Goal: Check status: Check status

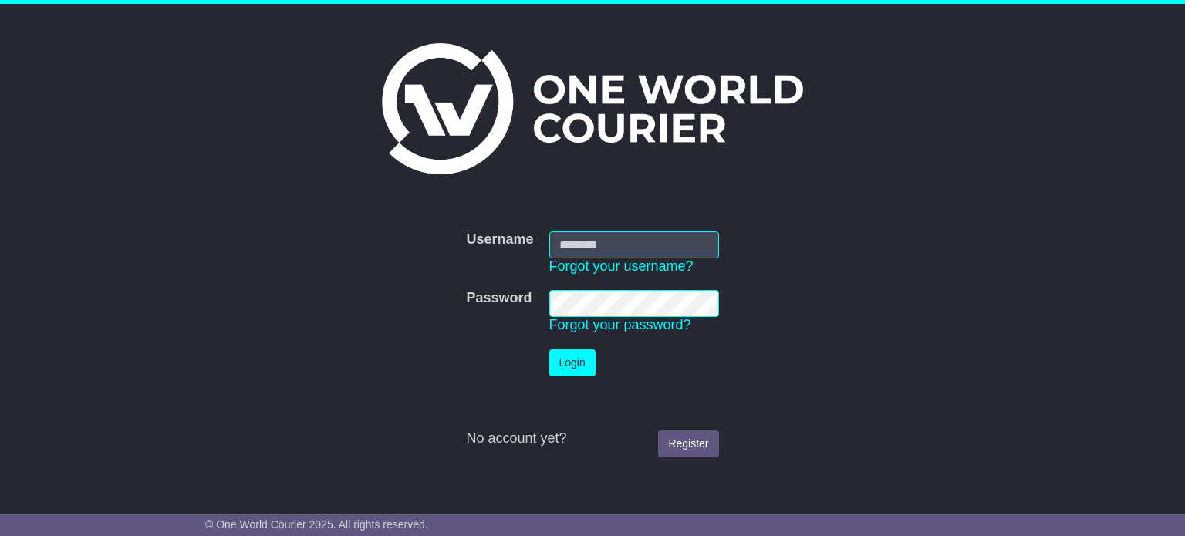
type input "**********"
click at [556, 372] on button "Login" at bounding box center [572, 363] width 46 height 27
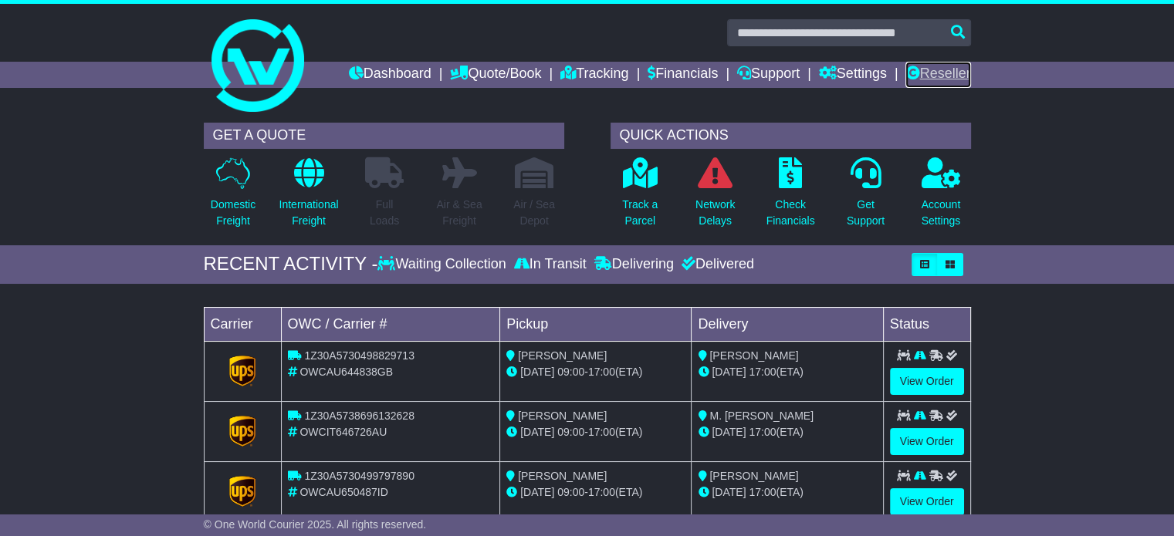
click at [931, 79] on link "Reseller" at bounding box center [937, 75] width 65 height 26
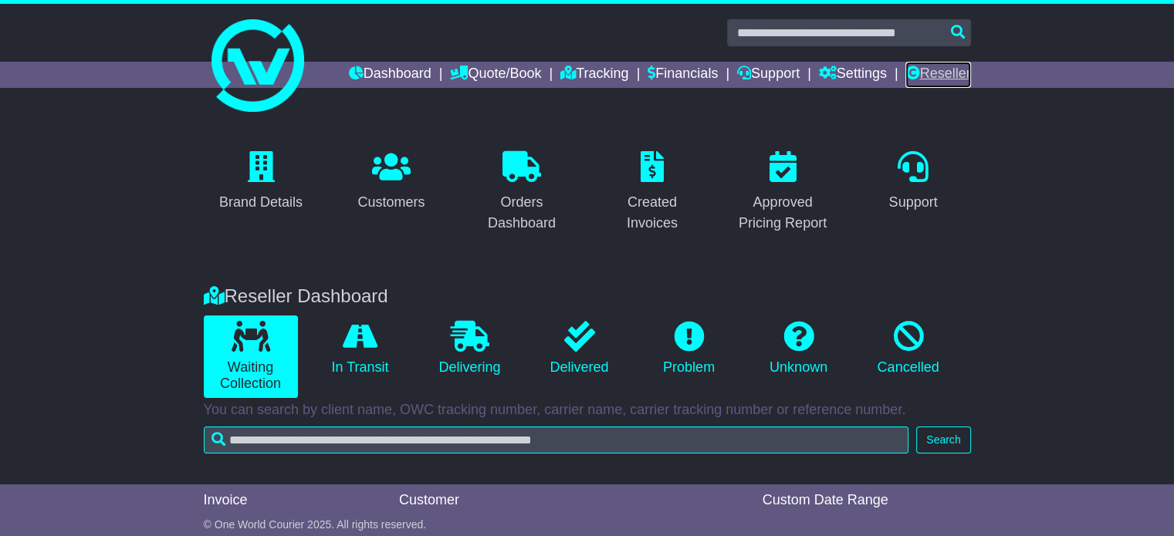
click at [936, 73] on link "Reseller" at bounding box center [937, 75] width 65 height 26
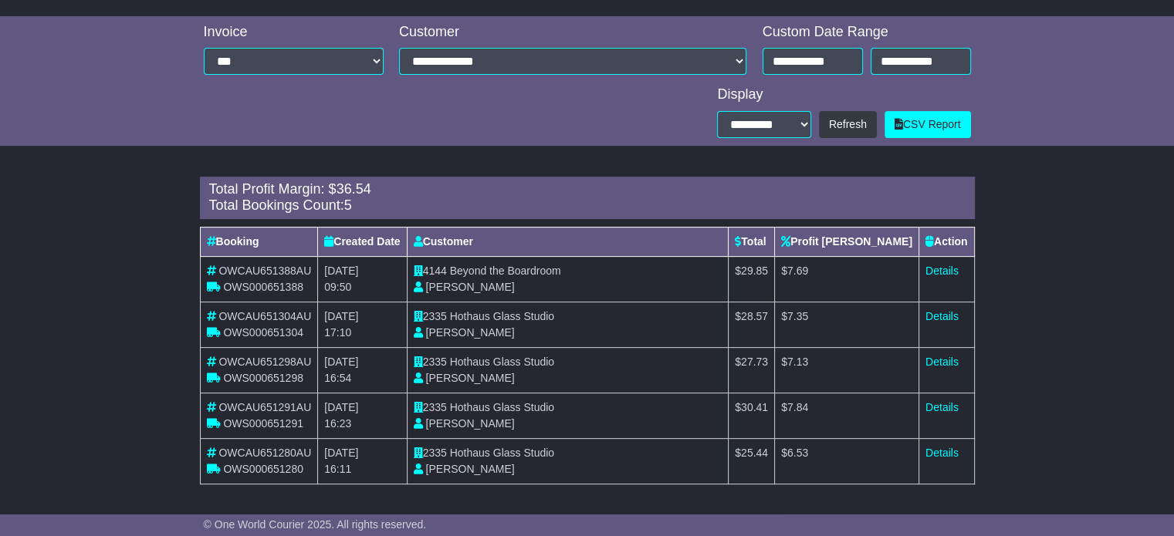
scroll to position [469, 0]
click at [824, 58] on input "**********" at bounding box center [812, 60] width 100 height 27
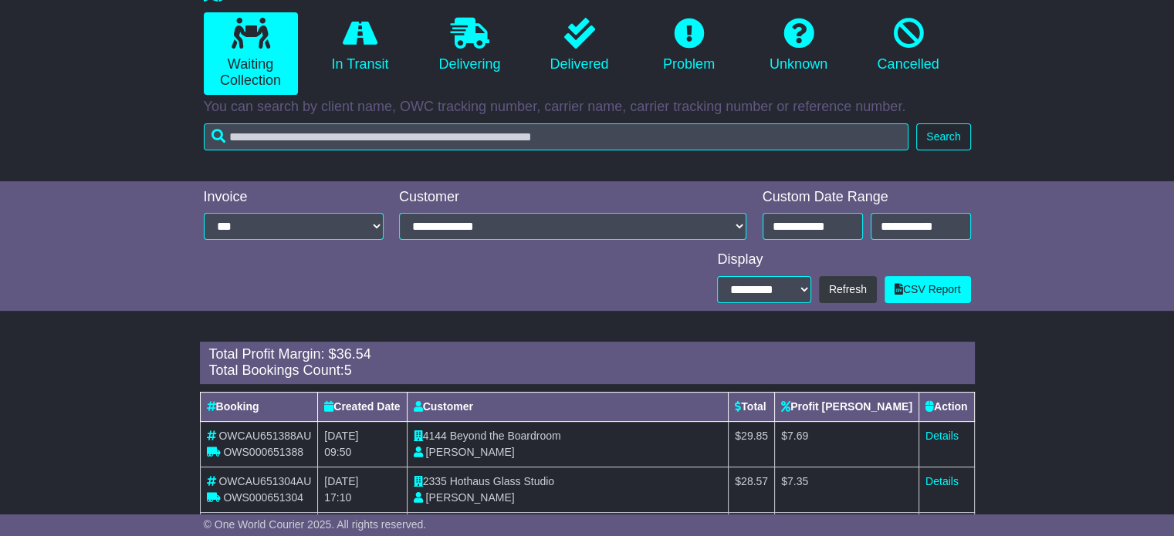
scroll to position [309, 0]
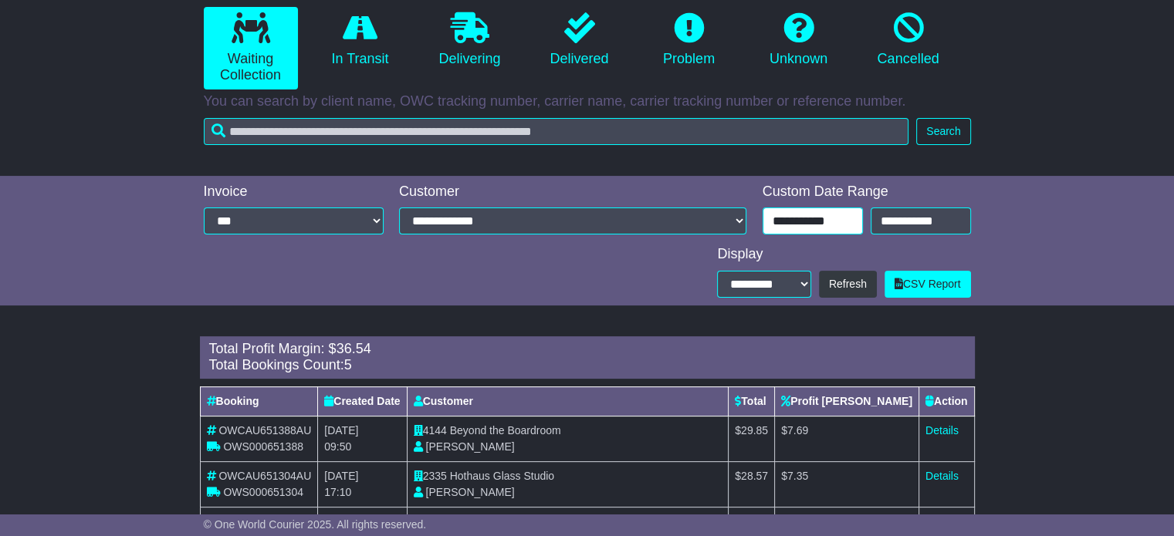
click at [844, 217] on input "**********" at bounding box center [812, 221] width 100 height 27
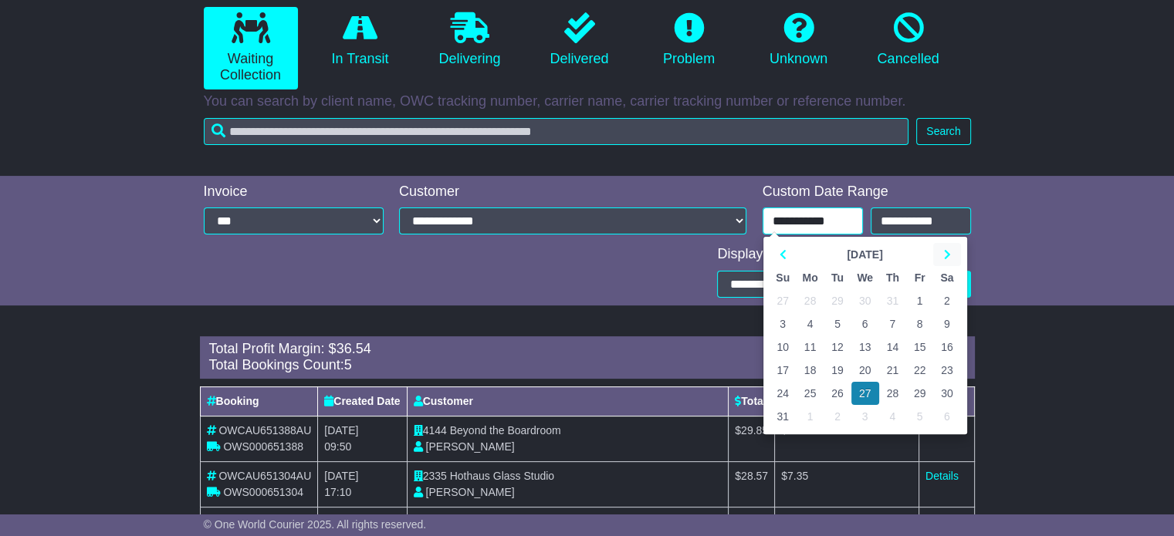
click at [945, 249] on icon at bounding box center [946, 254] width 7 height 11
click at [892, 367] on td "25" at bounding box center [892, 370] width 27 height 23
type input "**********"
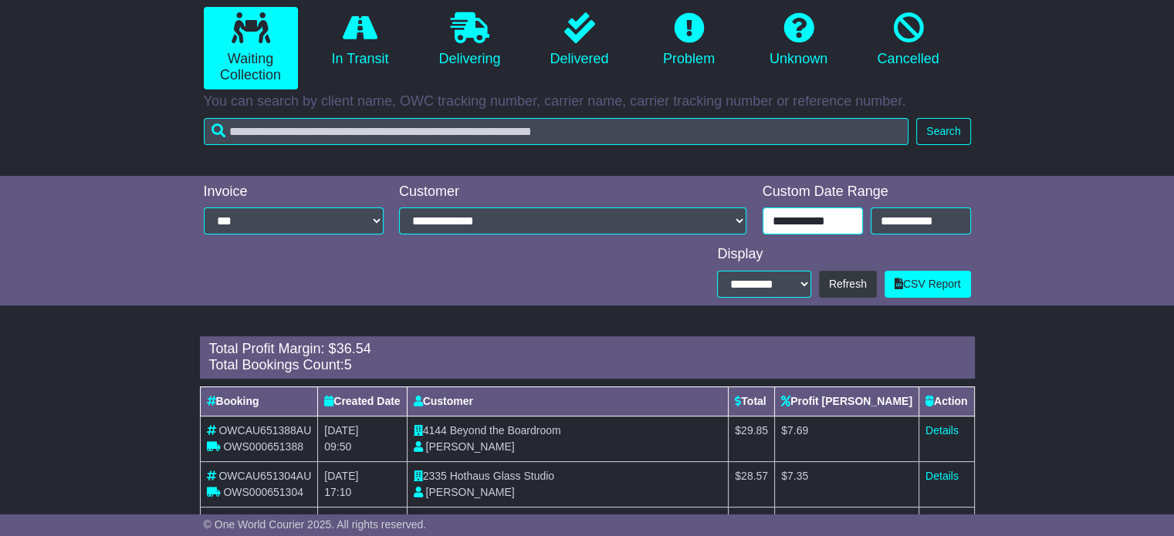
click at [824, 217] on input "**********" at bounding box center [812, 221] width 100 height 27
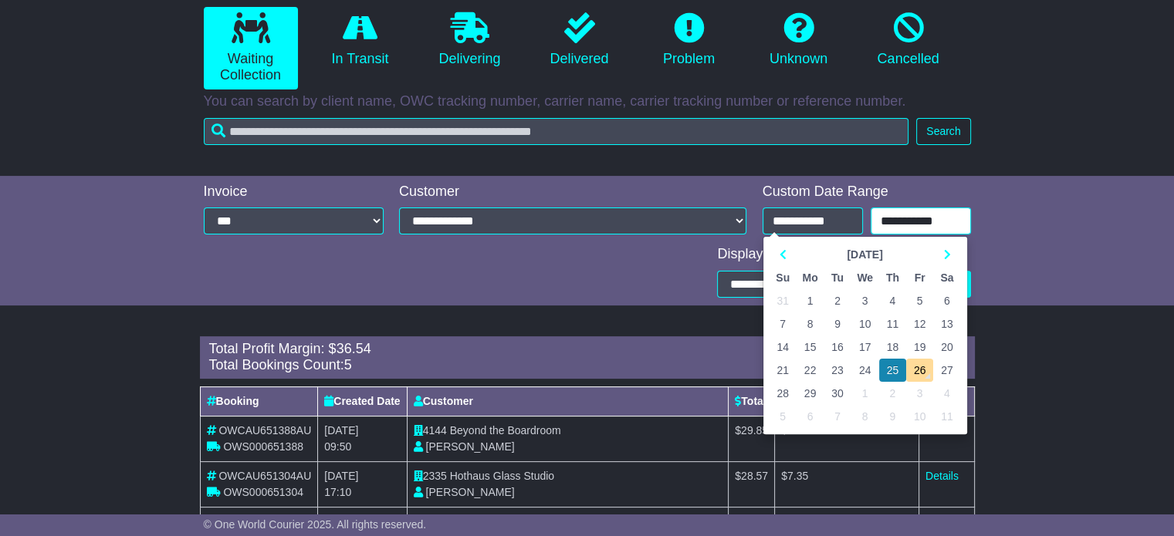
click at [927, 227] on input "**********" at bounding box center [920, 221] width 100 height 27
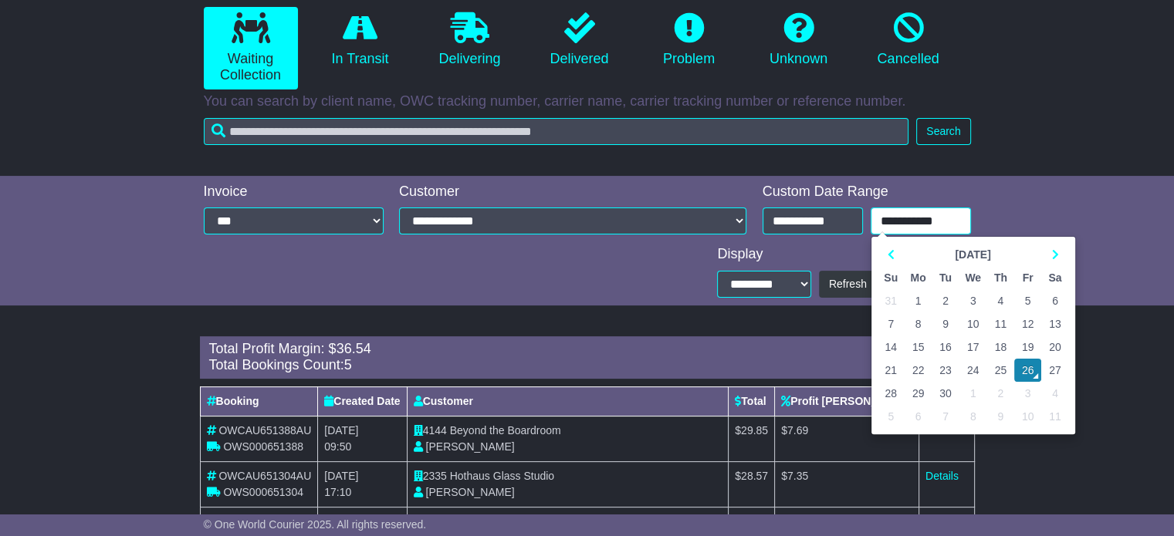
click at [995, 369] on td "25" at bounding box center [1000, 370] width 27 height 23
type input "**********"
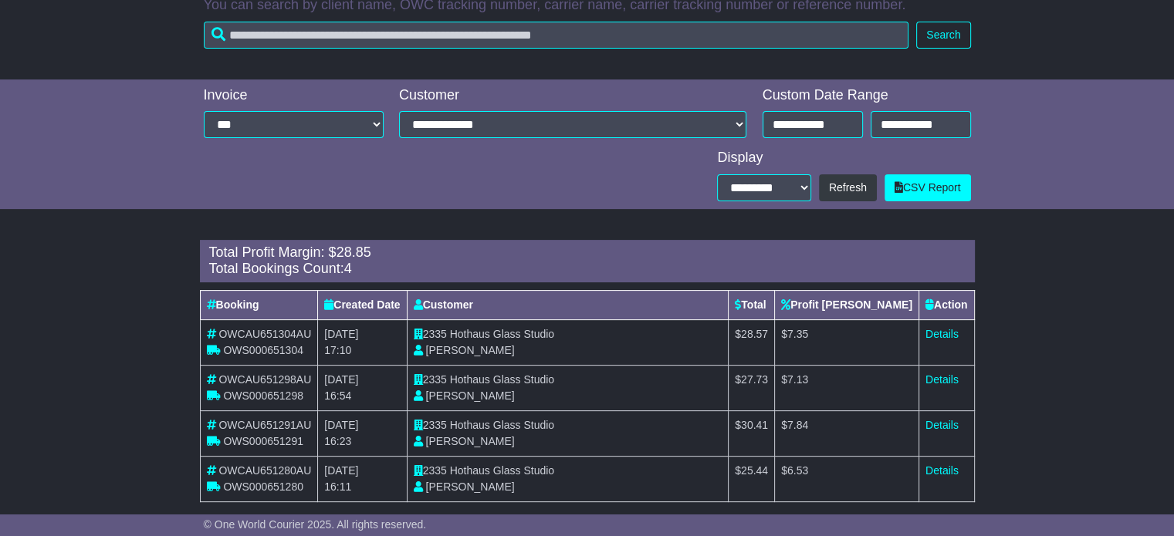
scroll to position [424, 0]
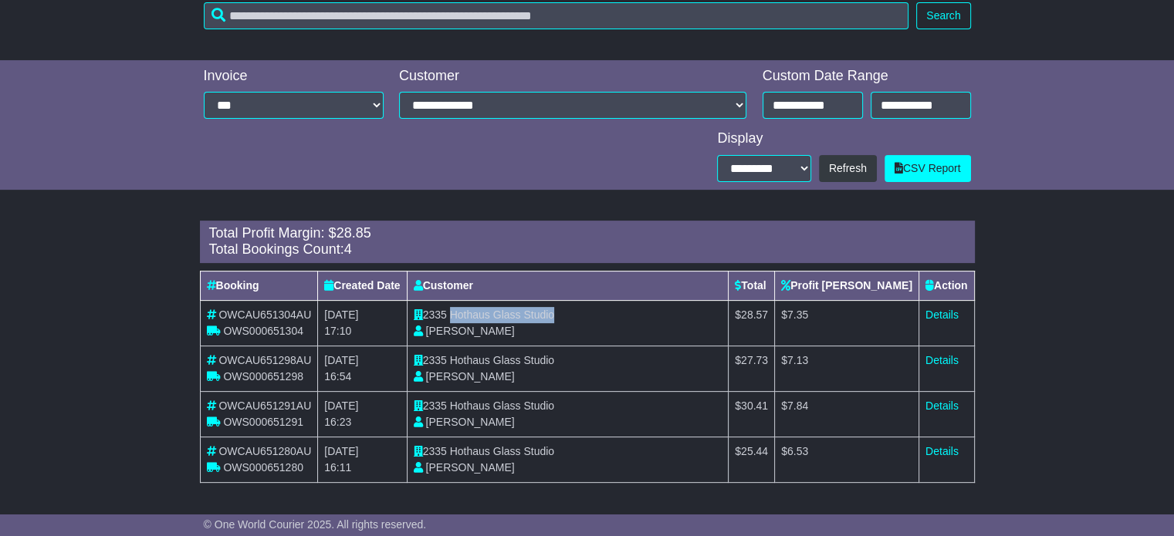
drag, startPoint x: 475, startPoint y: 313, endPoint x: 590, endPoint y: 313, distance: 114.2
click at [590, 313] on td "2335 Hothaus Glass Studio Laurel Baranyai" at bounding box center [568, 323] width 322 height 46
copy span "Hothaus Glass Studio"
click at [951, 314] on link "Details" at bounding box center [941, 315] width 33 height 12
drag, startPoint x: 477, startPoint y: 359, endPoint x: 581, endPoint y: 353, distance: 104.3
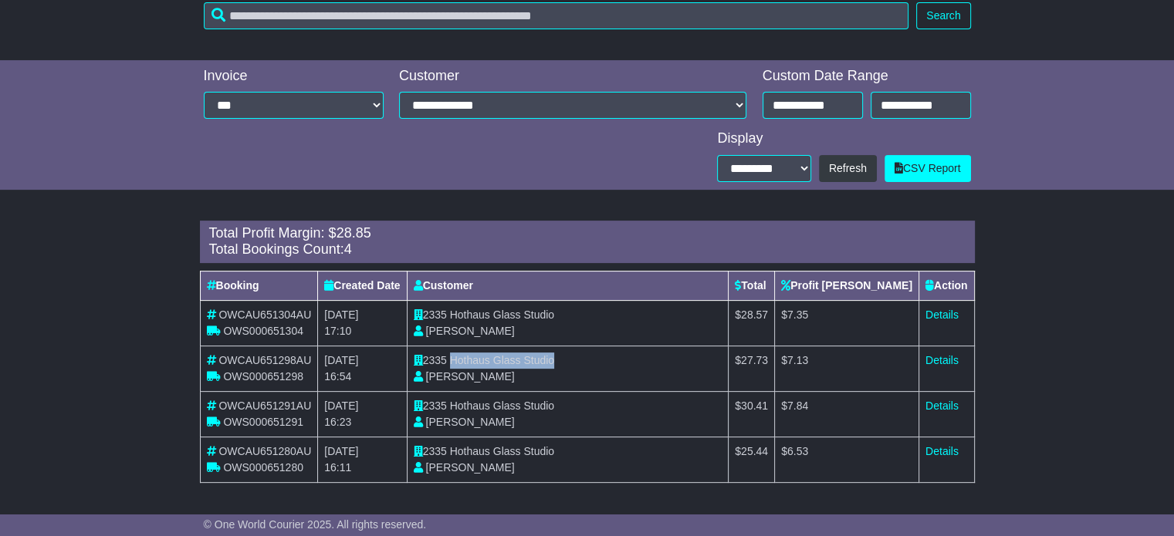
click at [554, 354] on span "Hothaus Glass Studio" at bounding box center [502, 360] width 104 height 12
copy span "Hothaus Glass Studio"
click at [938, 355] on link "Details" at bounding box center [941, 360] width 33 height 12
drag, startPoint x: 475, startPoint y: 406, endPoint x: 590, endPoint y: 403, distance: 114.2
click at [590, 403] on td "2335 Hothaus Glass Studio Laurel Baranyai" at bounding box center [568, 414] width 322 height 46
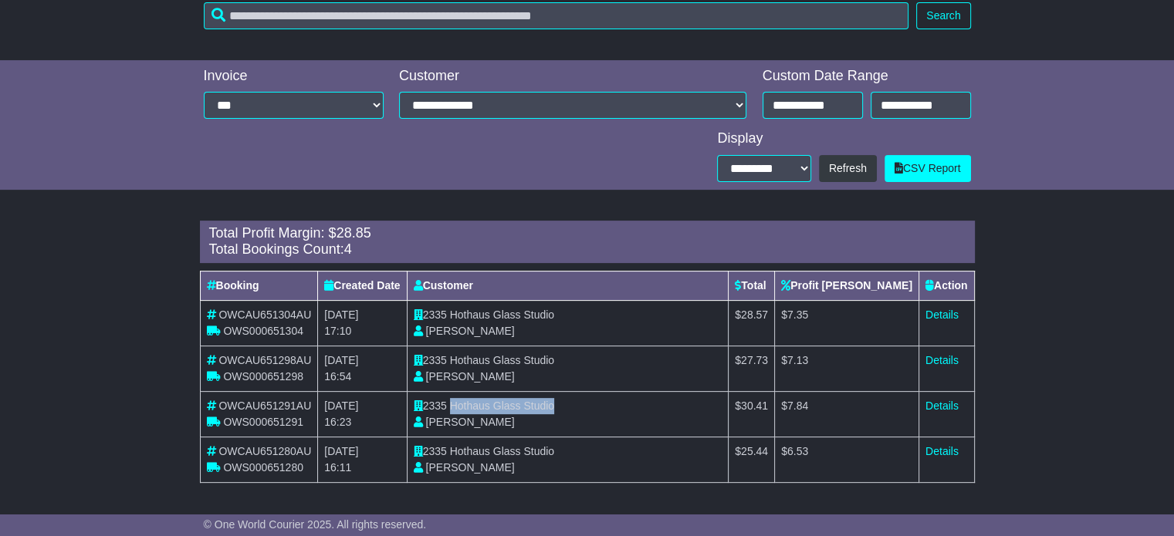
copy span "Hothaus Glass Studio"
click at [954, 406] on link "Details" at bounding box center [941, 406] width 33 height 12
drag, startPoint x: 479, startPoint y: 451, endPoint x: 595, endPoint y: 455, distance: 115.8
click at [595, 455] on td "2335 Hothaus Glass Studio Laurel Baranyai" at bounding box center [568, 460] width 322 height 46
copy span "Hothaus Glass Studio"
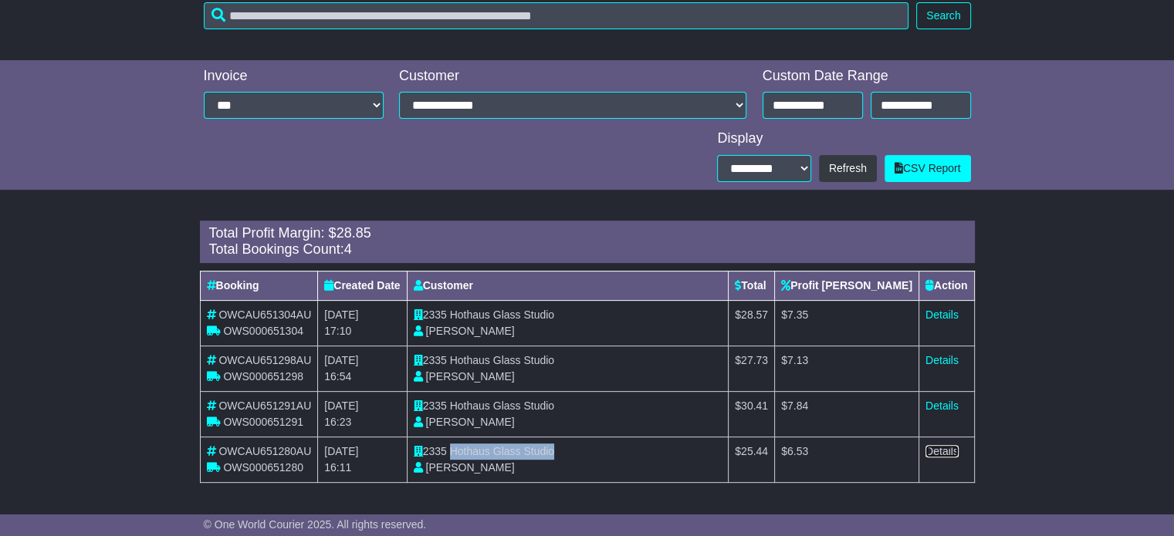
click at [947, 448] on link "Details" at bounding box center [941, 451] width 33 height 12
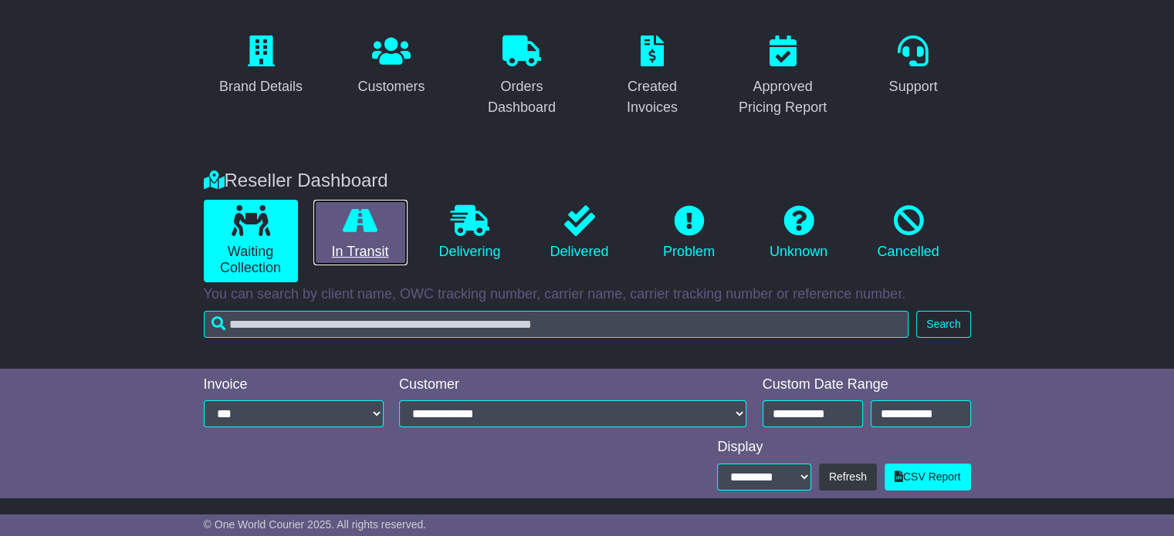
click at [379, 242] on link "In Transit" at bounding box center [360, 233] width 94 height 66
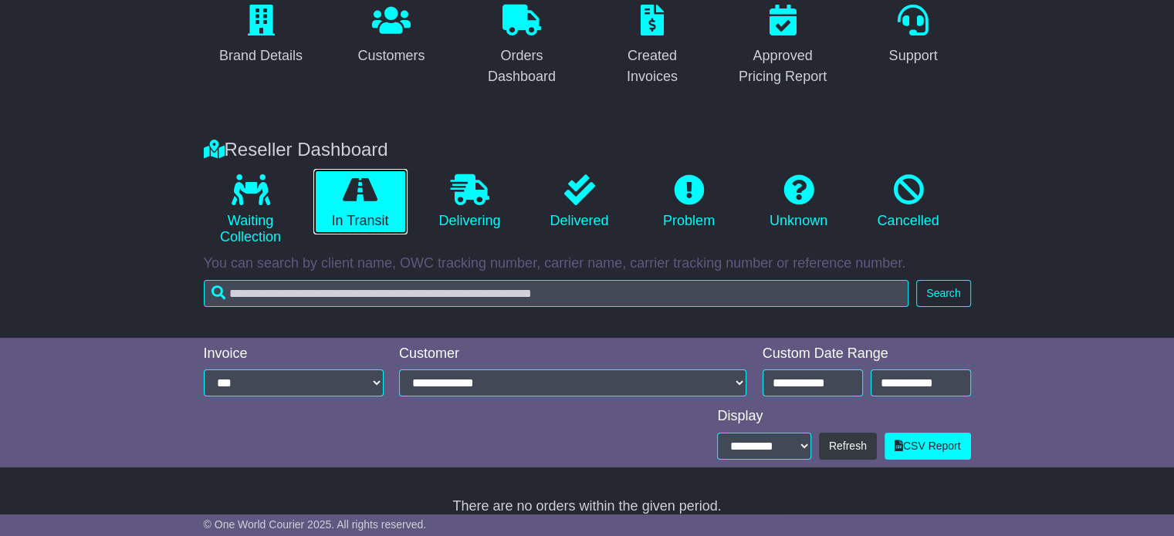
scroll to position [164, 0]
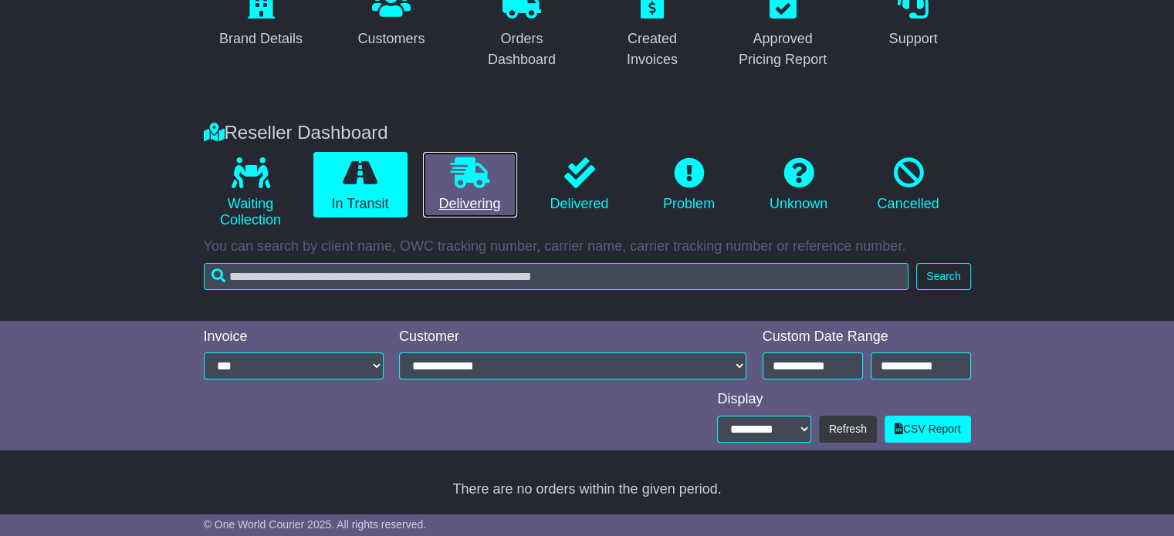
click at [469, 183] on icon at bounding box center [470, 172] width 39 height 31
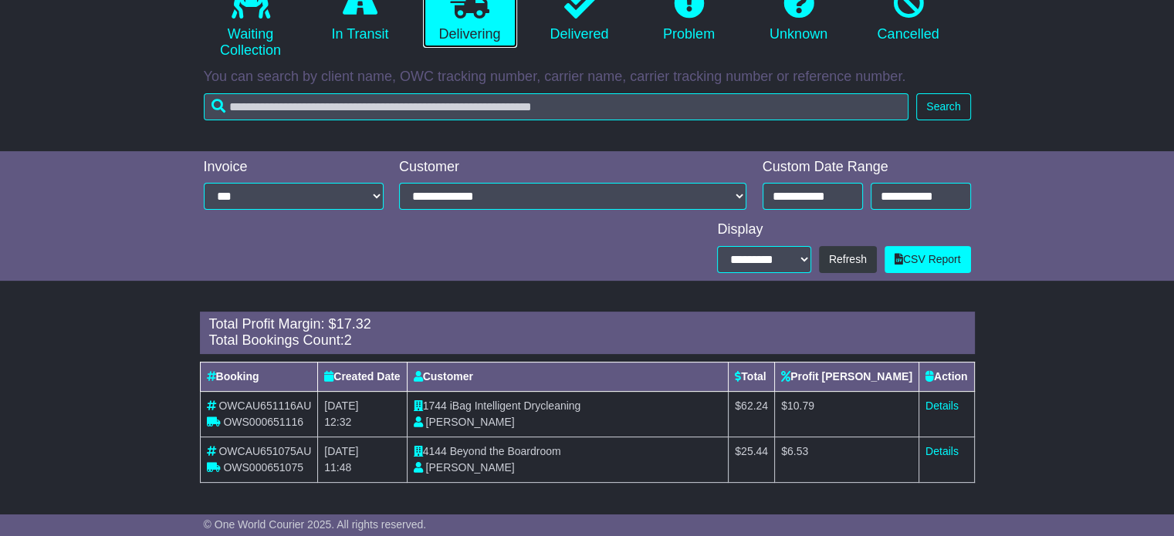
scroll to position [333, 0]
click at [447, 400] on span "1744" at bounding box center [435, 406] width 24 height 12
drag, startPoint x: 478, startPoint y: 403, endPoint x: 609, endPoint y: 406, distance: 131.2
click at [609, 406] on td "1744 iBag Intelligent Drycleaning Aaron Pino" at bounding box center [568, 414] width 322 height 46
copy span "iBag Intelligent Drycleaning"
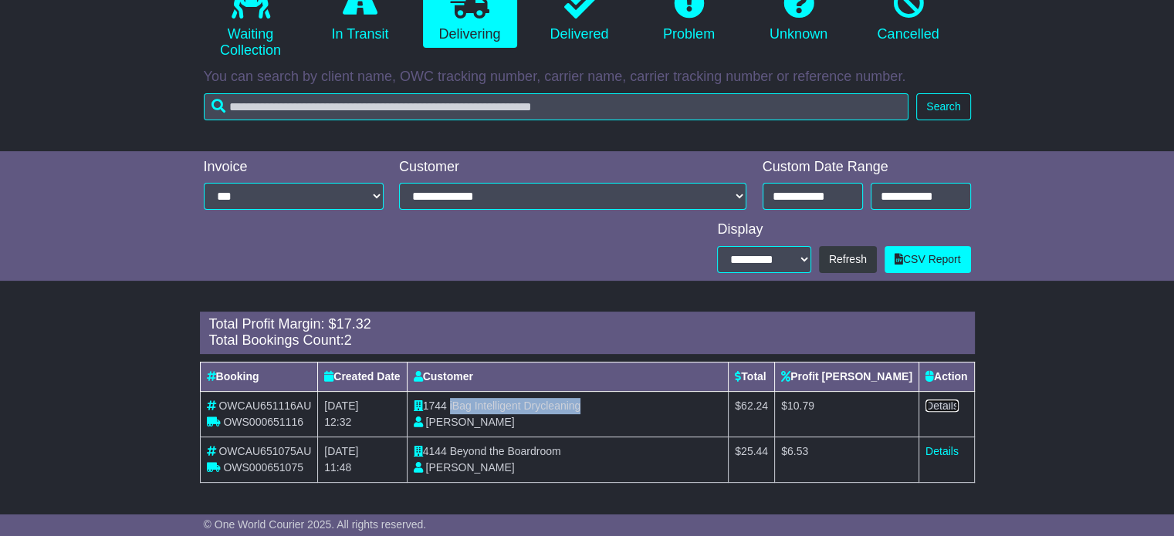
click at [947, 405] on link "Details" at bounding box center [941, 406] width 33 height 12
drag, startPoint x: 475, startPoint y: 452, endPoint x: 602, endPoint y: 458, distance: 126.7
click at [602, 458] on td "4144 Beyond the Boardroom Sophie Dean" at bounding box center [568, 460] width 322 height 46
copy span "Beyond the Boardroom"
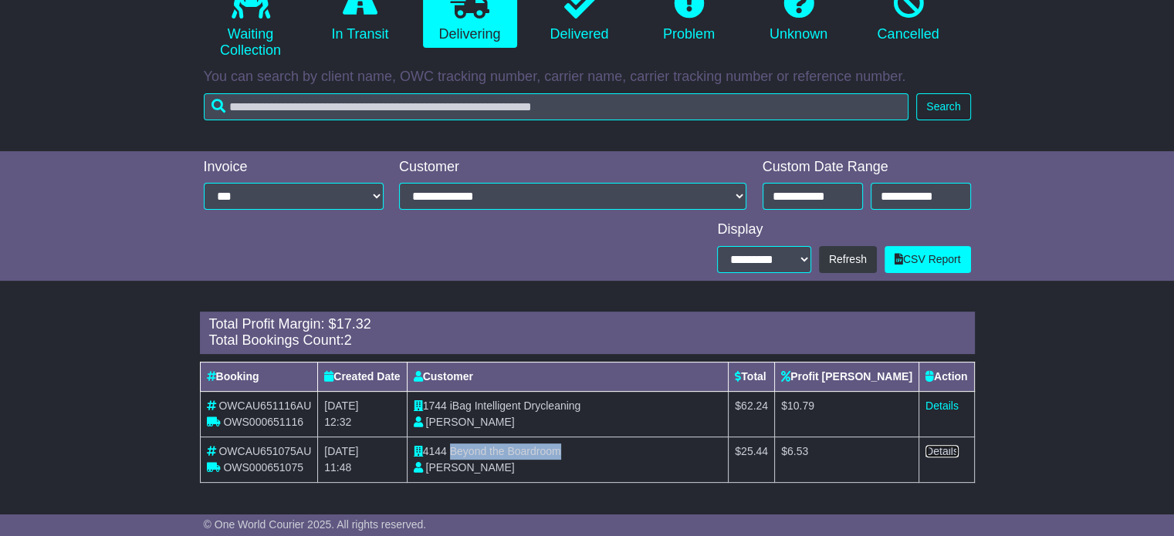
click at [938, 449] on link "Details" at bounding box center [941, 451] width 33 height 12
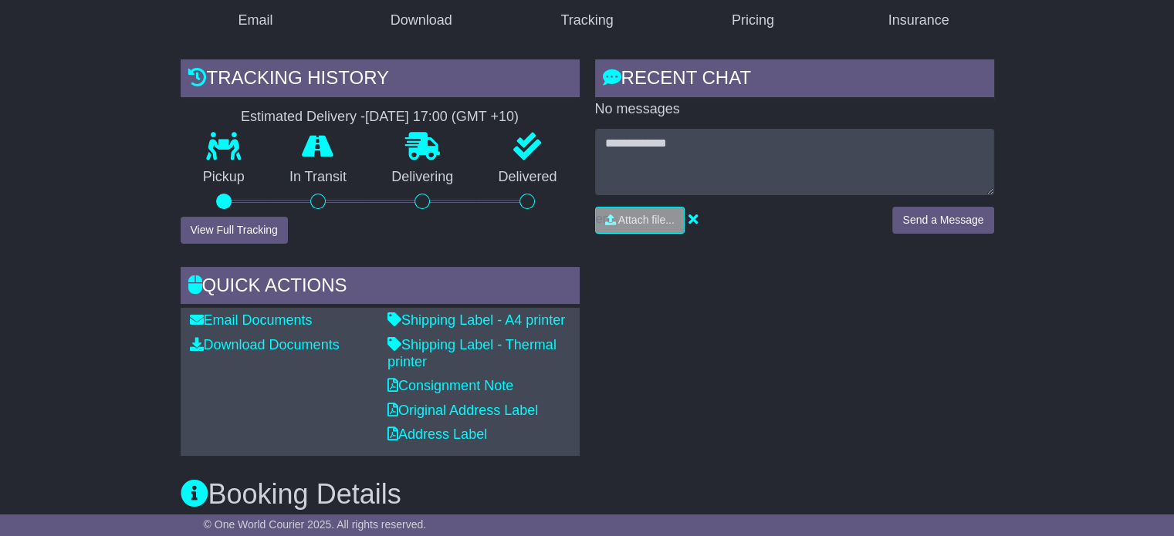
scroll to position [694, 0]
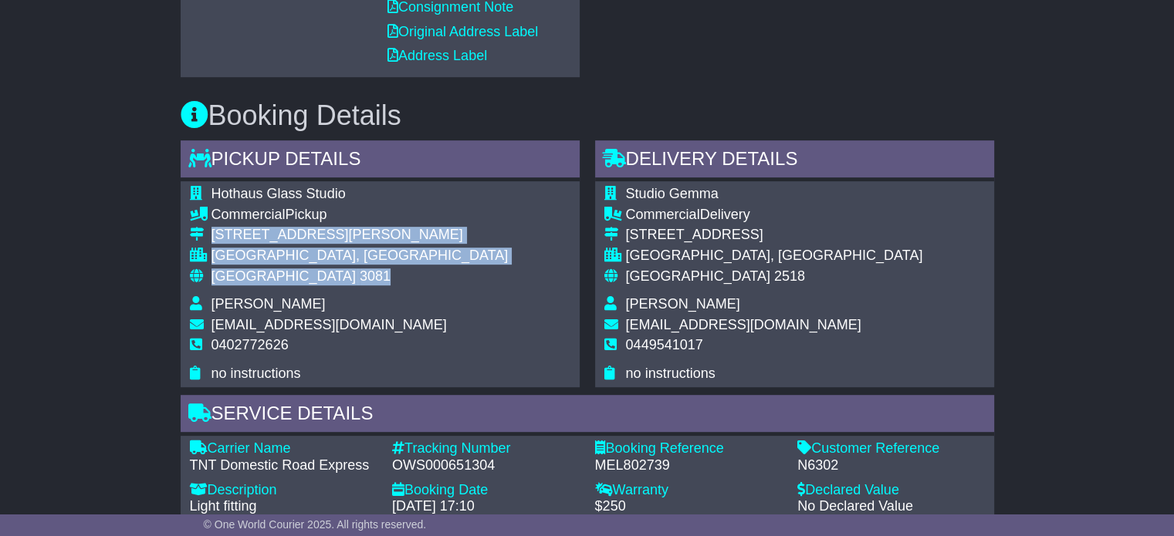
drag, startPoint x: 334, startPoint y: 268, endPoint x: 212, endPoint y: 232, distance: 127.0
click at [212, 232] on tbody "Hothaus Glass Studio Commercial Pickup [STREET_ADDRESS][PERSON_NAME] [GEOGRAPHI…" at bounding box center [349, 284] width 319 height 196
copy tbody "[STREET_ADDRESS][PERSON_NAME]"
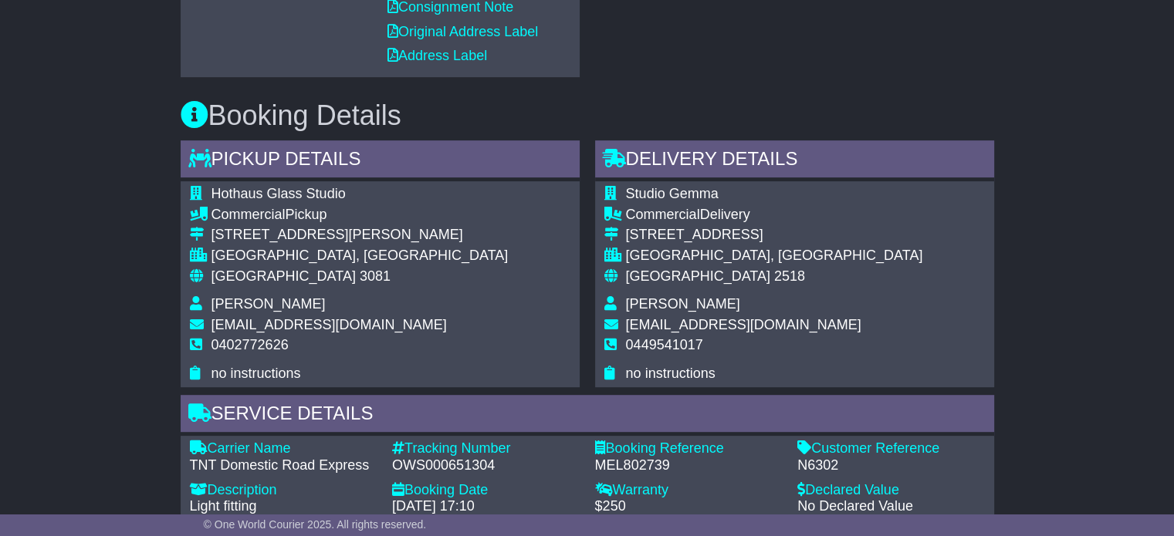
click at [269, 341] on span "0402772626" at bounding box center [249, 344] width 77 height 15
copy span "0402772626"
click at [421, 458] on div "OWS000651304" at bounding box center [486, 466] width 188 height 17
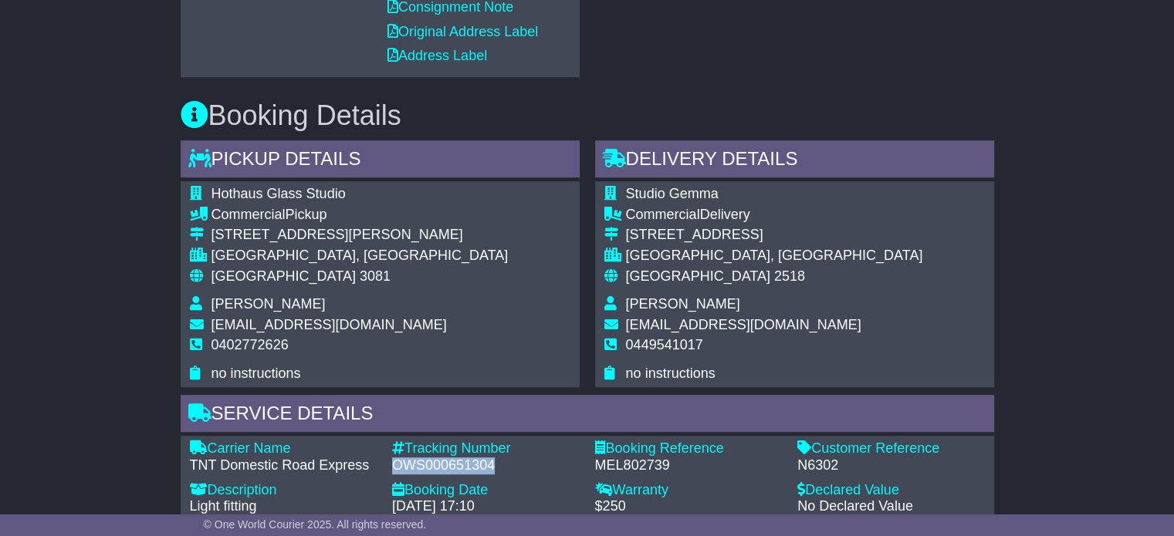
copy div "OWS000651304"
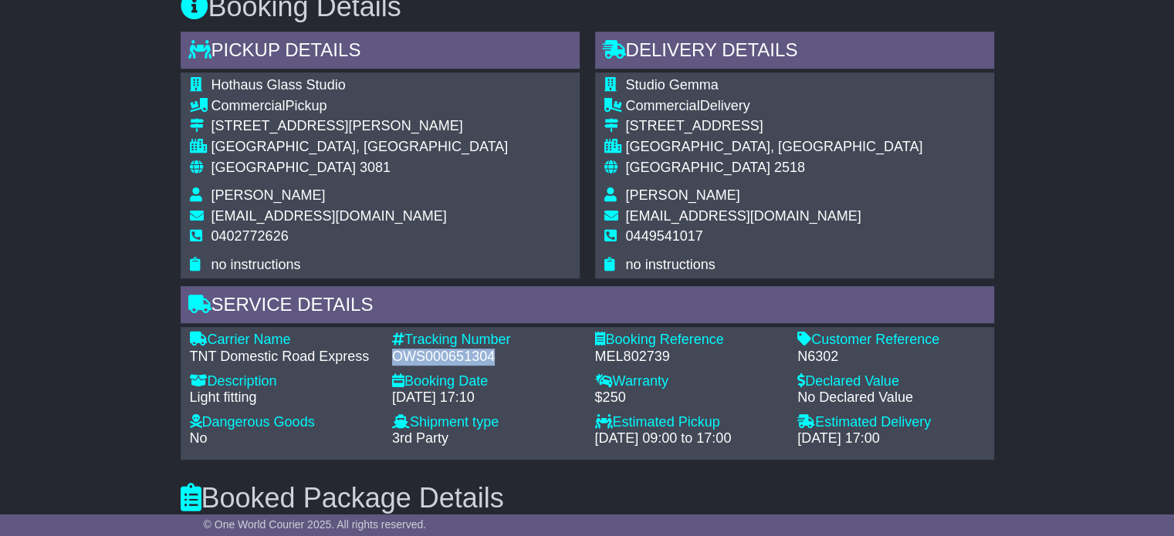
scroll to position [1003, 0]
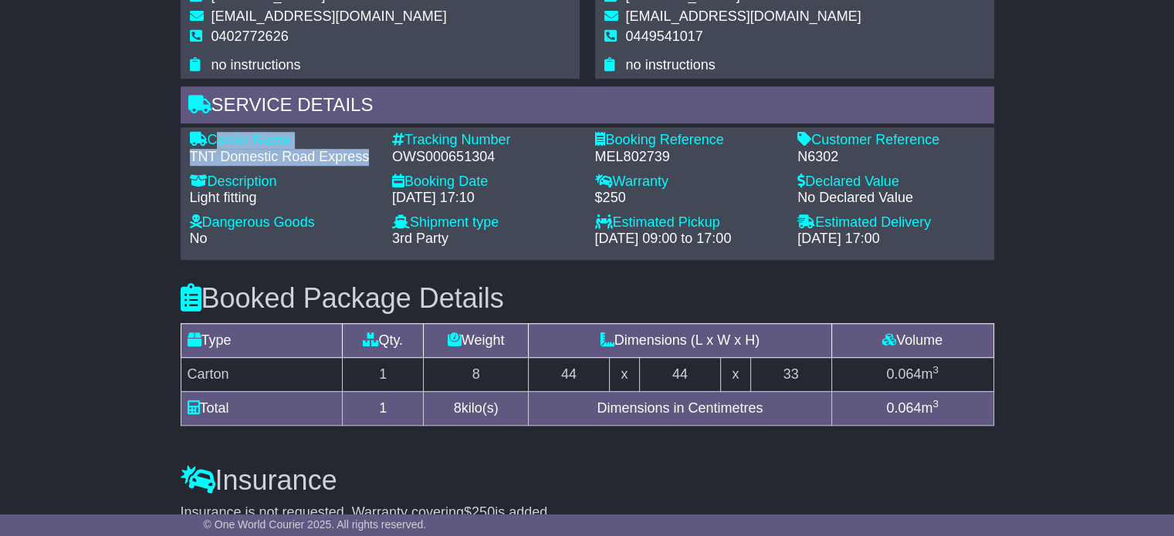
drag, startPoint x: 368, startPoint y: 154, endPoint x: 212, endPoint y: 136, distance: 157.0
click at [212, 136] on div "Carrier Name - TNT Domestic Road Express" at bounding box center [283, 148] width 203 height 33
copy div "Carrier Name - TNT Domestic Road Express"
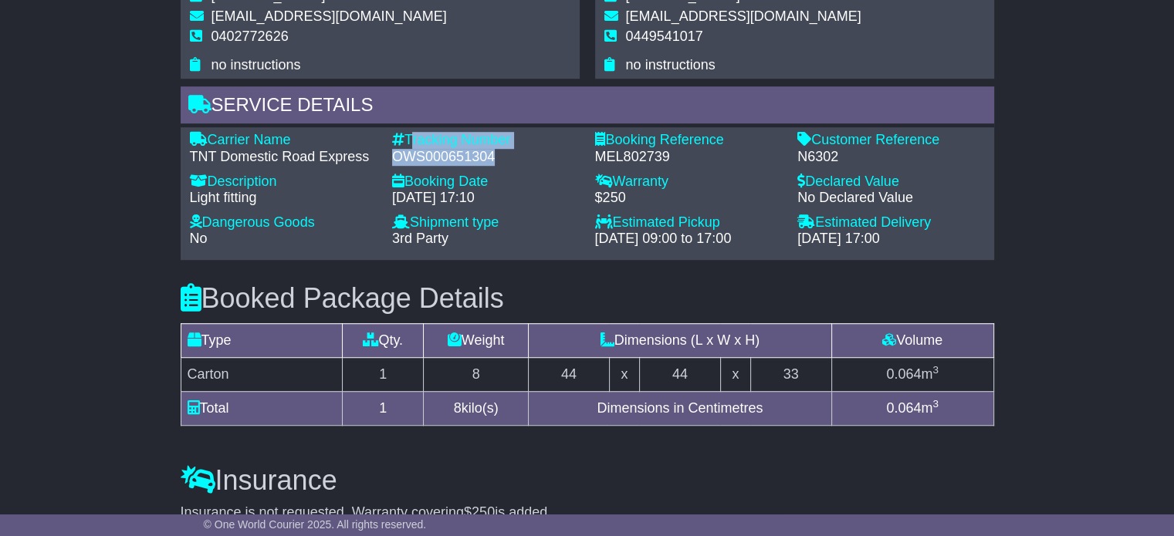
drag, startPoint x: 506, startPoint y: 157, endPoint x: 408, endPoint y: 133, distance: 100.7
click at [408, 133] on div "Tracking Number - OWS000651304" at bounding box center [485, 148] width 203 height 33
copy div "Tracking Number - OWS000651304"
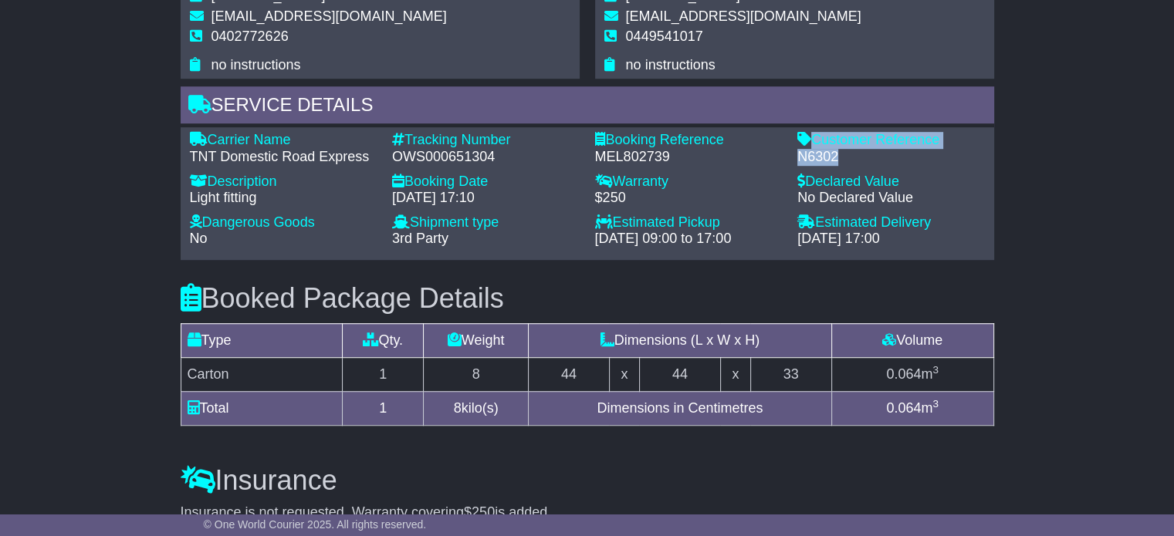
drag, startPoint x: 845, startPoint y: 161, endPoint x: 811, endPoint y: 140, distance: 39.4
click at [811, 140] on div "Customer Reference - N6302" at bounding box center [890, 148] width 203 height 33
click at [812, 140] on div "Customer Reference" at bounding box center [891, 140] width 188 height 17
drag, startPoint x: 813, startPoint y: 139, endPoint x: 844, endPoint y: 157, distance: 35.6
click at [844, 157] on div "Customer Reference - N6302" at bounding box center [890, 148] width 203 height 33
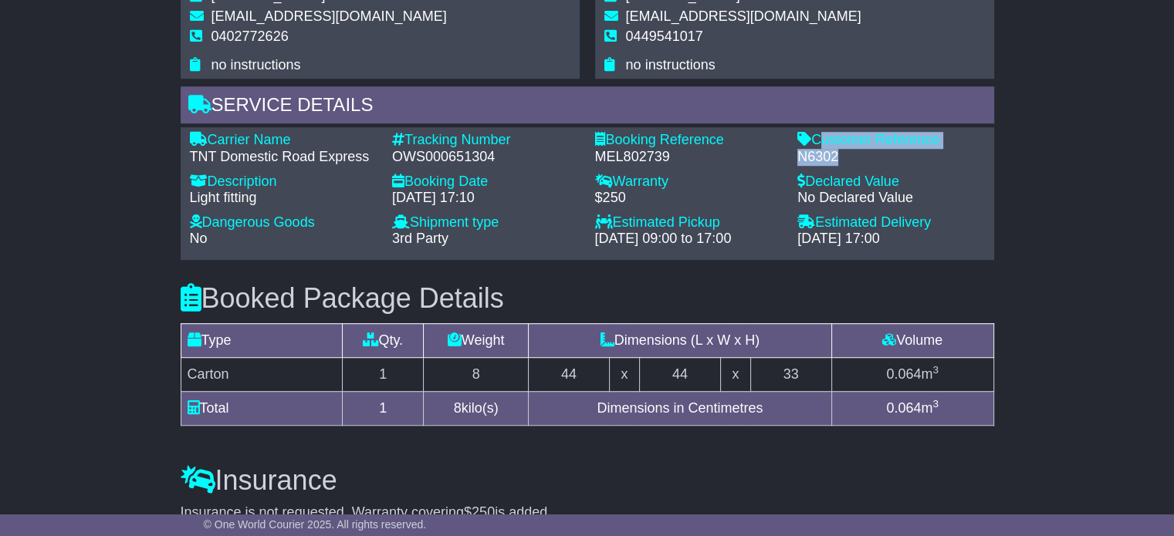
copy div "Customer Reference - N6302"
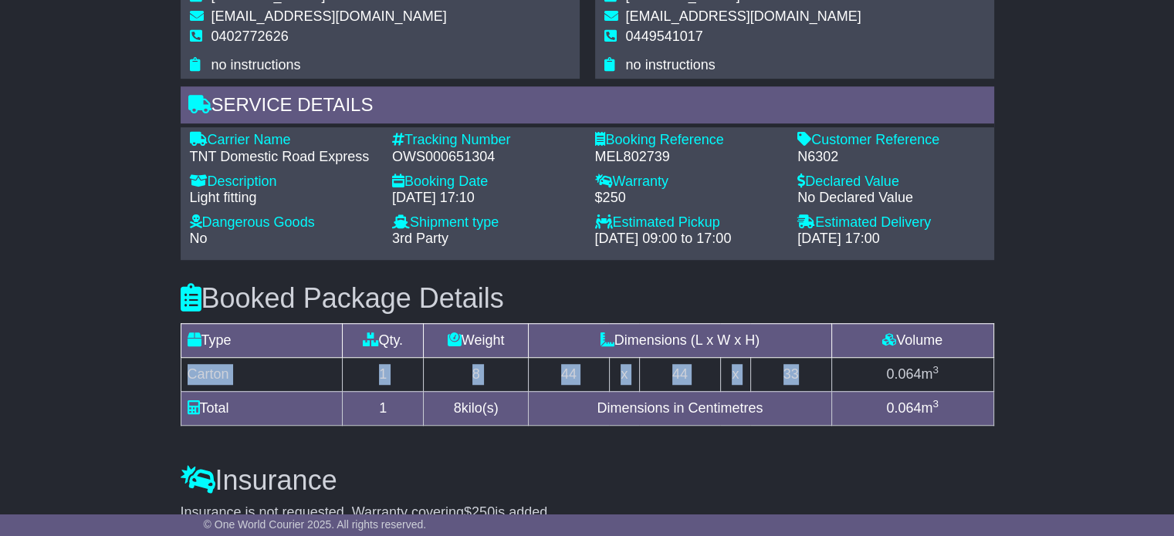
drag, startPoint x: 818, startPoint y: 371, endPoint x: 185, endPoint y: 376, distance: 632.8
click at [185, 376] on tr "Carton 1 8 44 x 44 x 33 0.064 m 3" at bounding box center [587, 374] width 813 height 34
copy tr "Carton 1 8 44 x 44 x 33"
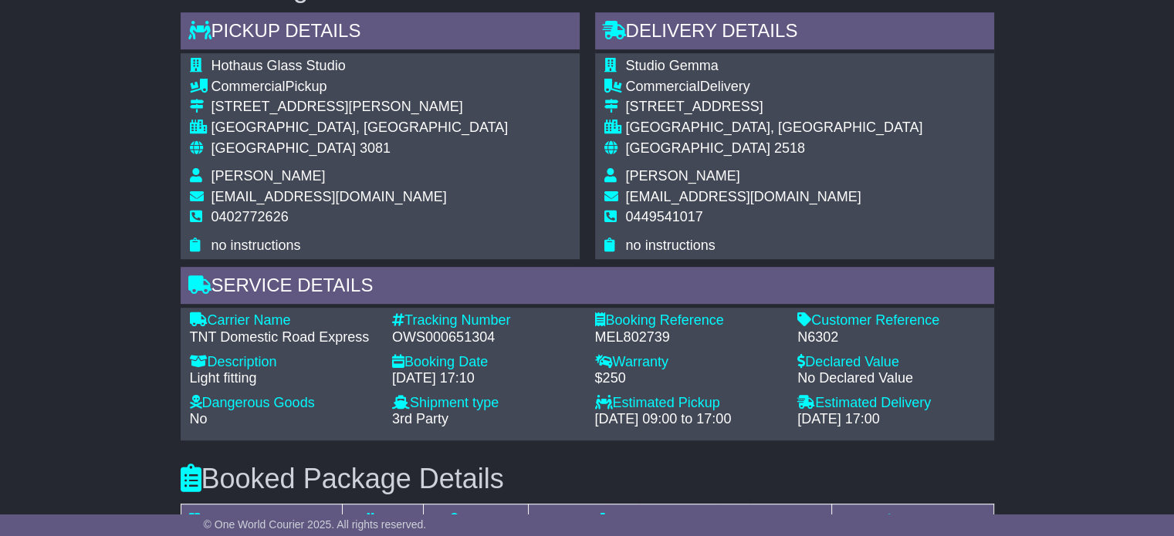
scroll to position [694, 0]
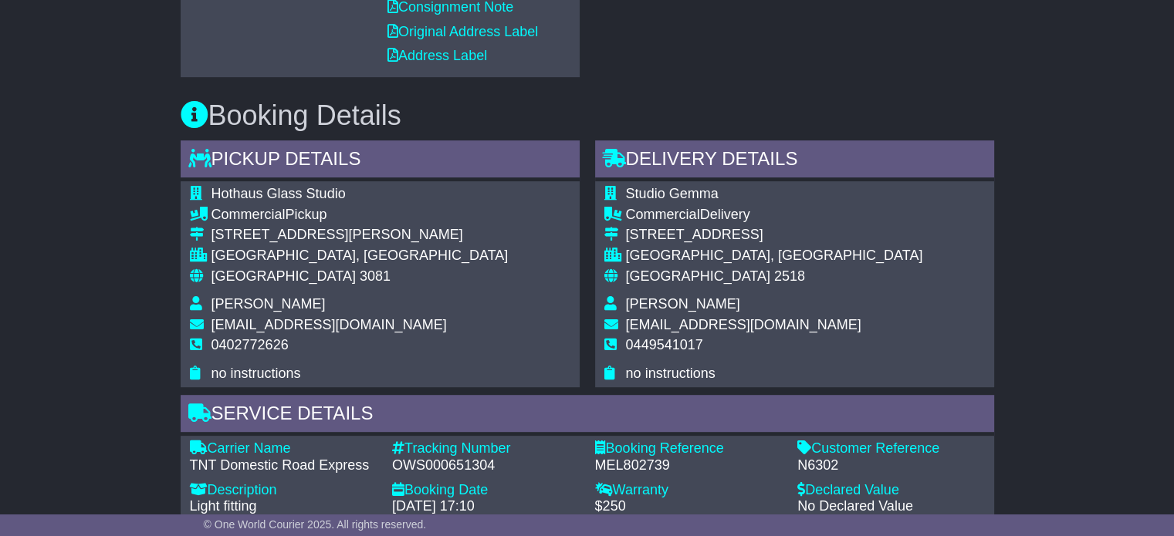
click at [642, 308] on span "Gemma Lobban" at bounding box center [683, 303] width 114 height 15
copy tbody "Gemma Lobban"
click at [676, 343] on span "0449541017" at bounding box center [664, 344] width 77 height 15
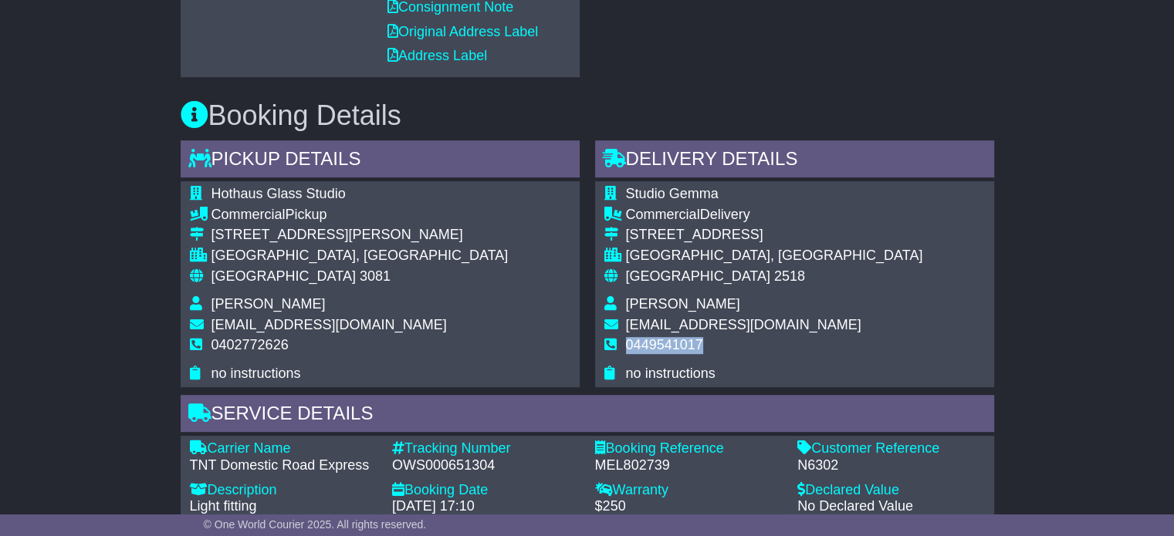
click at [676, 343] on span "0449541017" at bounding box center [664, 344] width 77 height 15
copy span "0449541017"
click at [360, 277] on span "3081" at bounding box center [375, 276] width 31 height 15
copy span "3081"
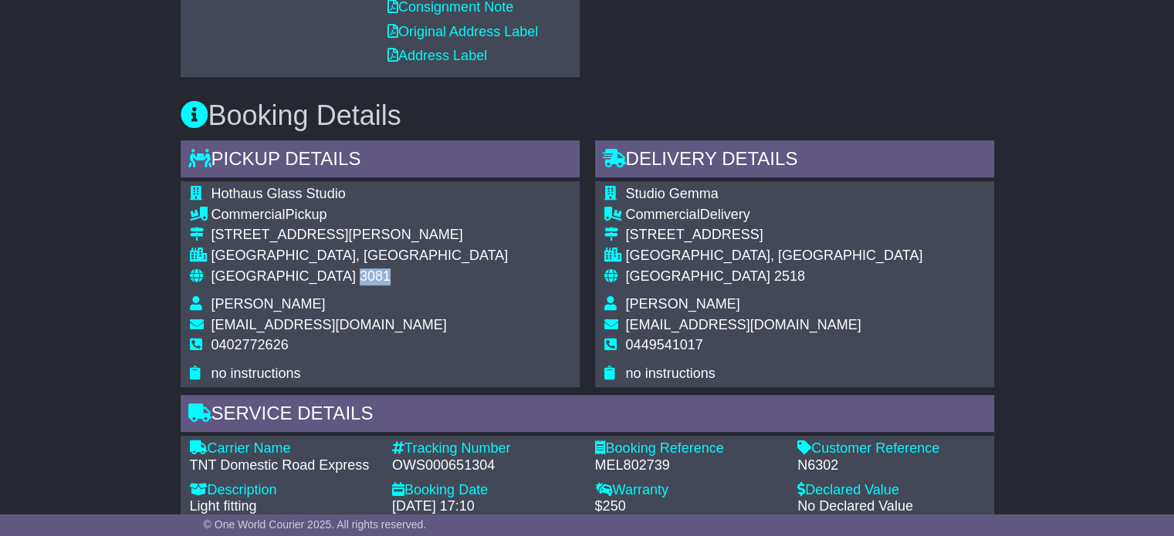
click at [267, 283] on div "Australia 3081" at bounding box center [359, 277] width 297 height 17
click at [657, 269] on span "[GEOGRAPHIC_DATA]" at bounding box center [698, 276] width 144 height 15
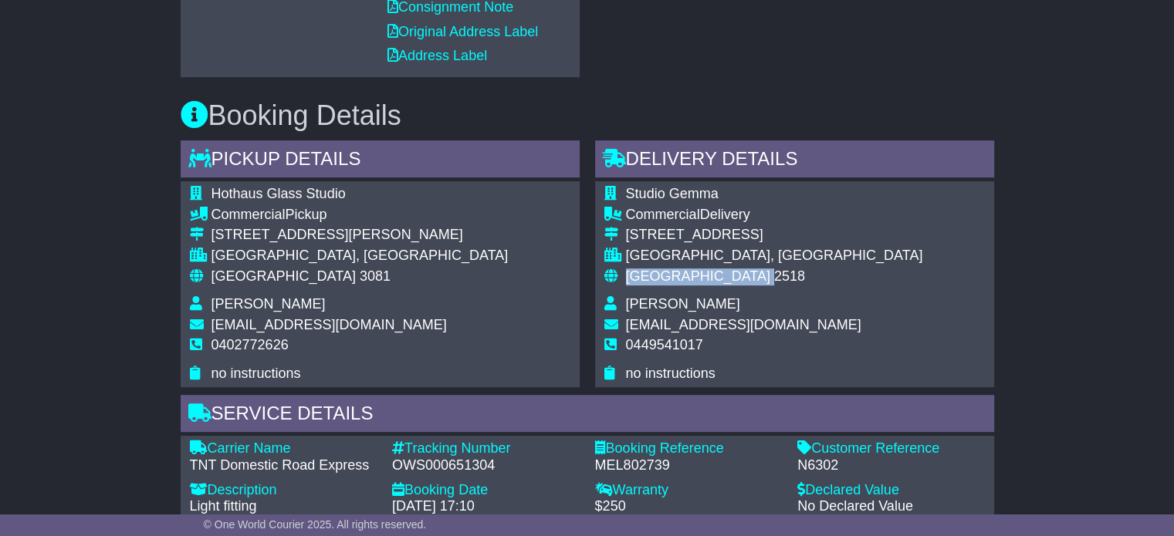
click at [657, 269] on span "[GEOGRAPHIC_DATA]" at bounding box center [698, 276] width 144 height 15
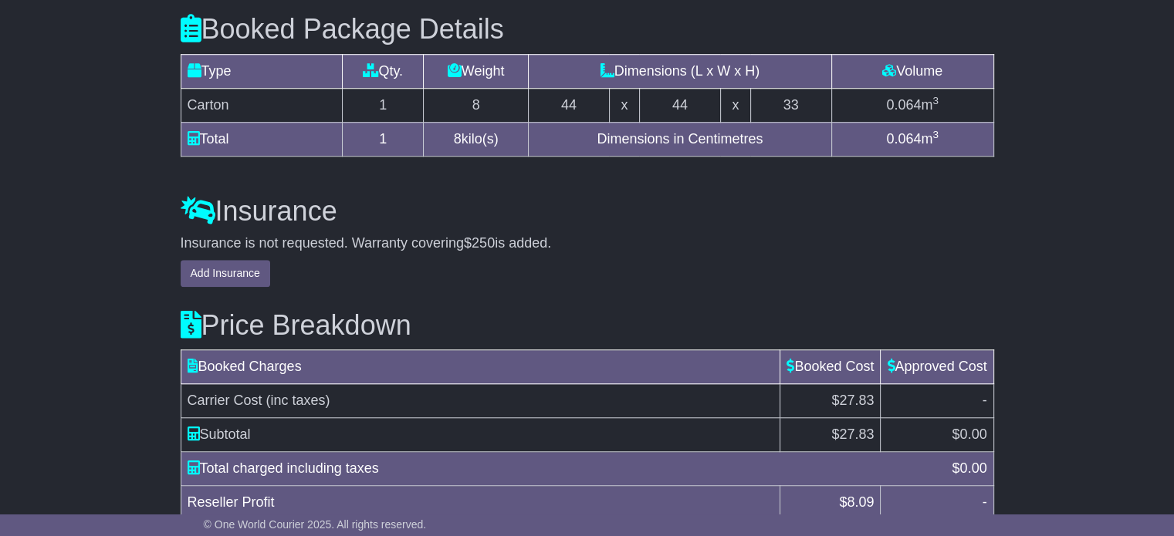
scroll to position [1342, 0]
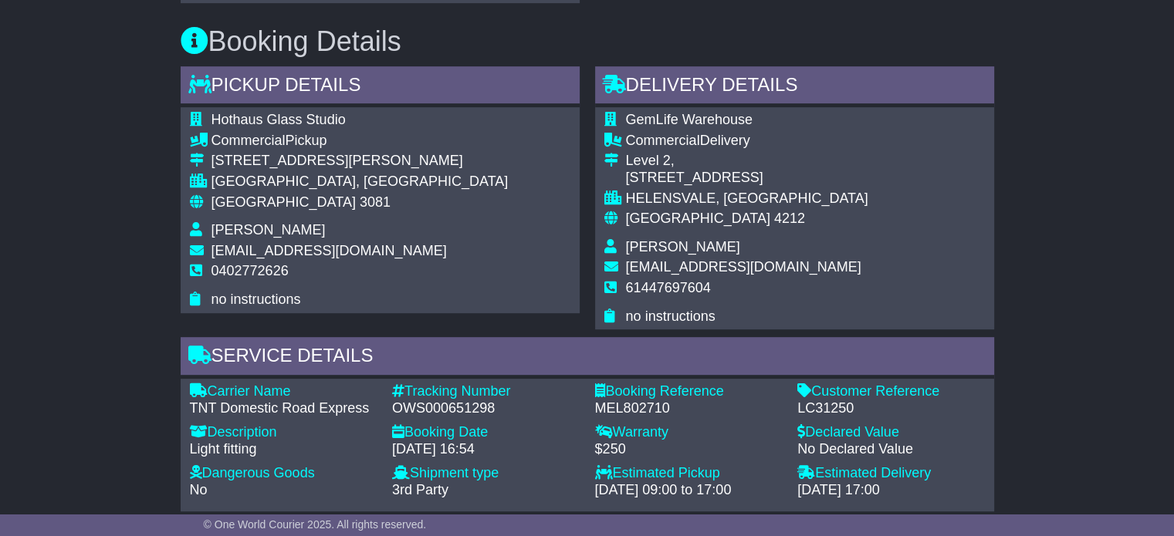
scroll to position [849, 0]
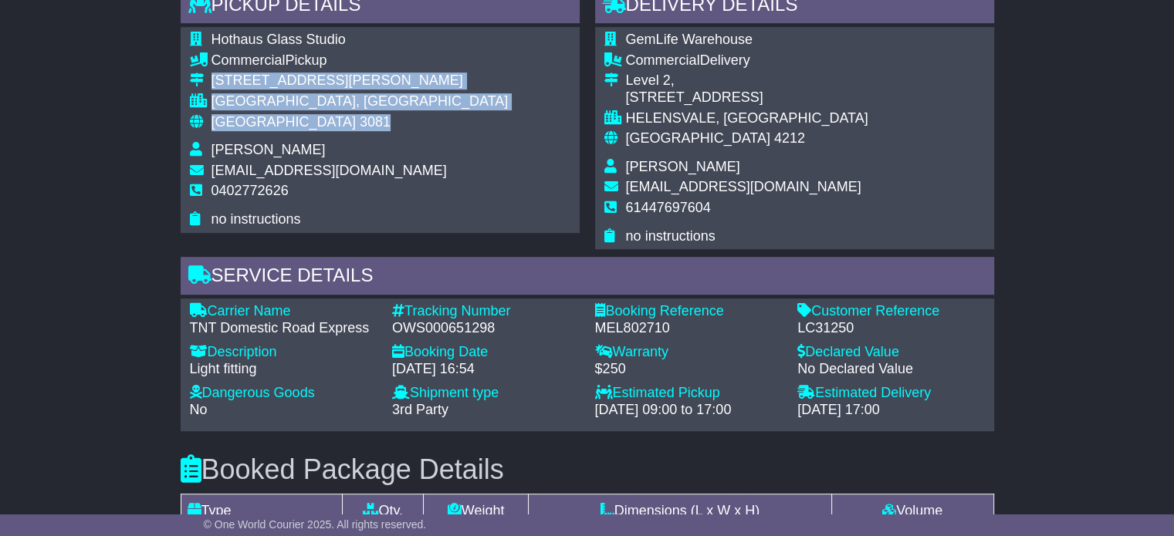
drag, startPoint x: 312, startPoint y: 122, endPoint x: 211, endPoint y: 72, distance: 112.2
click at [211, 72] on tbody "Hothaus Glass Studio Commercial Pickup [STREET_ADDRESS][PERSON_NAME] [GEOGRAPHI…" at bounding box center [349, 130] width 319 height 196
copy tbody "[STREET_ADDRESS][PERSON_NAME]"
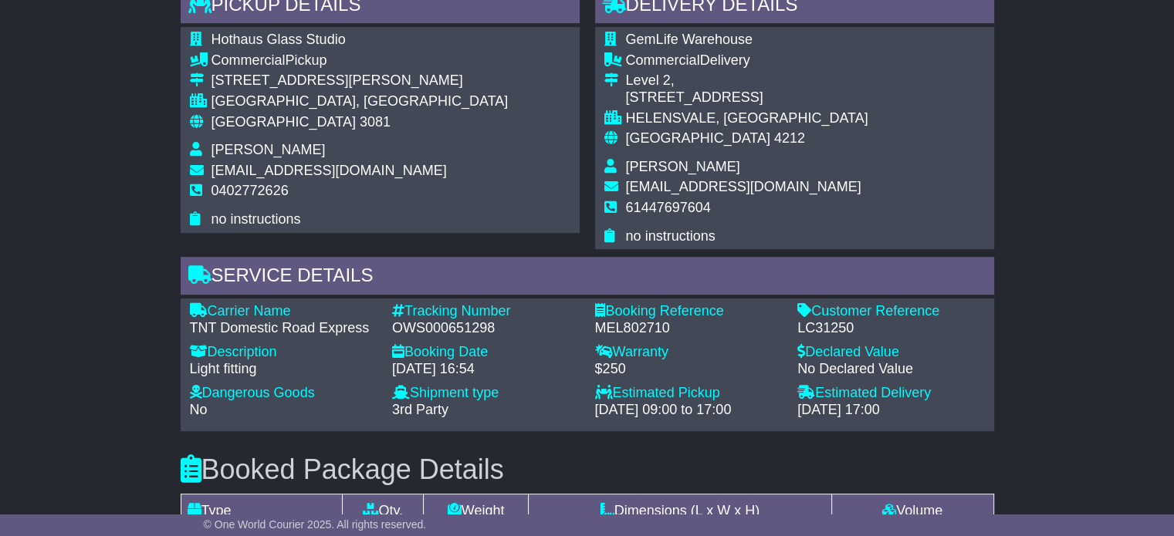
click at [253, 179] on td "[EMAIL_ADDRESS][DOMAIN_NAME]" at bounding box center [359, 173] width 297 height 21
click at [253, 188] on span "0402772626" at bounding box center [249, 190] width 77 height 15
copy span "0402772626"
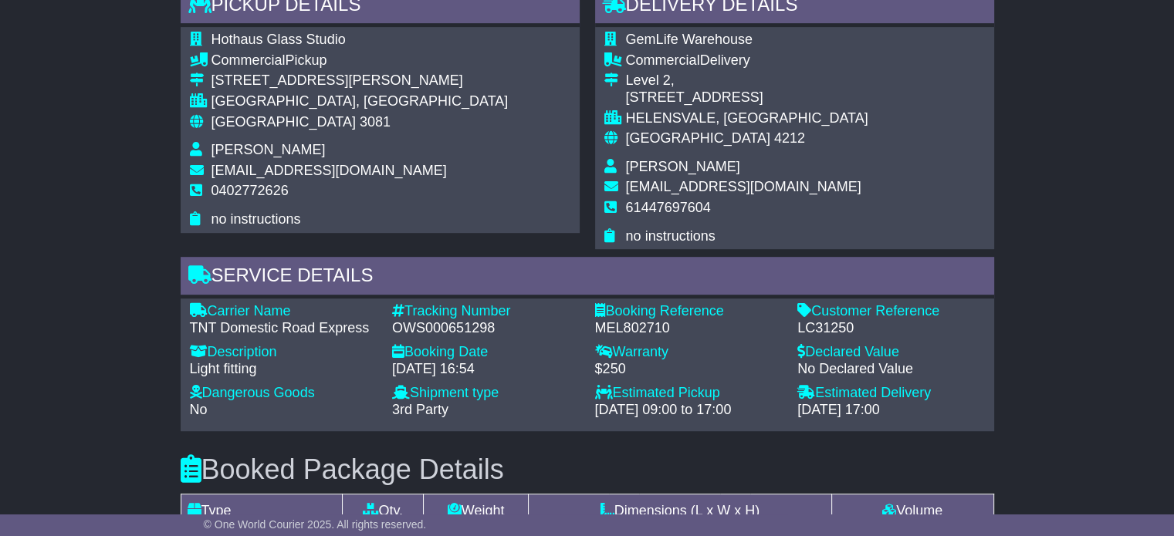
click at [473, 335] on div "Carrier Name - TNT Domestic Road Express Description - Light fitting Tracking N…" at bounding box center [587, 364] width 810 height 123
copy div "OWS000651298"
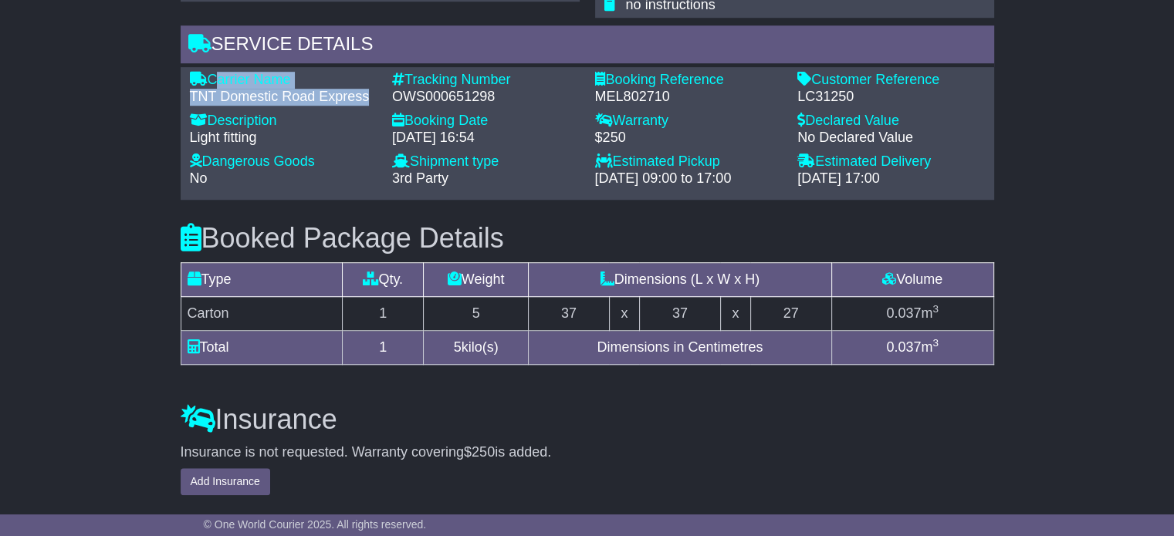
drag, startPoint x: 369, startPoint y: 96, endPoint x: 211, endPoint y: 76, distance: 158.8
click at [211, 76] on div "Carrier Name - TNT Domestic Road Express" at bounding box center [283, 88] width 203 height 33
copy div "Carrier Name - TNT Domestic Road Express"
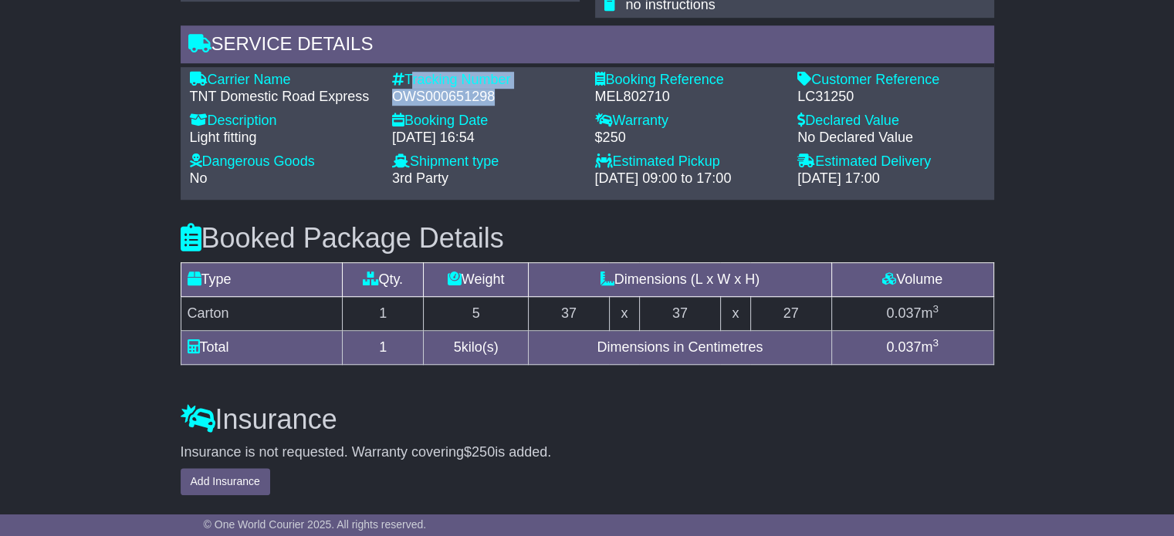
drag, startPoint x: 500, startPoint y: 92, endPoint x: 410, endPoint y: 79, distance: 91.2
click at [410, 79] on div "Tracking Number - OWS000651298" at bounding box center [485, 88] width 203 height 33
copy div "Tracking Number - OWS000651298"
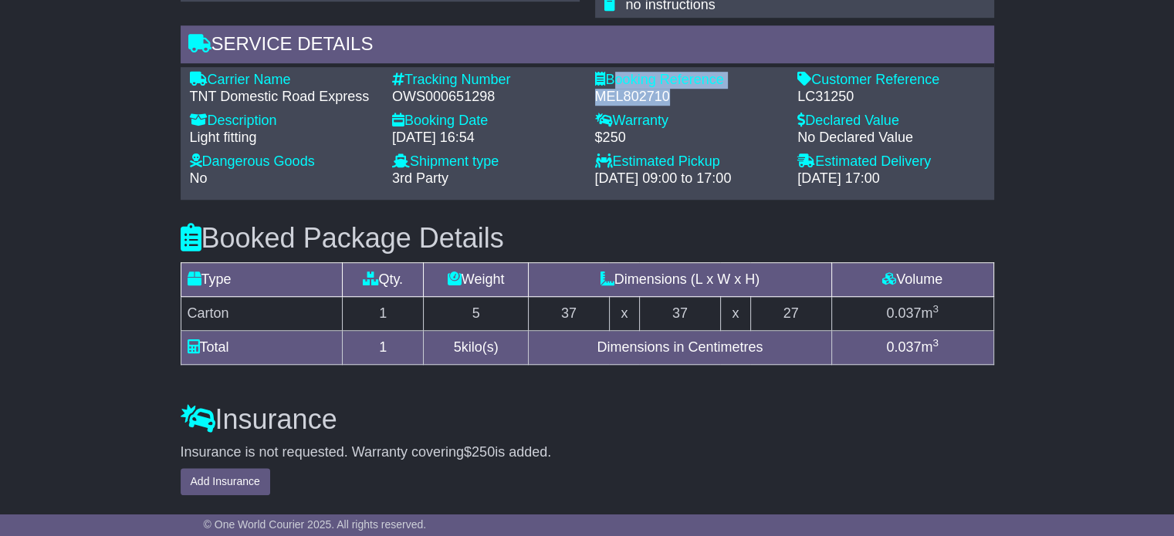
drag, startPoint x: 677, startPoint y: 93, endPoint x: 613, endPoint y: 81, distance: 65.1
click at [613, 81] on div "Booking Reference - MEL802710" at bounding box center [688, 88] width 203 height 33
click at [847, 97] on div "LC31250" at bounding box center [891, 97] width 188 height 17
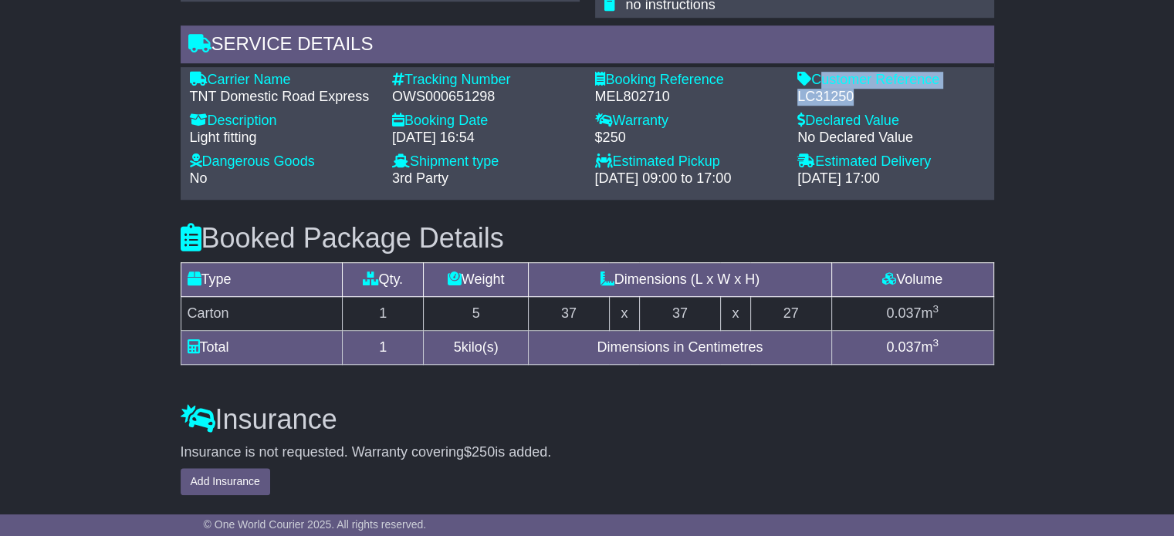
drag, startPoint x: 813, startPoint y: 78, endPoint x: 852, endPoint y: 97, distance: 43.8
click at [852, 97] on div "Customer Reference - LC31250" at bounding box center [890, 88] width 203 height 33
copy div "Customer Reference - LC31250"
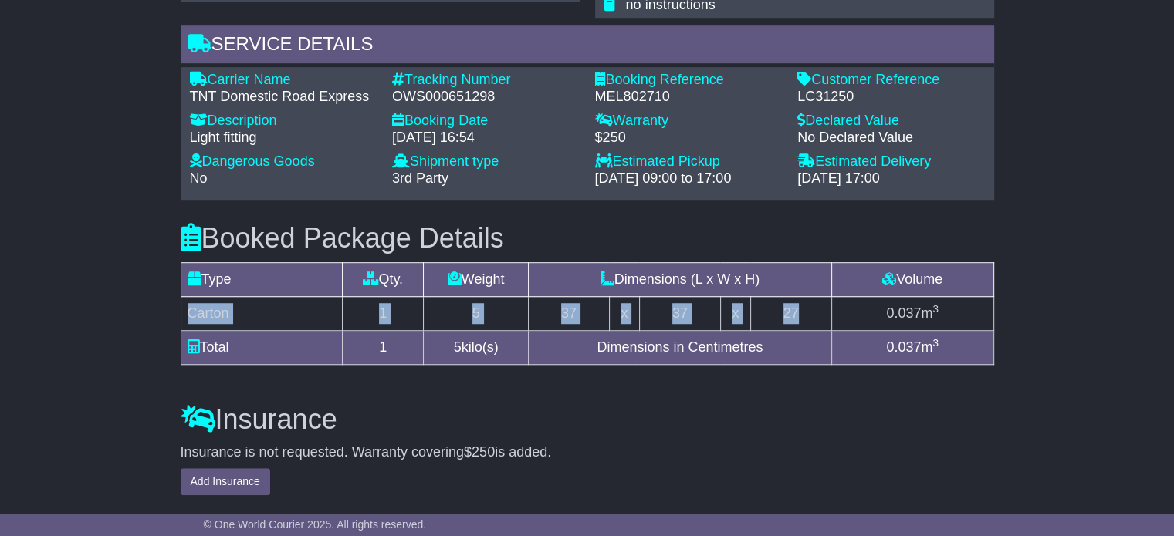
drag, startPoint x: 803, startPoint y: 305, endPoint x: 188, endPoint y: 309, distance: 614.3
click at [188, 309] on tr "Carton 1 5 37 x 37 x 27 0.037 m 3" at bounding box center [587, 314] width 813 height 34
copy tr "Carton 1 5 37 x 37 x 27"
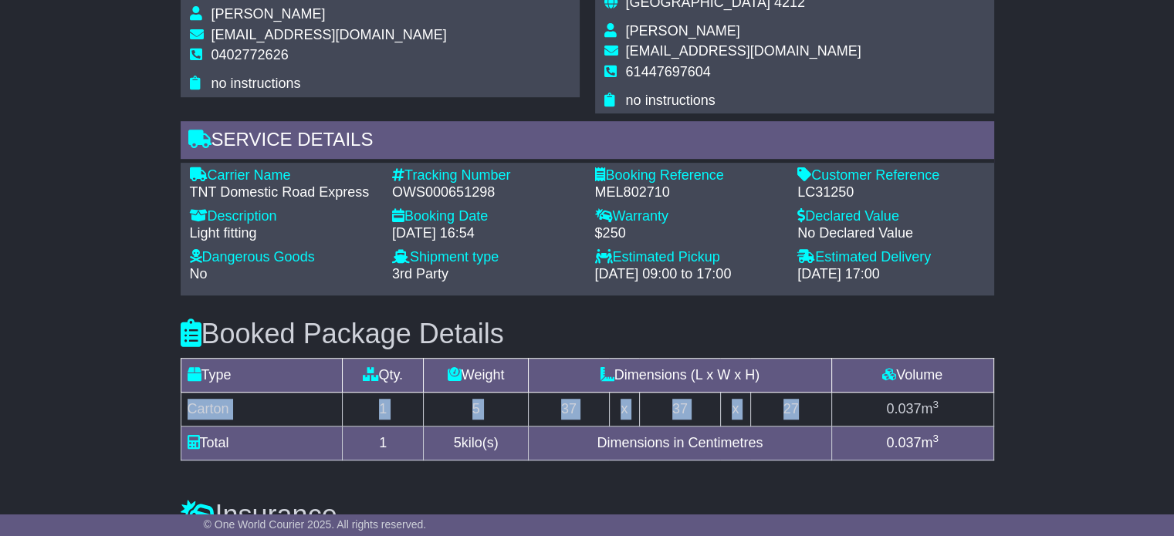
scroll to position [772, 0]
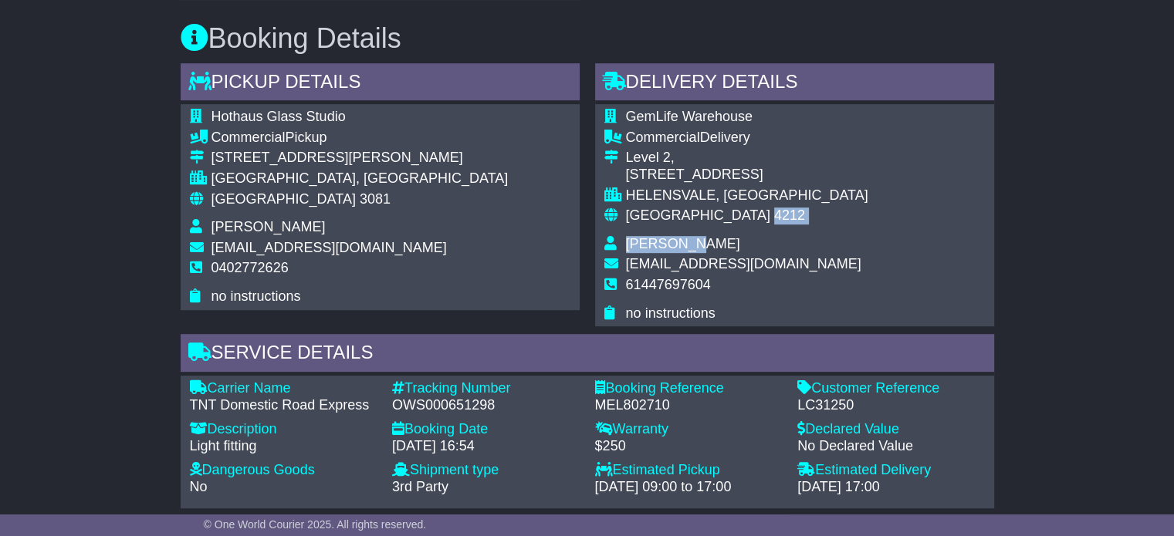
click at [685, 234] on tbody "GemLife Warehouse Commercial Delivery Level 2, 120 Siganto Drive HELENSVALE, QL…" at bounding box center [736, 215] width 264 height 213
click at [685, 236] on span "Ashley Caruana" at bounding box center [683, 243] width 114 height 15
click at [687, 241] on span "Ashley Caruana" at bounding box center [683, 243] width 114 height 15
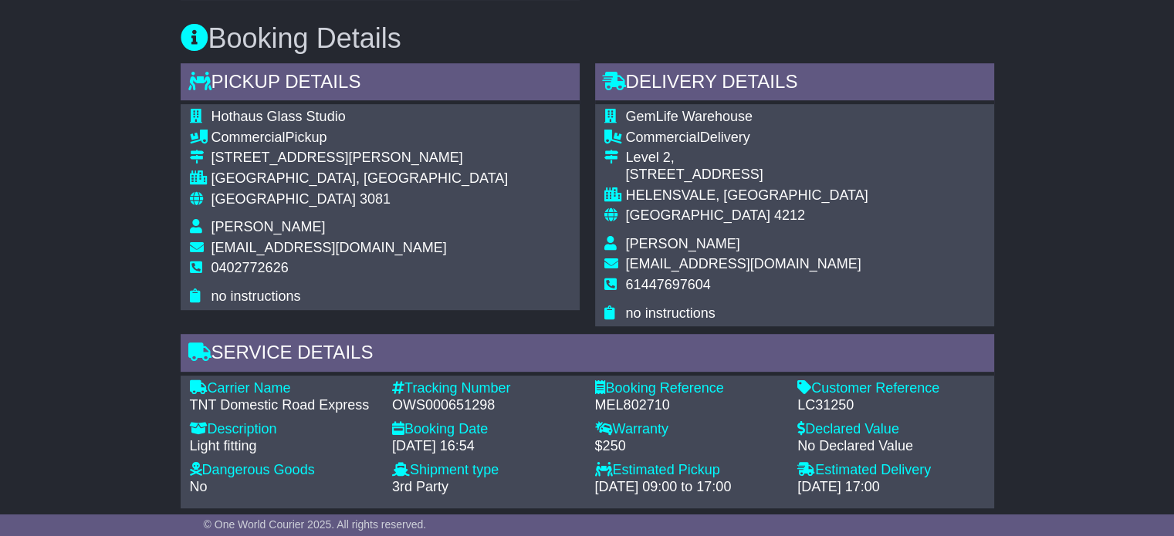
click at [685, 239] on span "Ashley Caruana" at bounding box center [683, 243] width 114 height 15
copy tbody "Ashley Caruana"
click at [682, 290] on span "61447697604" at bounding box center [668, 284] width 85 height 15
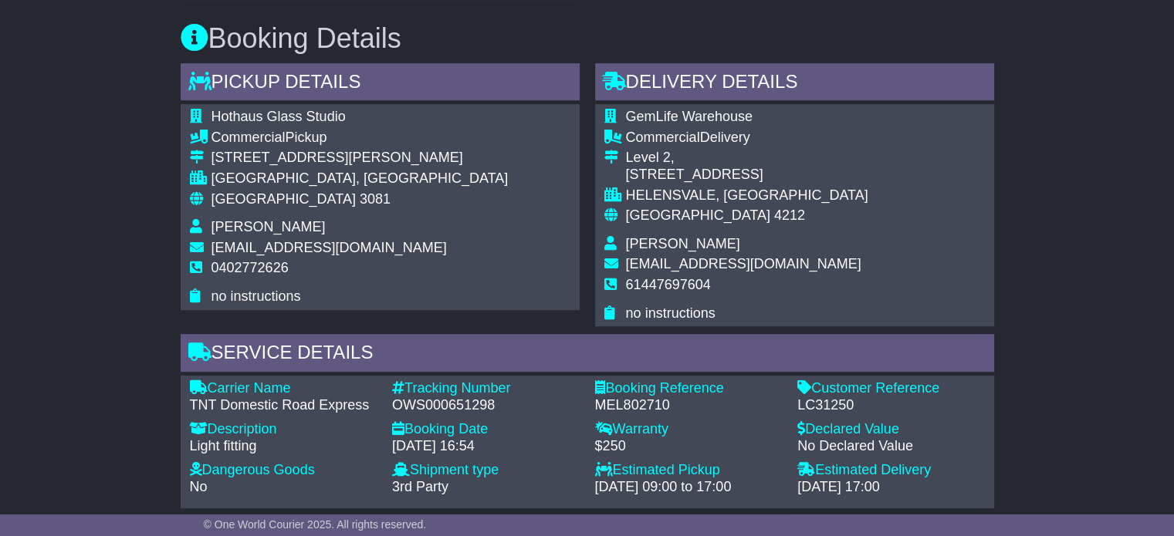
click at [682, 289] on span "61447697604" at bounding box center [668, 284] width 85 height 15
copy span "61447697604"
click at [253, 191] on span "[GEOGRAPHIC_DATA]" at bounding box center [283, 198] width 144 height 15
click at [253, 202] on span "[GEOGRAPHIC_DATA]" at bounding box center [283, 198] width 144 height 15
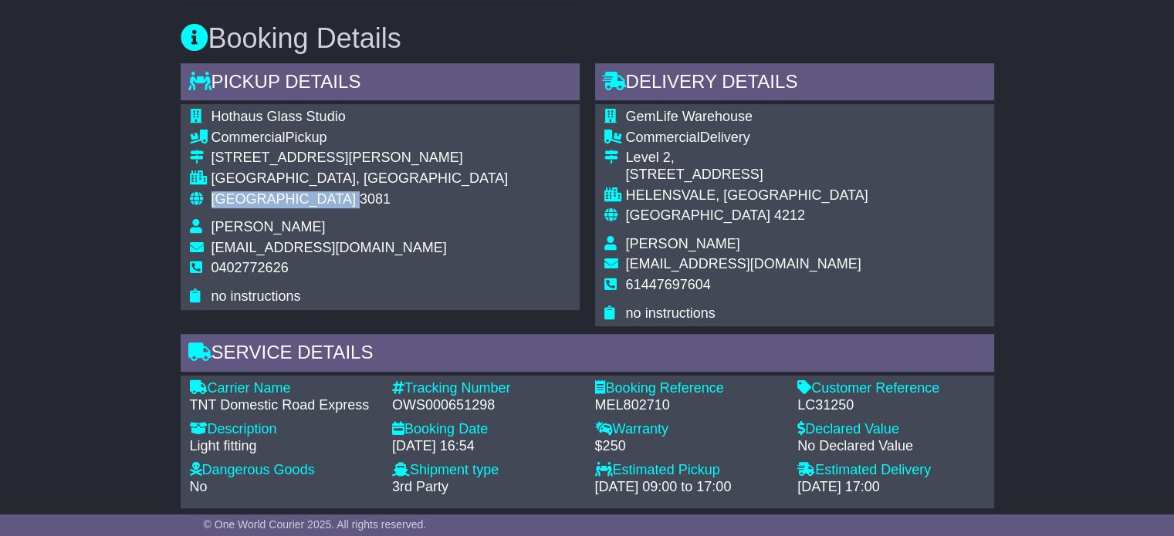
click at [253, 202] on span "[GEOGRAPHIC_DATA]" at bounding box center [283, 198] width 144 height 15
copy tbody "Australia 3081"
click at [774, 209] on span "4212" at bounding box center [789, 215] width 31 height 15
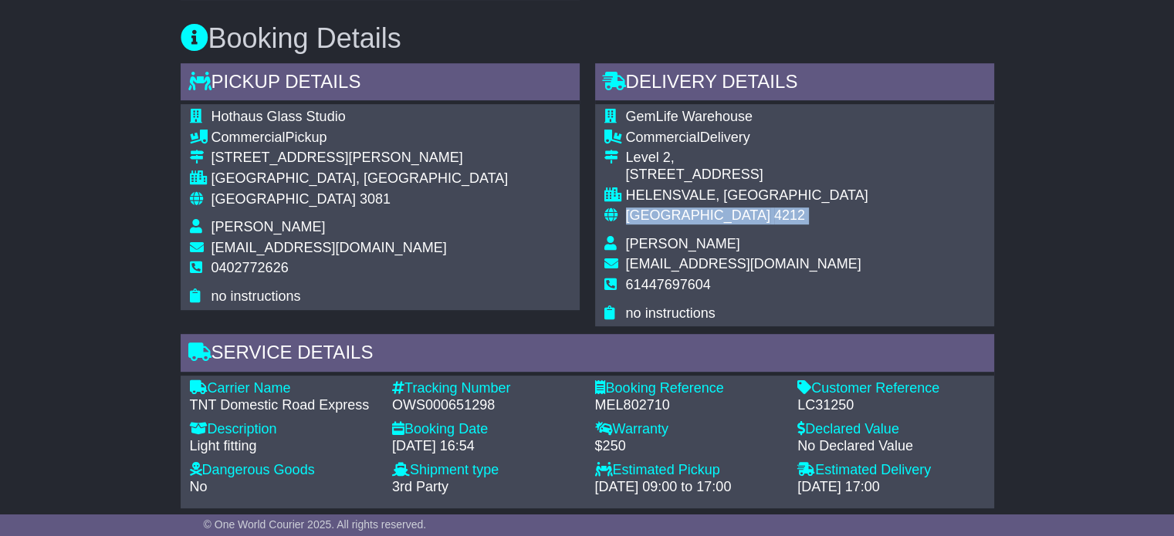
click at [774, 209] on span "4212" at bounding box center [789, 215] width 31 height 15
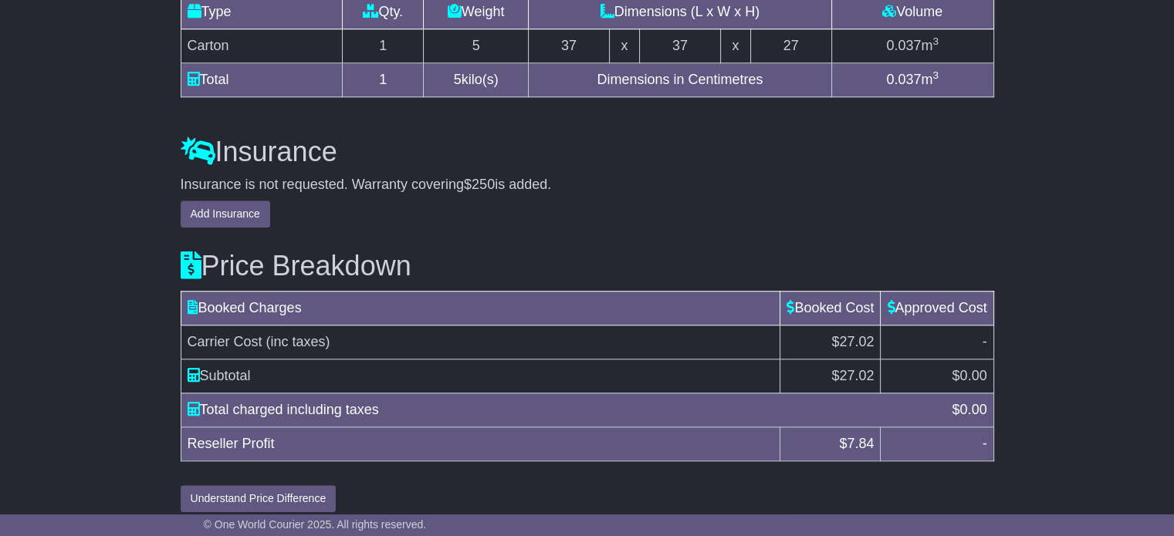
scroll to position [1358, 0]
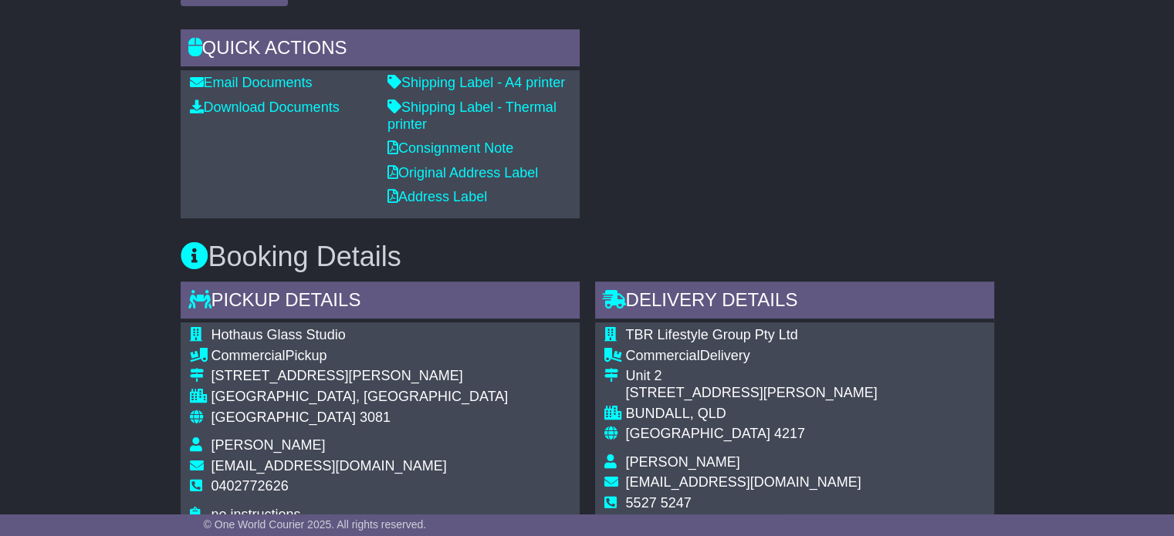
scroll to position [617, 0]
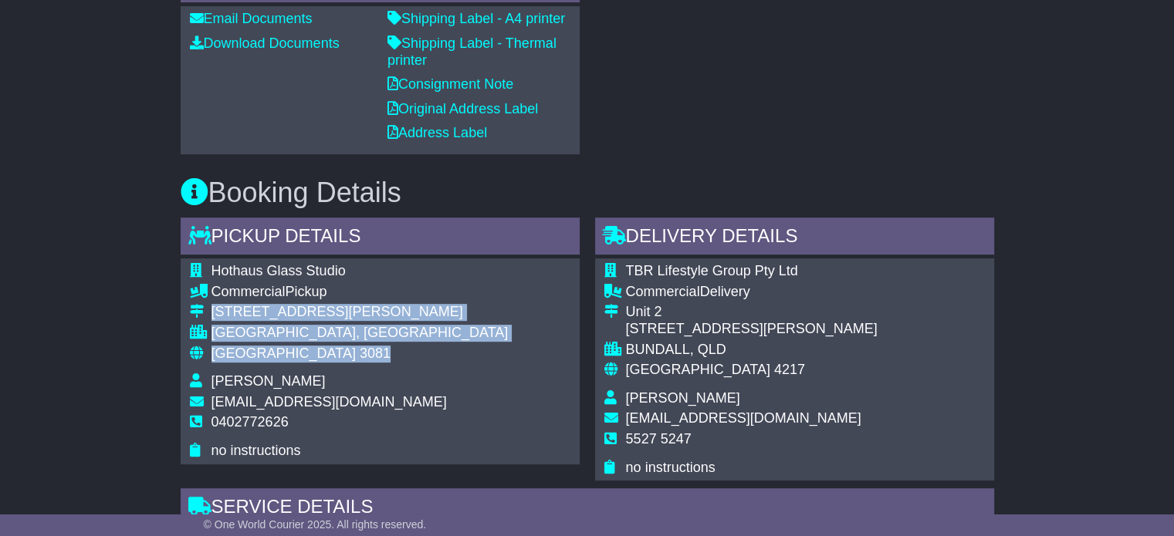
drag, startPoint x: 302, startPoint y: 353, endPoint x: 210, endPoint y: 306, distance: 103.9
click at [210, 306] on tbody "Hothaus Glass Studio Commercial Pickup [STREET_ADDRESS][PERSON_NAME] [GEOGRAPHI…" at bounding box center [349, 361] width 319 height 196
copy tbody "[STREET_ADDRESS][PERSON_NAME]"
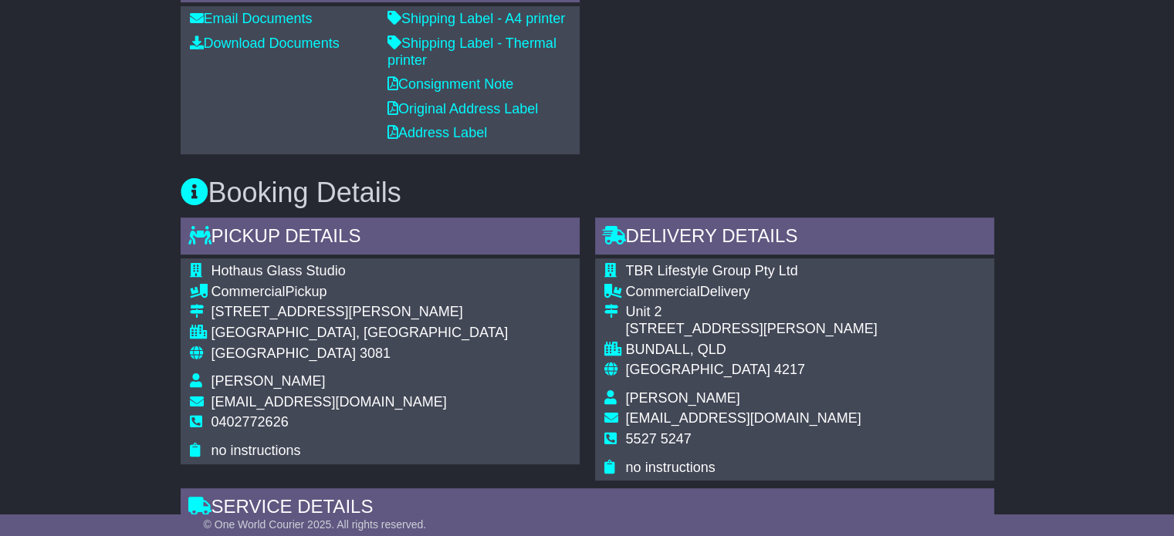
click at [266, 418] on span "0402772626" at bounding box center [249, 421] width 77 height 15
copy span "0402772626"
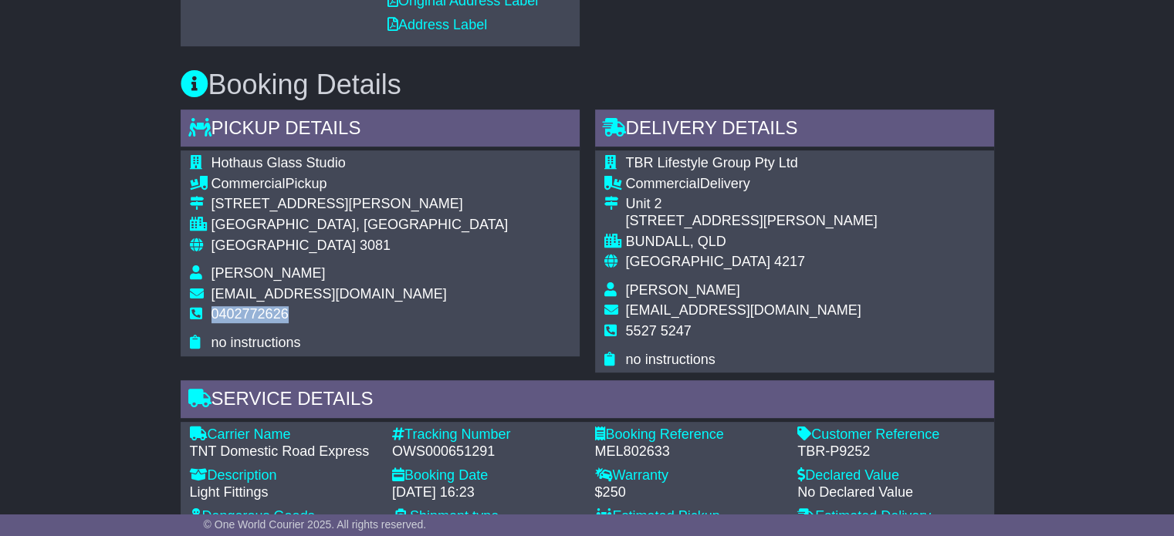
scroll to position [849, 0]
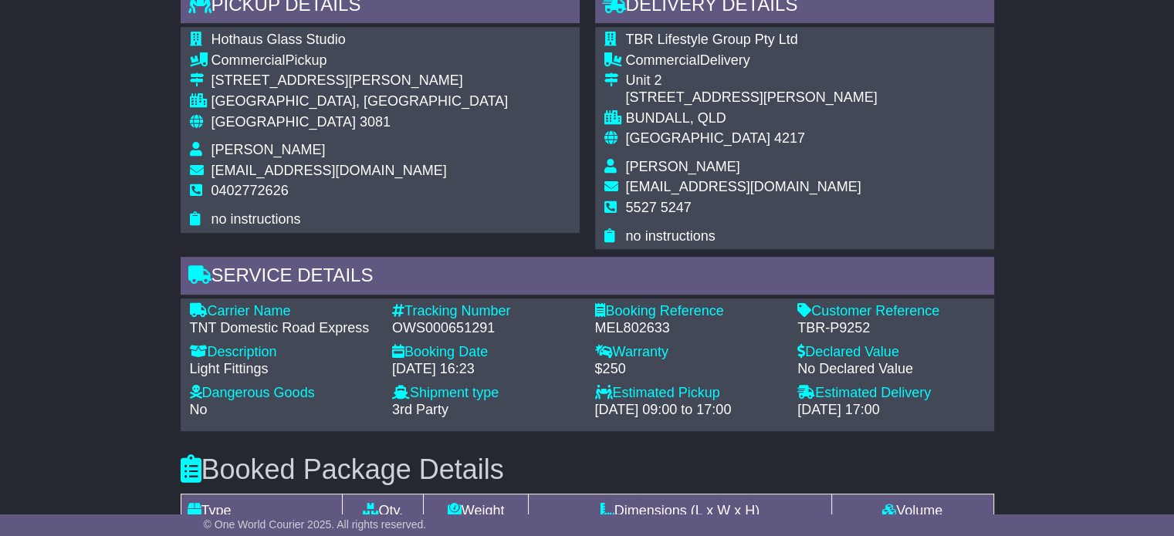
click at [475, 326] on div "OWS000651291" at bounding box center [486, 328] width 188 height 17
copy div "OWS000651291"
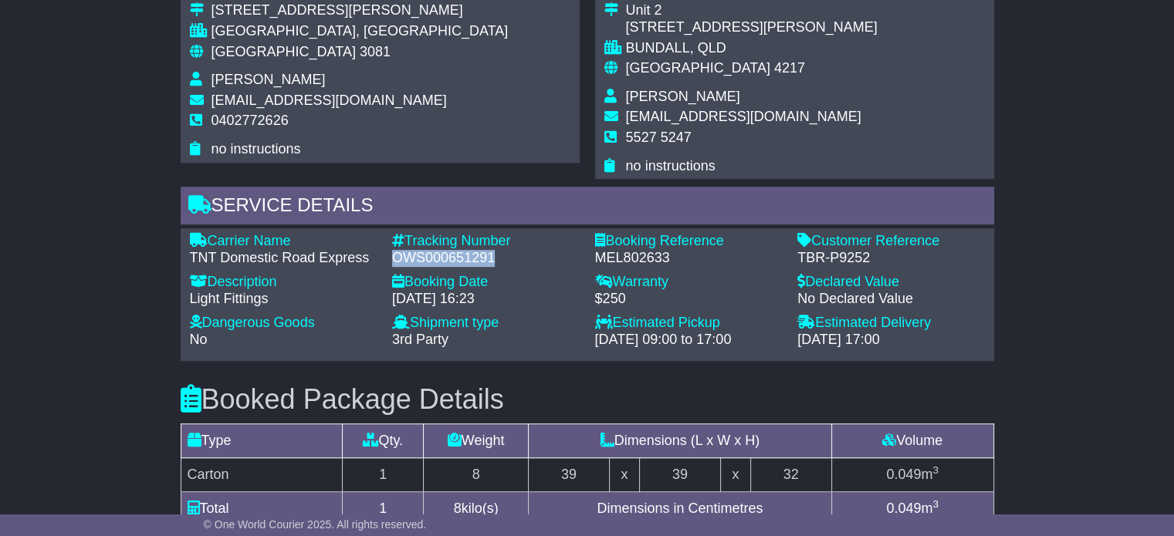
scroll to position [1003, 0]
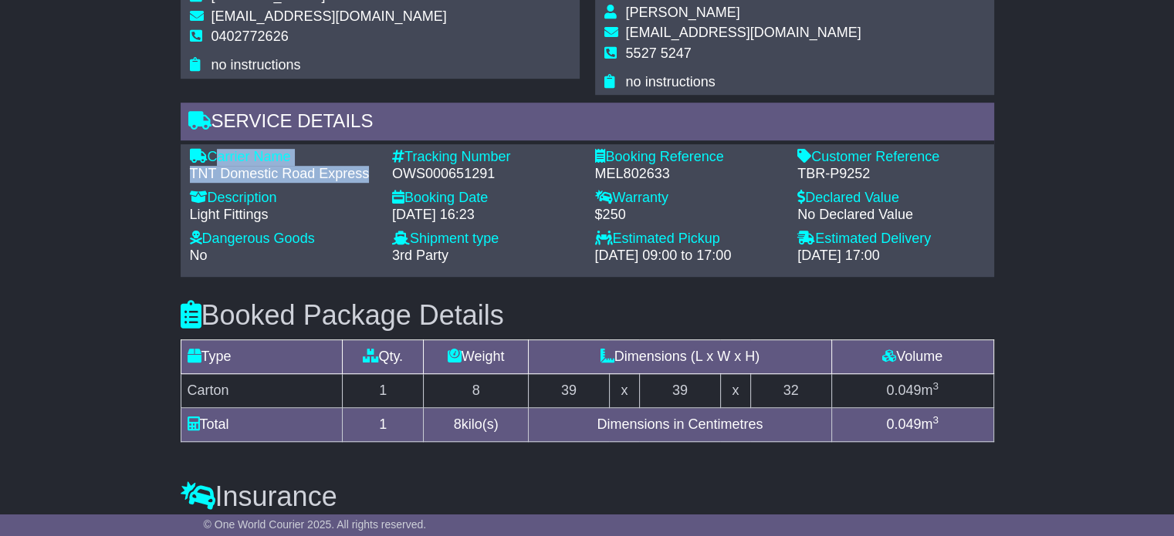
drag, startPoint x: 369, startPoint y: 170, endPoint x: 212, endPoint y: 157, distance: 157.1
click at [212, 157] on div "Carrier Name - TNT Domestic Road Express" at bounding box center [283, 165] width 203 height 33
copy div "Carrier Name - TNT Domestic Road Express"
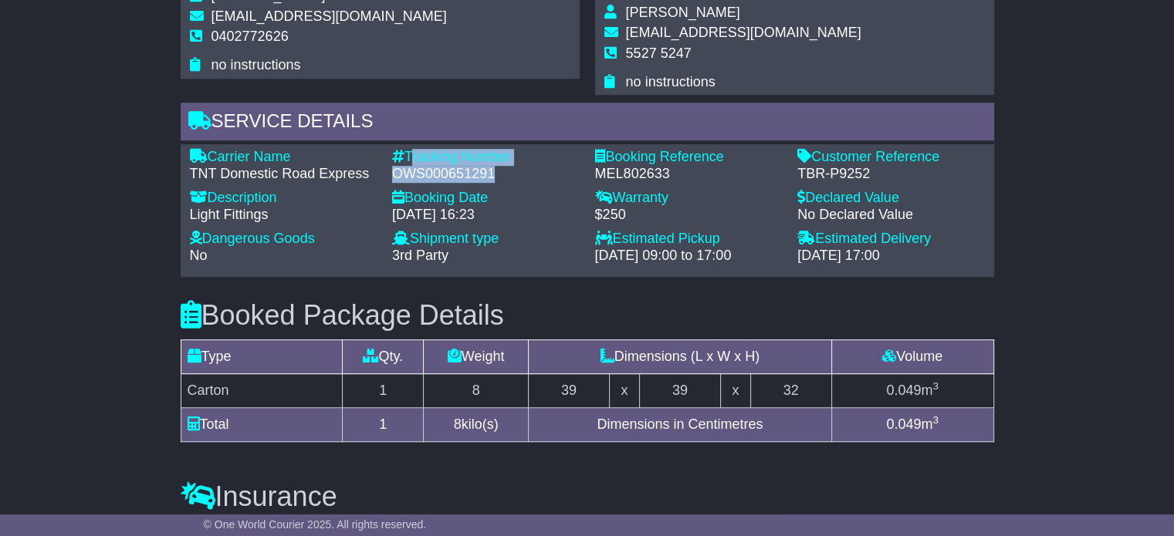
drag, startPoint x: 497, startPoint y: 169, endPoint x: 411, endPoint y: 152, distance: 88.1
click at [411, 152] on div "Tracking Number - OWS000651291" at bounding box center [485, 165] width 203 height 33
copy div "Tracking Number - OWS000651291"
drag, startPoint x: 875, startPoint y: 168, endPoint x: 789, endPoint y: 172, distance: 86.5
click at [789, 172] on div "Customer Reference - TBR-P9252" at bounding box center [890, 165] width 203 height 33
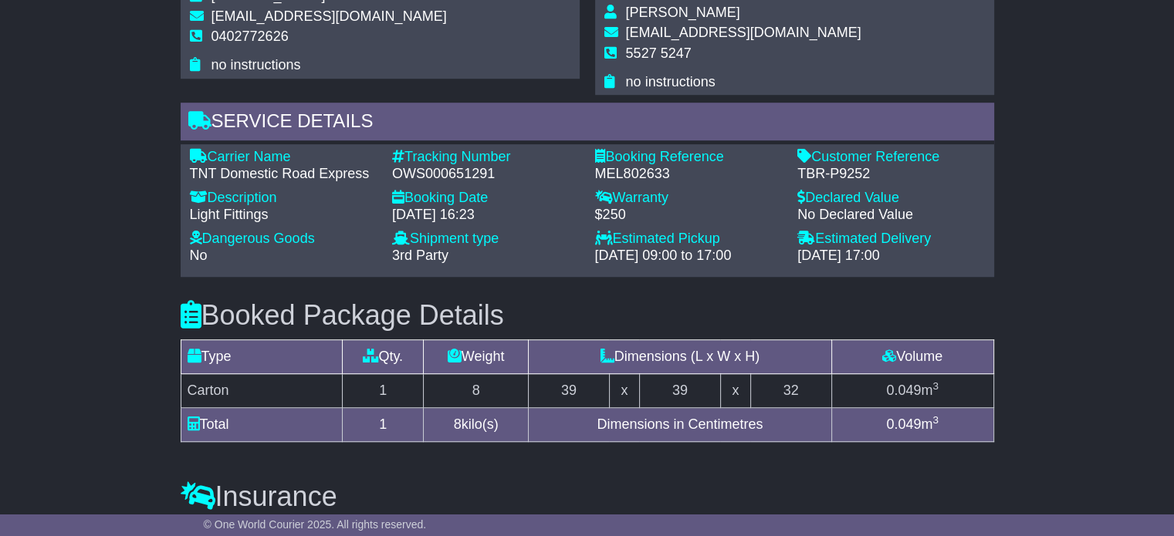
drag, startPoint x: 821, startPoint y: 153, endPoint x: 826, endPoint y: 163, distance: 11.4
click at [826, 163] on div "Customer Reference" at bounding box center [891, 157] width 188 height 17
drag, startPoint x: 811, startPoint y: 152, endPoint x: 873, endPoint y: 176, distance: 66.2
click at [873, 176] on div "Customer Reference - TBR-P9252" at bounding box center [890, 165] width 203 height 33
copy div "Customer Reference - TBR-P9252"
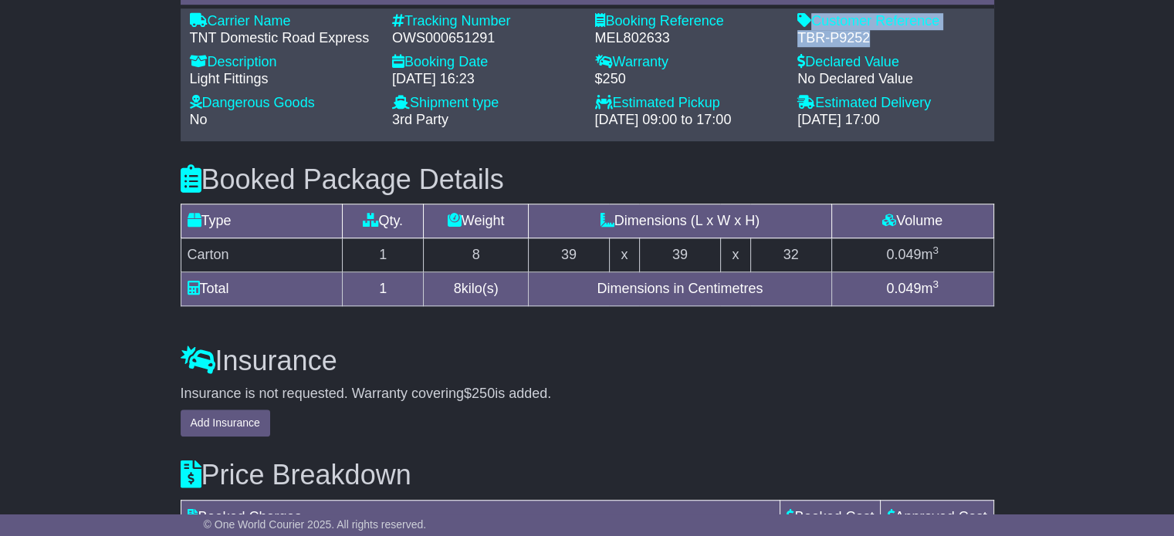
scroll to position [1157, 0]
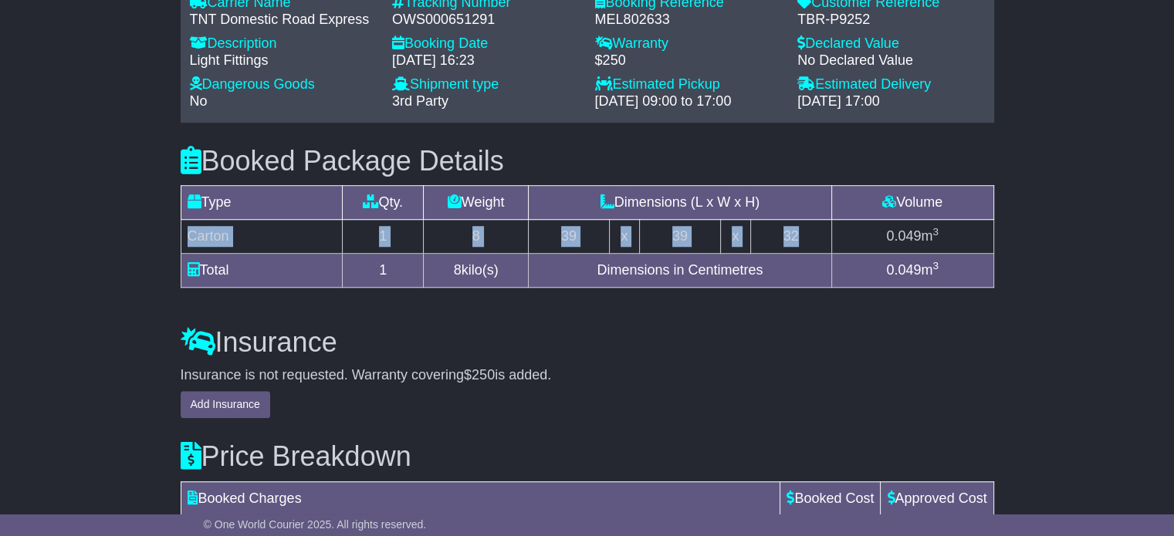
drag, startPoint x: 803, startPoint y: 231, endPoint x: 188, endPoint y: 228, distance: 615.0
click at [188, 228] on tr "Carton 1 8 39 x 39 x 32 0.049 m 3" at bounding box center [587, 237] width 813 height 34
copy tr "Carton 1 8 39 x 39 x 32"
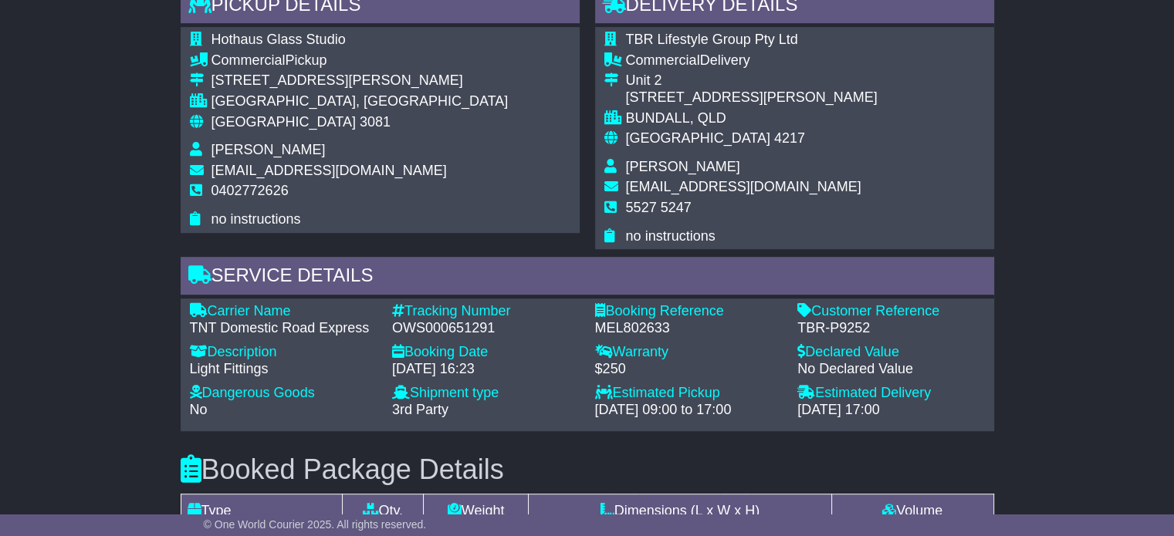
click at [652, 170] on span "[PERSON_NAME]" at bounding box center [683, 166] width 114 height 15
click at [651, 170] on span "[PERSON_NAME]" at bounding box center [683, 166] width 114 height 15
copy tbody "[PERSON_NAME]"
click at [665, 200] on span "5527 5247" at bounding box center [659, 207] width 66 height 15
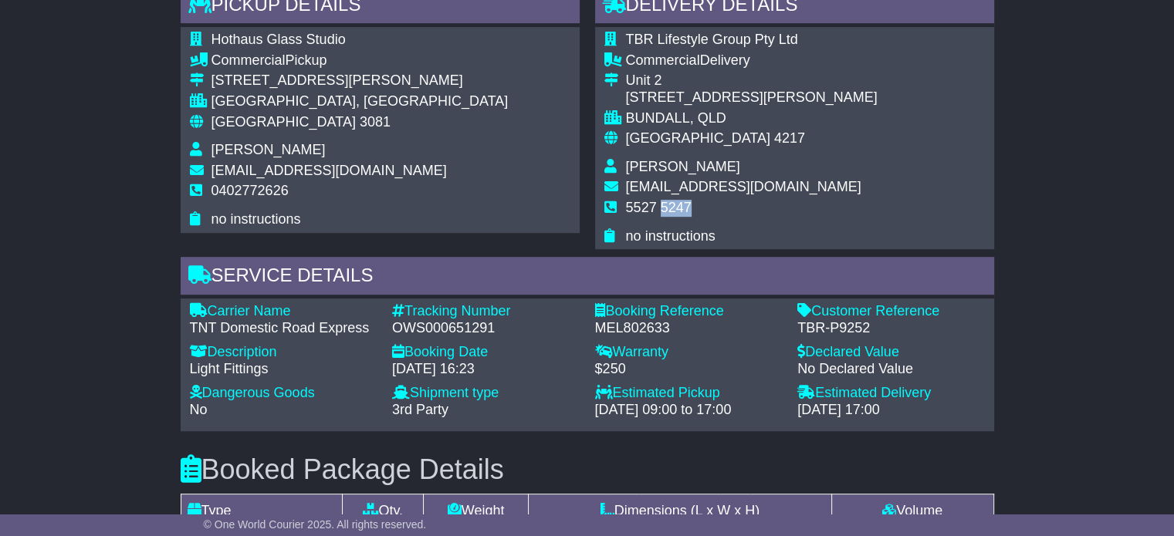
click at [665, 200] on span "5527 5247" at bounding box center [659, 207] width 66 height 15
click at [654, 204] on span "5527 5247" at bounding box center [659, 207] width 66 height 15
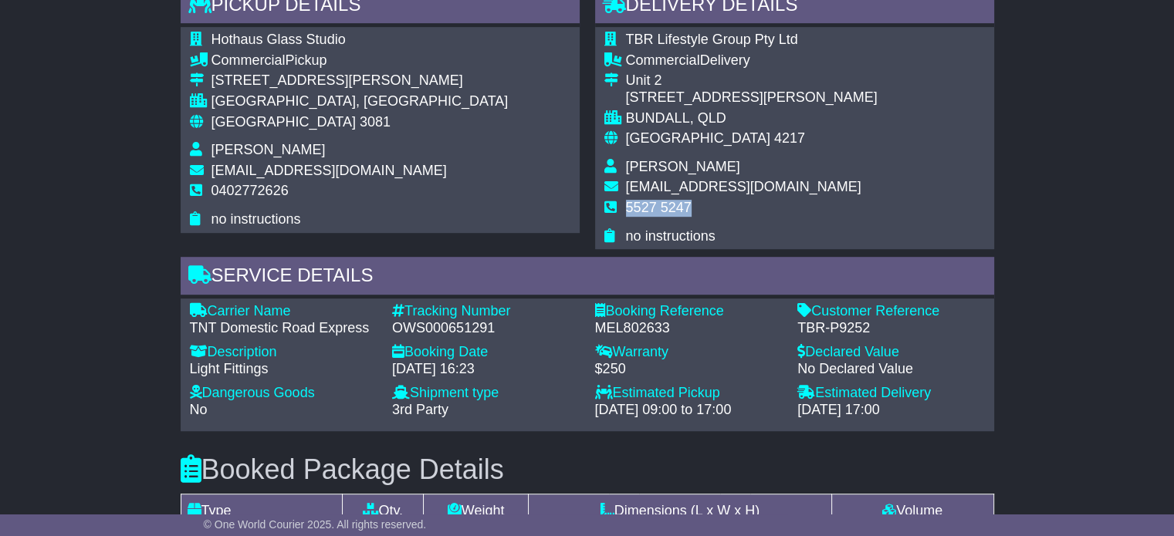
click at [654, 204] on span "5527 5247" at bounding box center [659, 207] width 66 height 15
copy tbody "5527 5247"
click at [255, 116] on span "[GEOGRAPHIC_DATA]" at bounding box center [283, 121] width 144 height 15
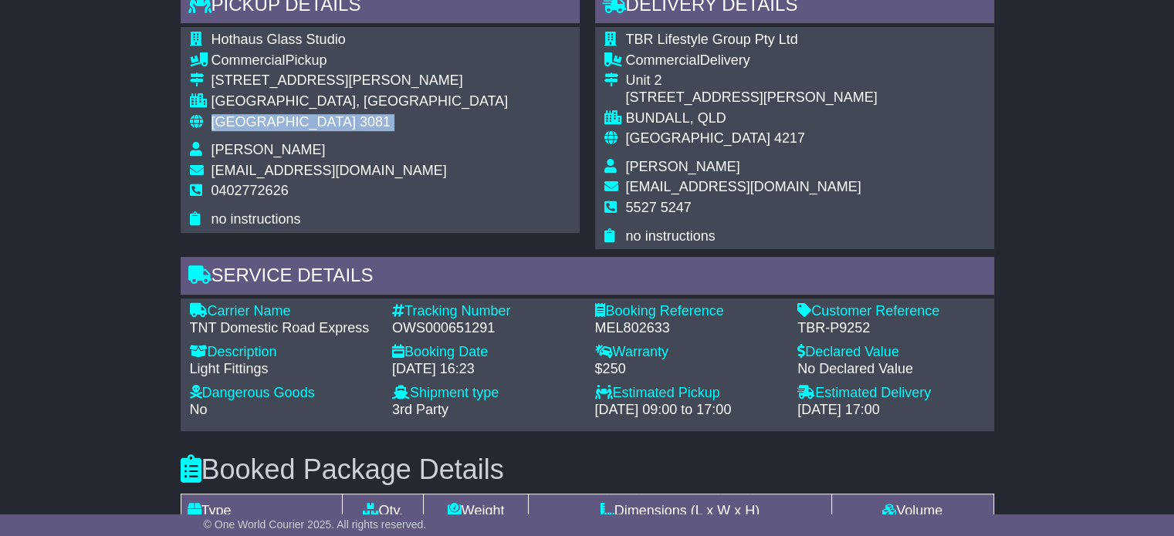
click at [255, 116] on span "[GEOGRAPHIC_DATA]" at bounding box center [283, 121] width 144 height 15
click at [673, 144] on span "[GEOGRAPHIC_DATA]" at bounding box center [698, 137] width 144 height 15
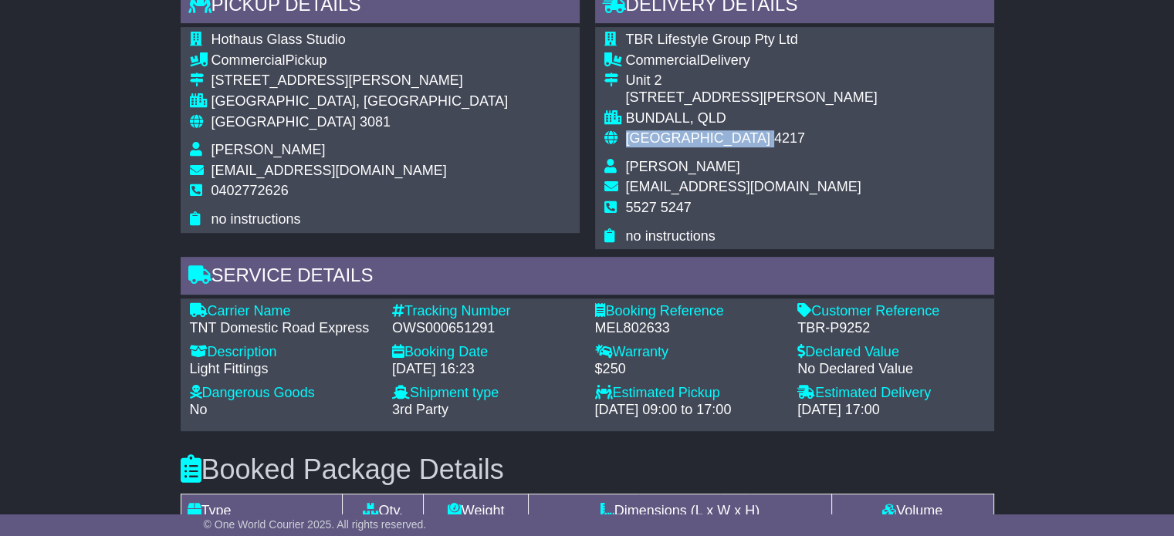
click at [673, 144] on span "[GEOGRAPHIC_DATA]" at bounding box center [698, 137] width 144 height 15
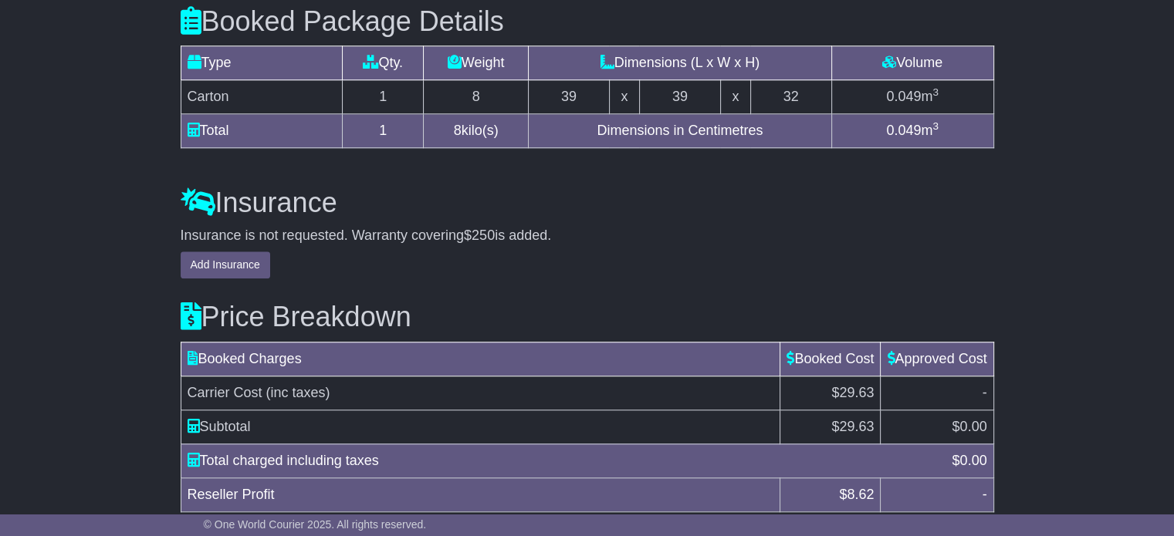
scroll to position [1358, 0]
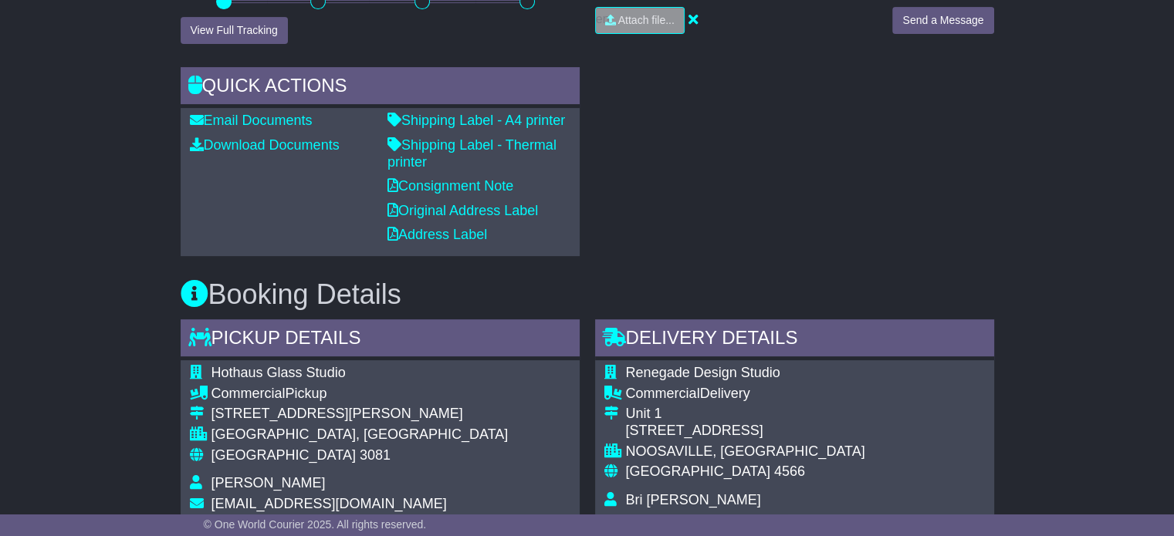
scroll to position [694, 0]
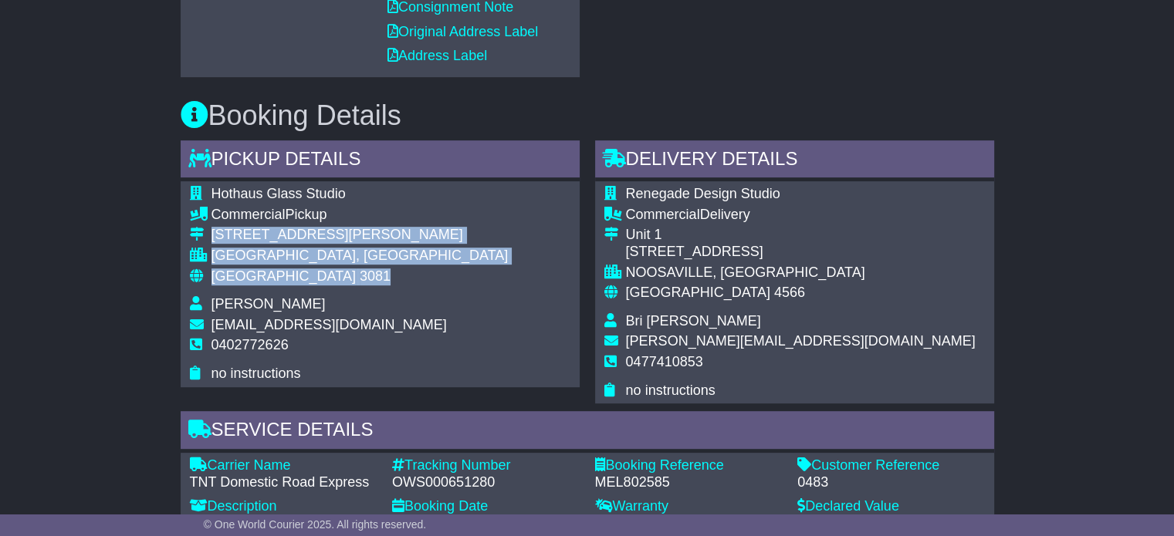
drag, startPoint x: 300, startPoint y: 282, endPoint x: 211, endPoint y: 234, distance: 101.2
click at [211, 235] on tbody "Hothaus Glass Studio Commercial Pickup [STREET_ADDRESS][PERSON_NAME] [GEOGRAPHI…" at bounding box center [349, 284] width 319 height 196
copy tbody "[STREET_ADDRESS][PERSON_NAME]"
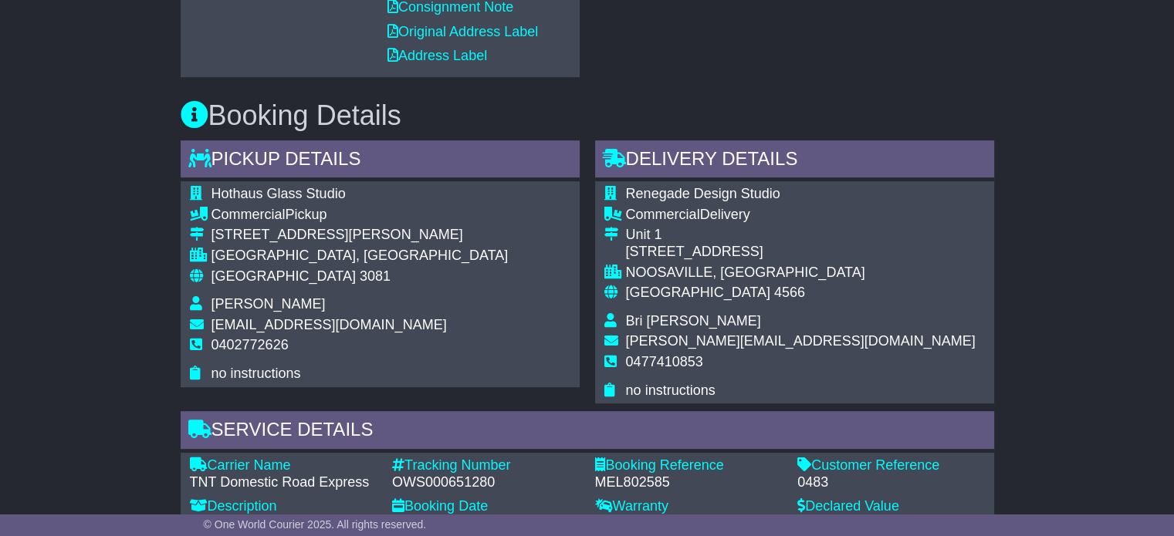
click at [247, 347] on span "0402772626" at bounding box center [249, 344] width 77 height 15
copy tbody "0402772626"
click at [414, 484] on div "OWS000651280" at bounding box center [486, 483] width 188 height 17
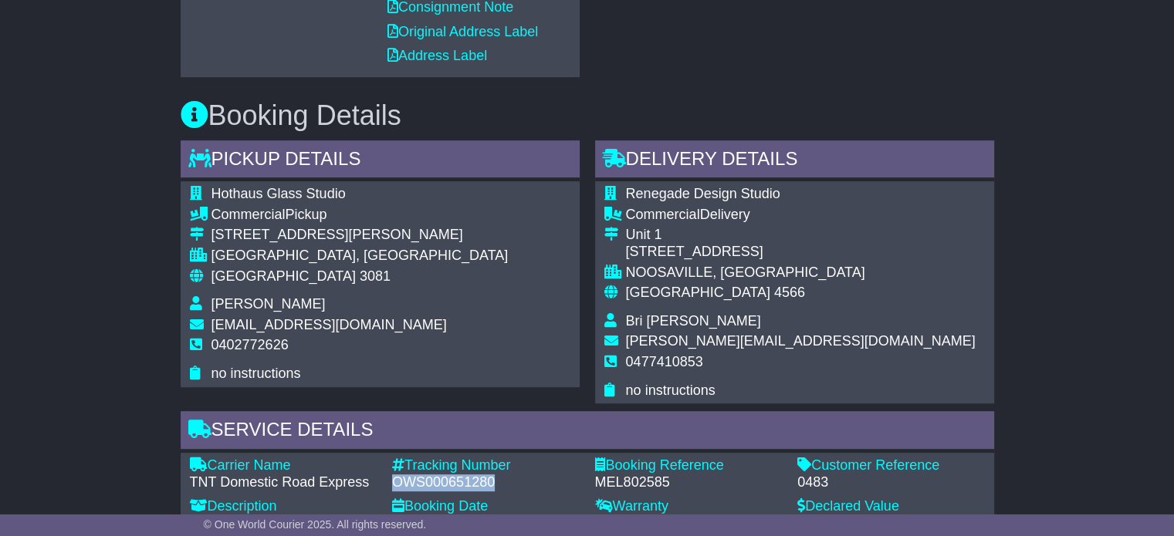
click at [414, 484] on div "OWS000651280" at bounding box center [486, 483] width 188 height 17
copy div "OWS000651280"
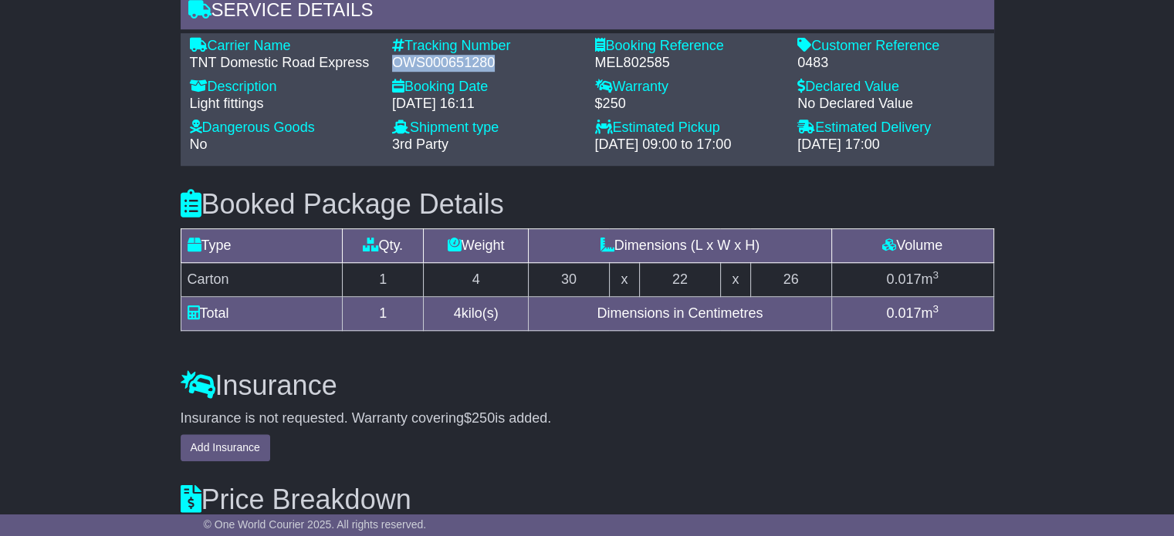
scroll to position [1080, 0]
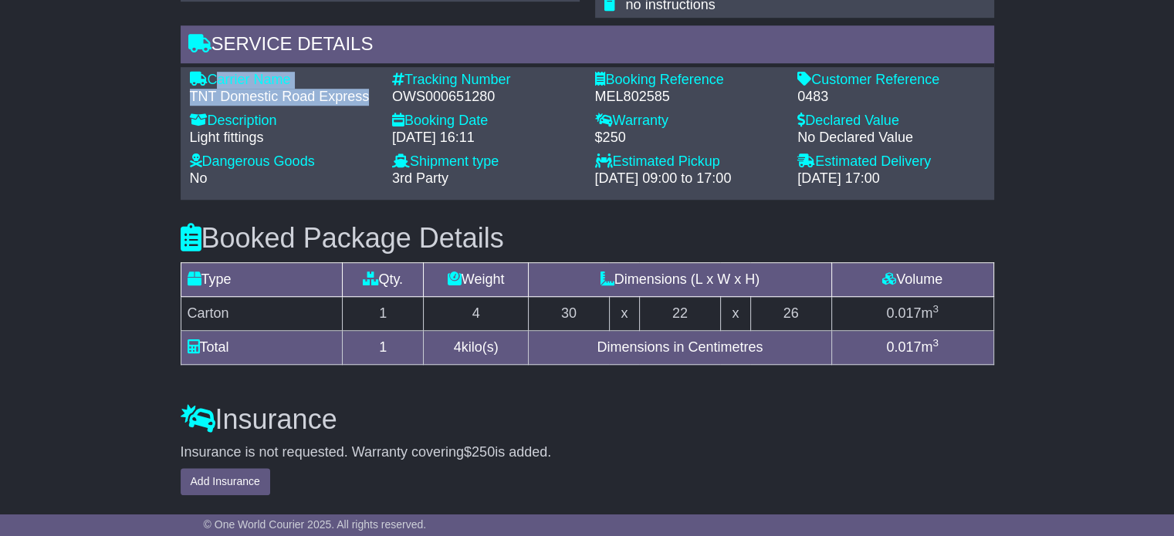
drag, startPoint x: 367, startPoint y: 96, endPoint x: 213, endPoint y: 72, distance: 156.3
click at [213, 72] on div "Carrier Name - TNT Domestic Road Express" at bounding box center [283, 88] width 203 height 33
copy div "Carrier Name - TNT Domestic Road Express"
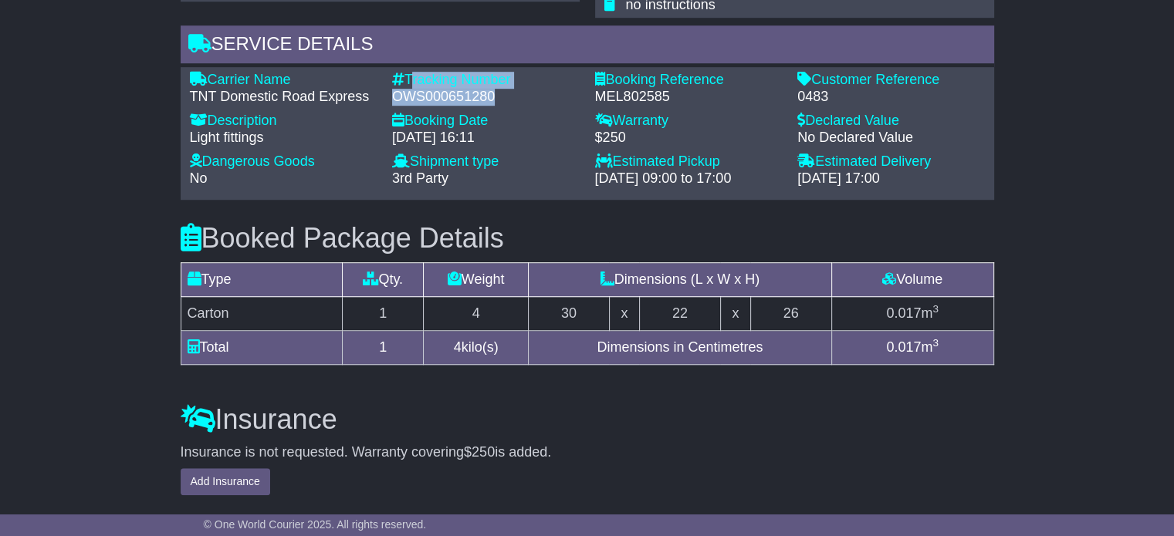
drag, startPoint x: 506, startPoint y: 95, endPoint x: 411, endPoint y: 72, distance: 98.4
click at [411, 72] on div "Tracking Number - OWS000651280" at bounding box center [485, 88] width 203 height 33
copy div "Tracking Number - OWS000651280"
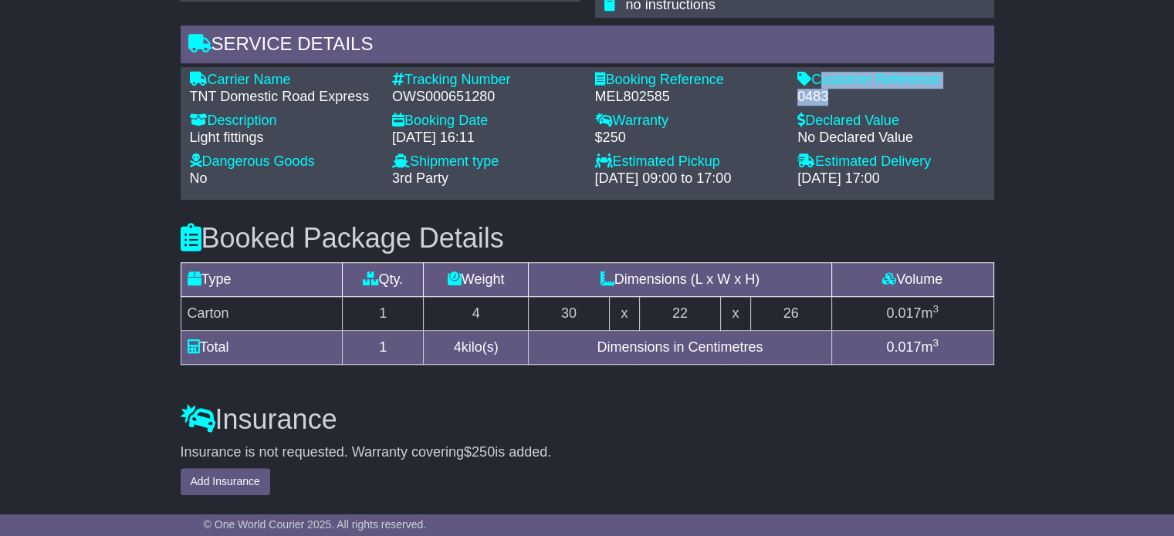
drag, startPoint x: 836, startPoint y: 89, endPoint x: 813, endPoint y: 75, distance: 26.3
click at [813, 75] on div "Customer Reference - 0483" at bounding box center [890, 88] width 203 height 33
copy div "Customer Reference - 0483"
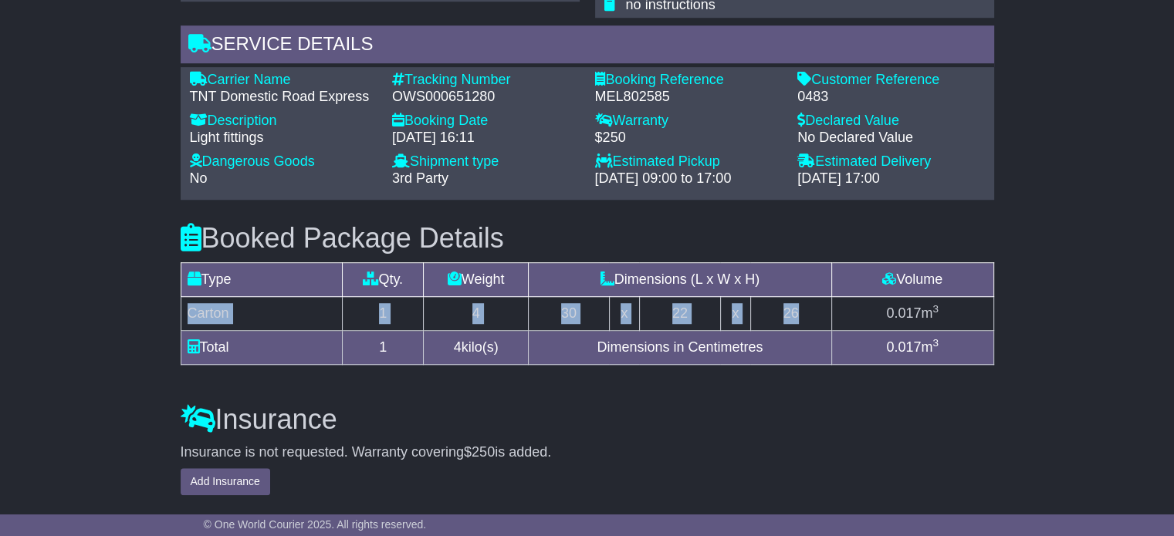
drag, startPoint x: 824, startPoint y: 306, endPoint x: 188, endPoint y: 306, distance: 635.8
click at [188, 306] on tr "Carton 1 4 30 x 22 x 26 0.017 m 3" at bounding box center [587, 314] width 813 height 34
copy tr "Carton 1 4 30 x 22 x 26"
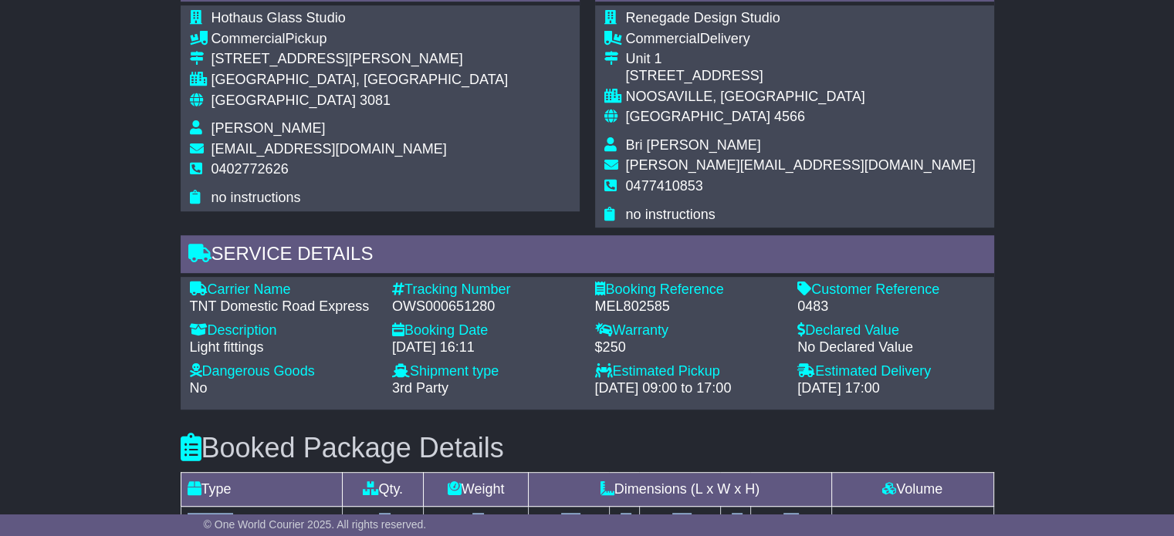
scroll to position [849, 0]
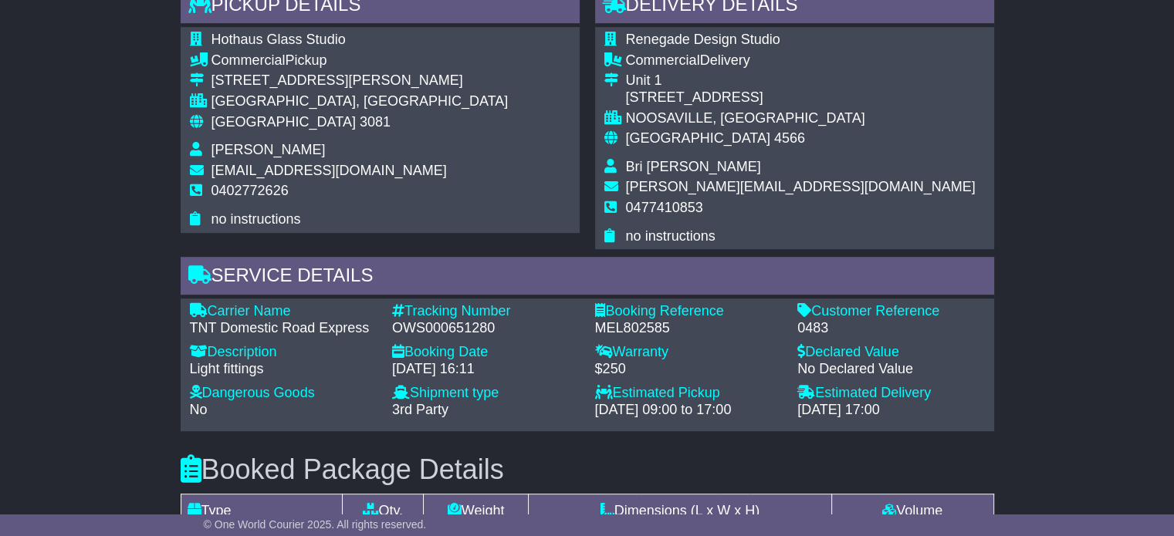
click at [661, 171] on span "Bri Biden" at bounding box center [693, 166] width 135 height 15
click at [661, 170] on span "Bri Biden" at bounding box center [693, 166] width 135 height 15
copy tbody "Bri Biden"
click at [631, 208] on span "0477410853" at bounding box center [664, 207] width 77 height 15
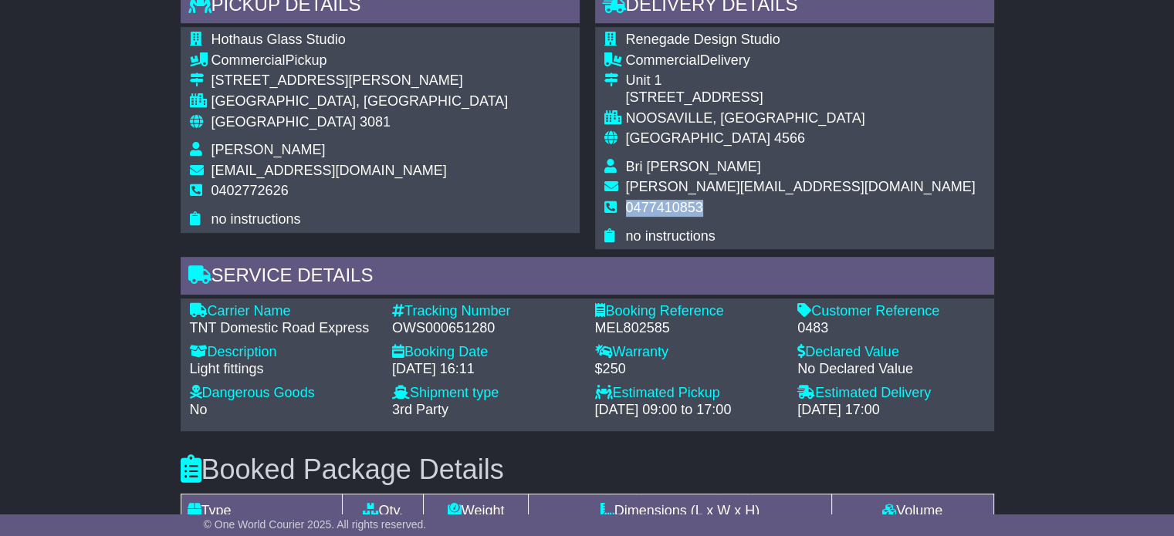
click at [631, 208] on span "0477410853" at bounding box center [664, 207] width 77 height 15
copy tbody "0477410853"
click at [360, 123] on span "3081" at bounding box center [375, 121] width 31 height 15
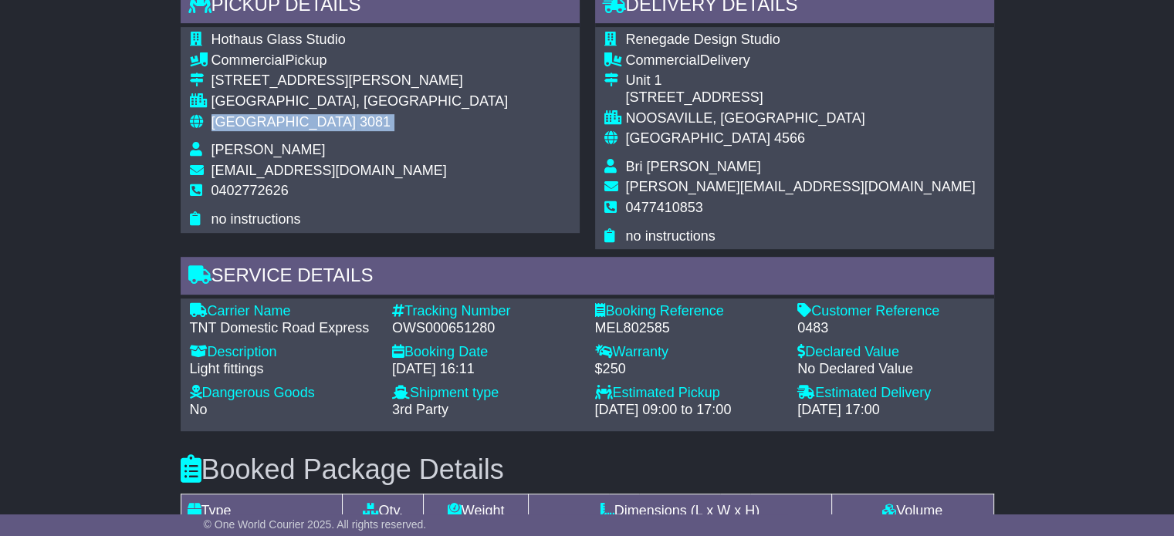
click at [360, 123] on span "3081" at bounding box center [375, 121] width 31 height 15
copy tbody "Australia 3081"
click at [657, 145] on div "Australia 4566" at bounding box center [801, 138] width 350 height 17
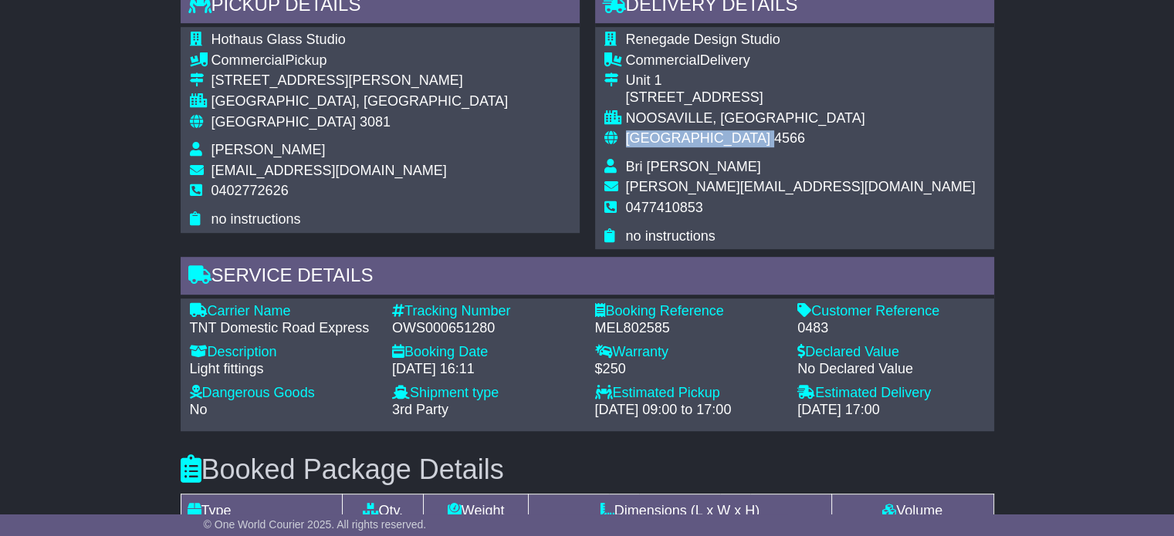
click at [657, 145] on div "Australia 4566" at bounding box center [801, 138] width 350 height 17
click at [657, 143] on span "[GEOGRAPHIC_DATA]" at bounding box center [698, 137] width 144 height 15
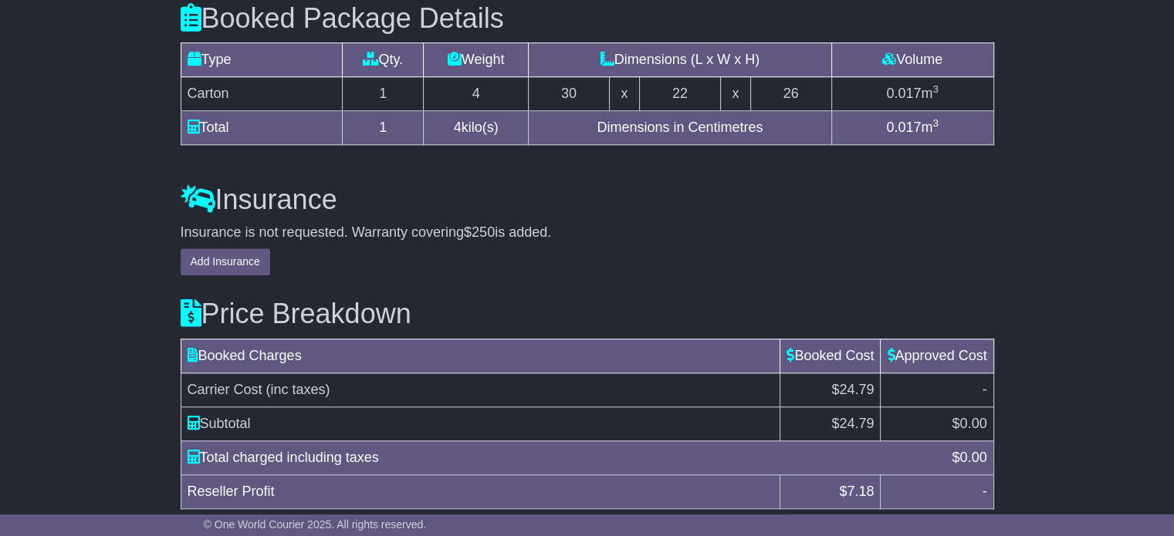
scroll to position [1358, 0]
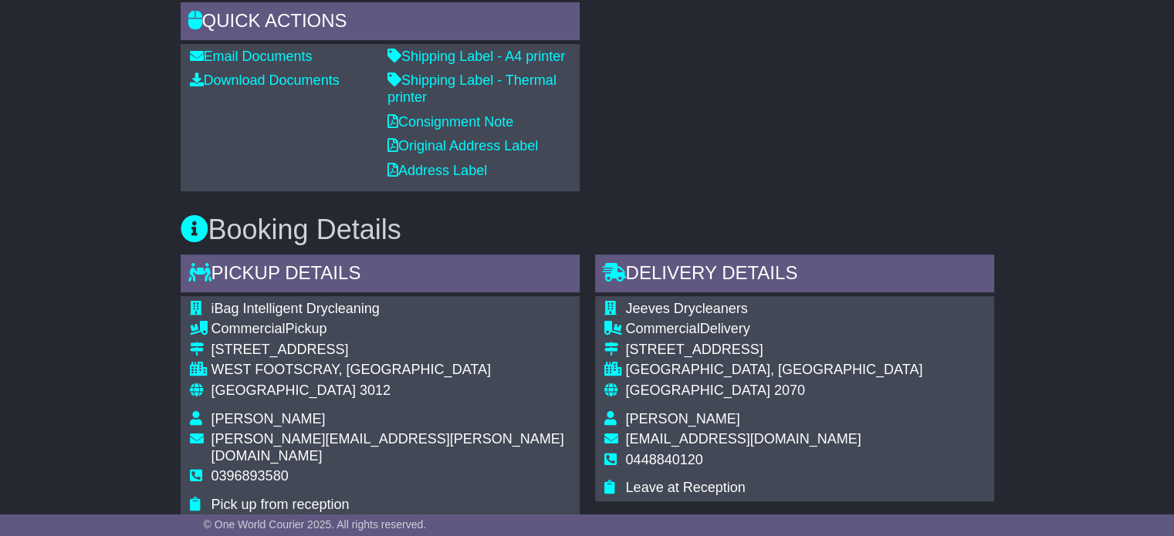
scroll to position [694, 0]
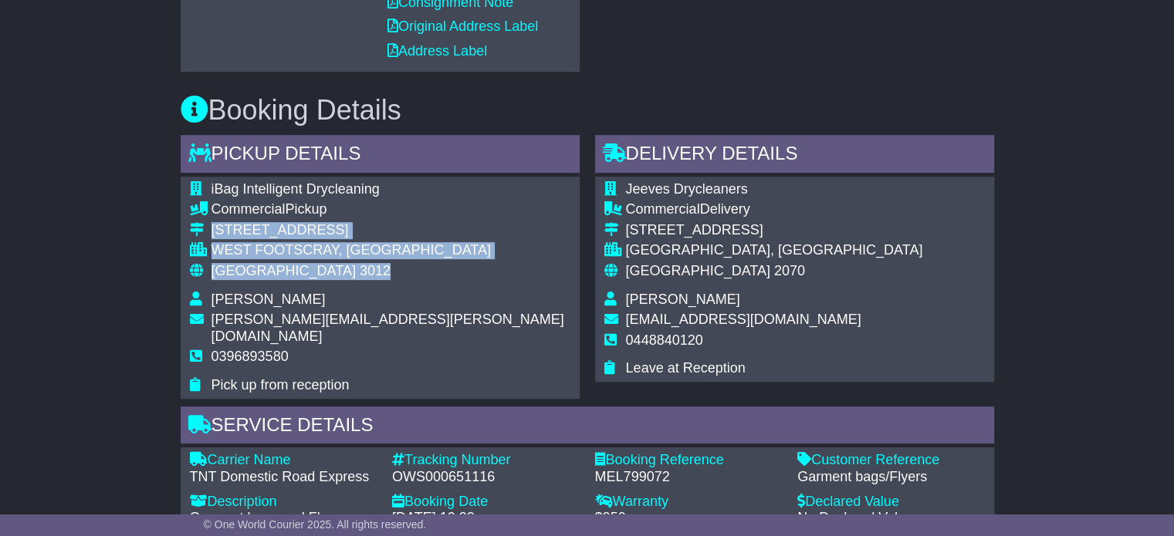
drag, startPoint x: 319, startPoint y: 280, endPoint x: 213, endPoint y: 225, distance: 119.1
click at [213, 225] on tbody "iBag Intelligent Drycleaning Commercial Pickup [STREET_ADDRESS] [GEOGRAPHIC_DAT…" at bounding box center [380, 287] width 380 height 213
copy tbody "[STREET_ADDRESS]"
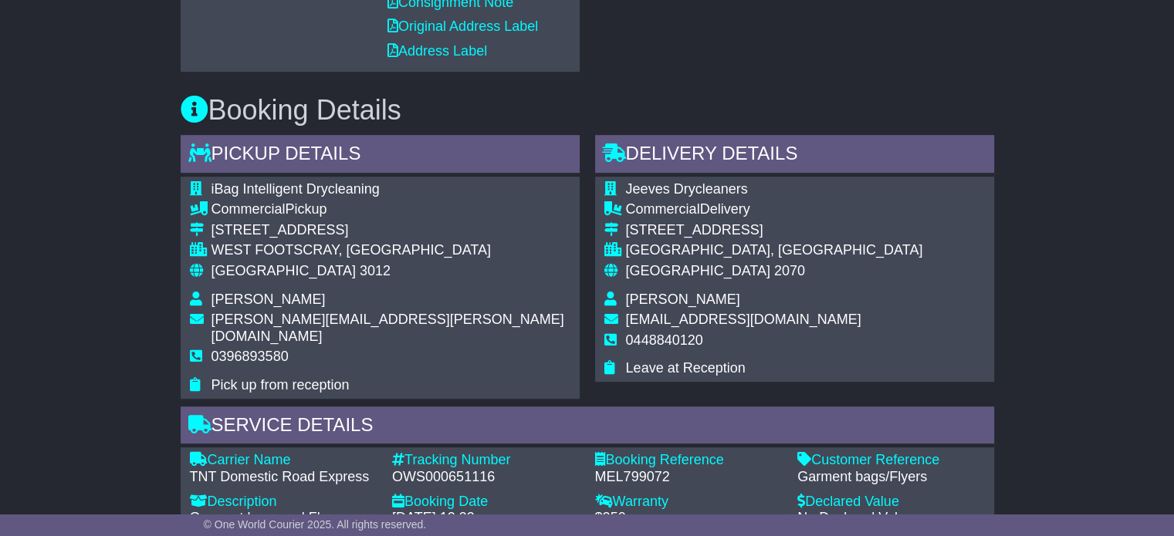
click at [265, 349] on td "0396893580" at bounding box center [390, 363] width 359 height 29
click at [265, 349] on span "0396893580" at bounding box center [249, 356] width 77 height 15
copy span "0396893580"
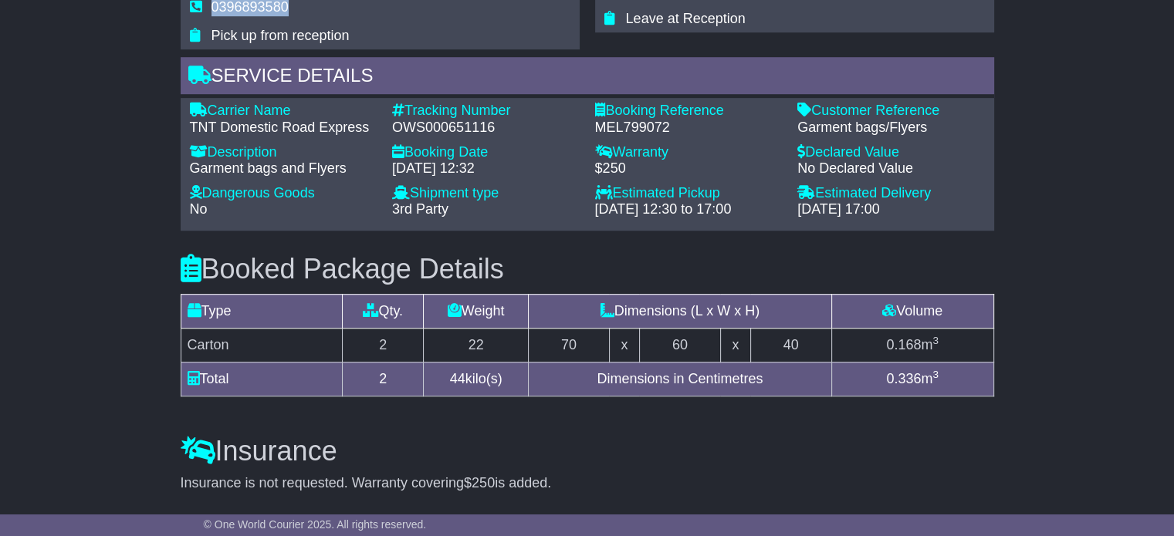
scroll to position [917, 0]
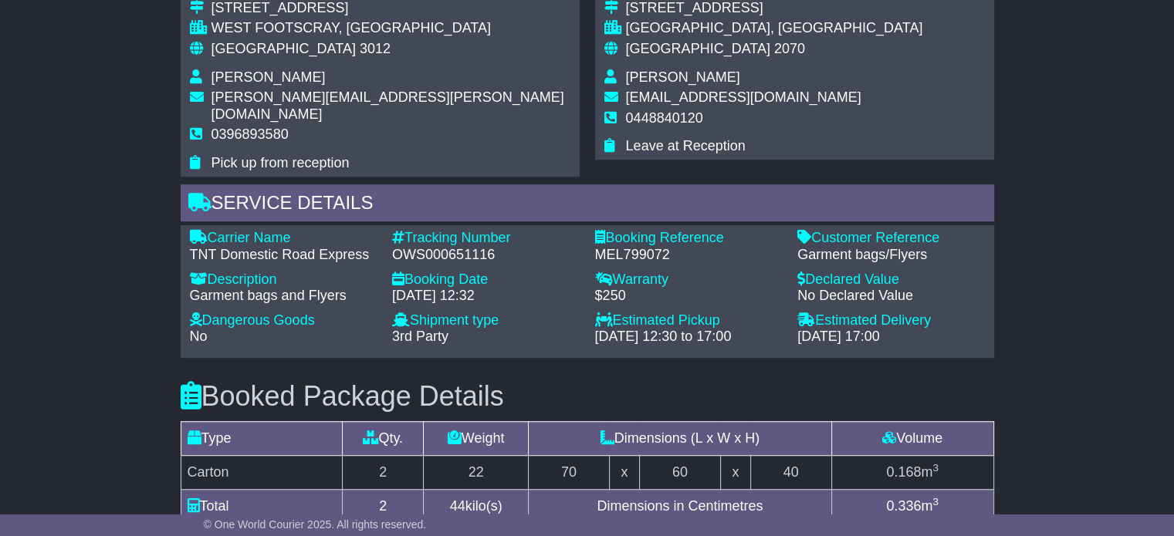
click at [425, 247] on div "OWS000651116" at bounding box center [486, 255] width 188 height 17
copy div "OWS000651116"
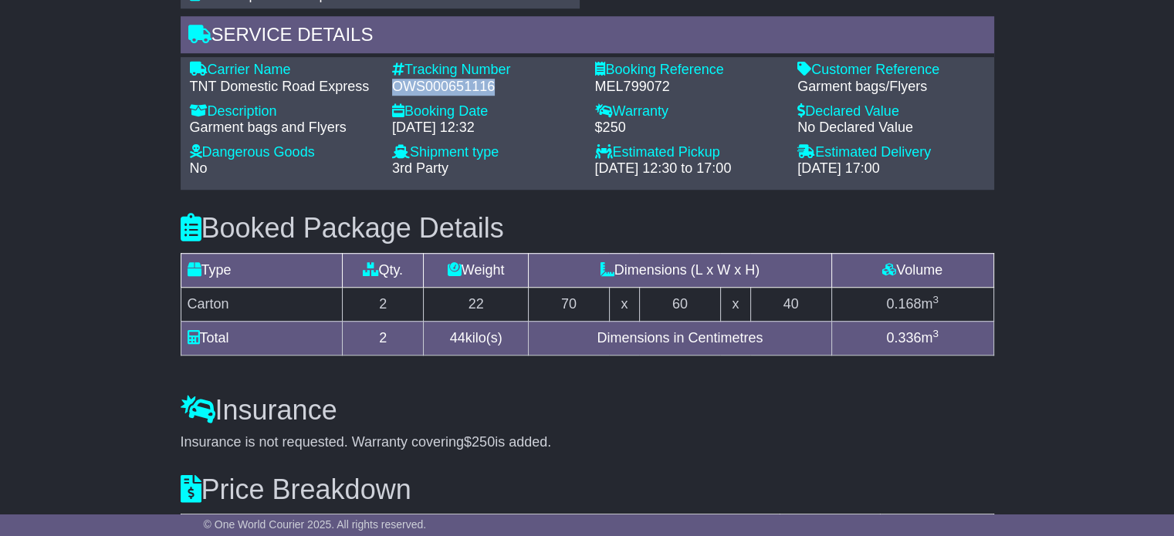
scroll to position [994, 0]
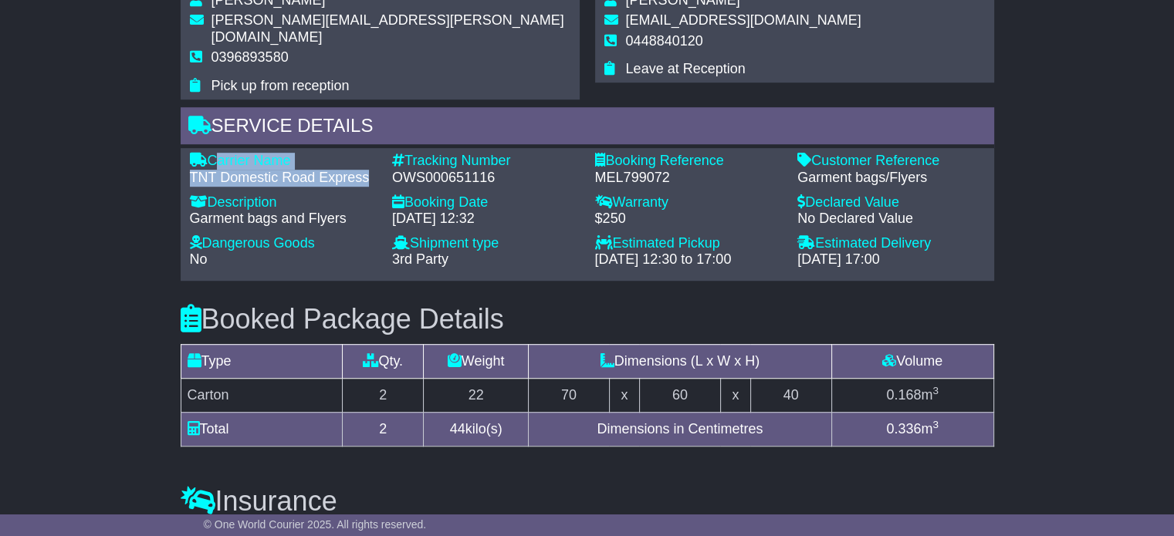
drag, startPoint x: 368, startPoint y: 160, endPoint x: 211, endPoint y: 140, distance: 158.6
click at [211, 153] on div "Carrier Name - TNT Domestic Road Express" at bounding box center [283, 169] width 203 height 33
copy div "Carrier Name - TNT Domestic Road Express"
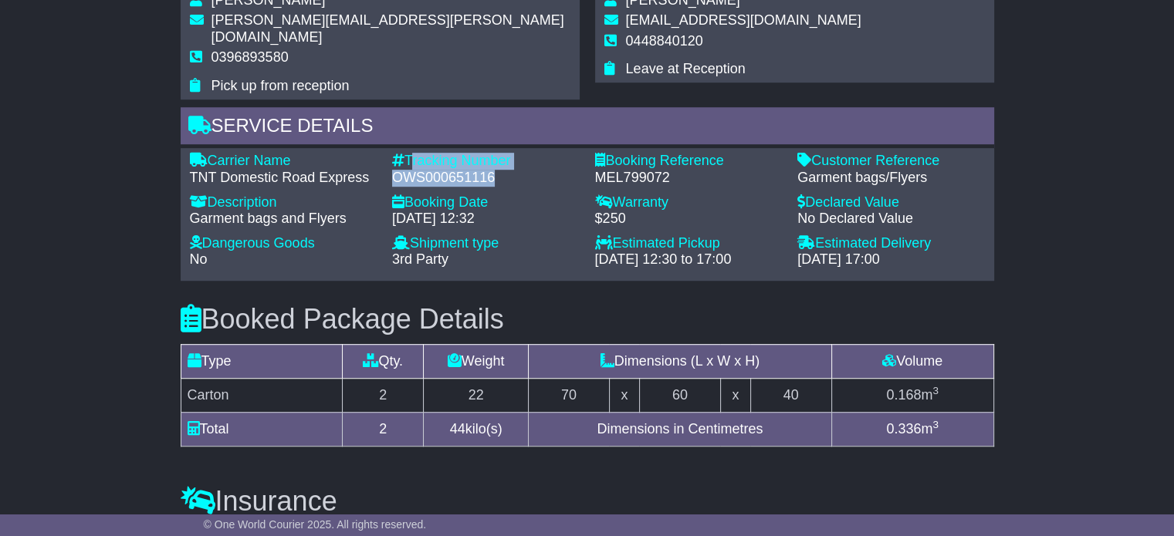
drag, startPoint x: 458, startPoint y: 158, endPoint x: 406, endPoint y: 141, distance: 54.4
click at [406, 153] on div "Tracking Number - OWS000651116" at bounding box center [485, 169] width 203 height 33
copy div "Tracking Number - OWS000651116"
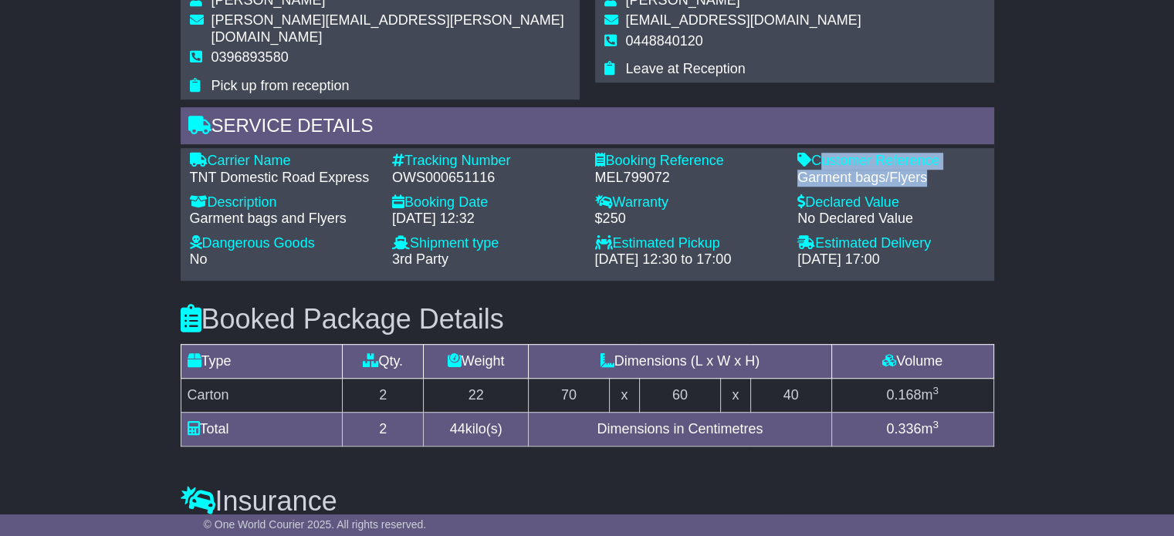
drag, startPoint x: 928, startPoint y: 162, endPoint x: 815, endPoint y: 137, distance: 115.5
click at [815, 153] on div "Customer Reference - Garment bags/Flyers" at bounding box center [890, 169] width 203 height 33
copy div "Customer Reference - Garment bags/Flyers"
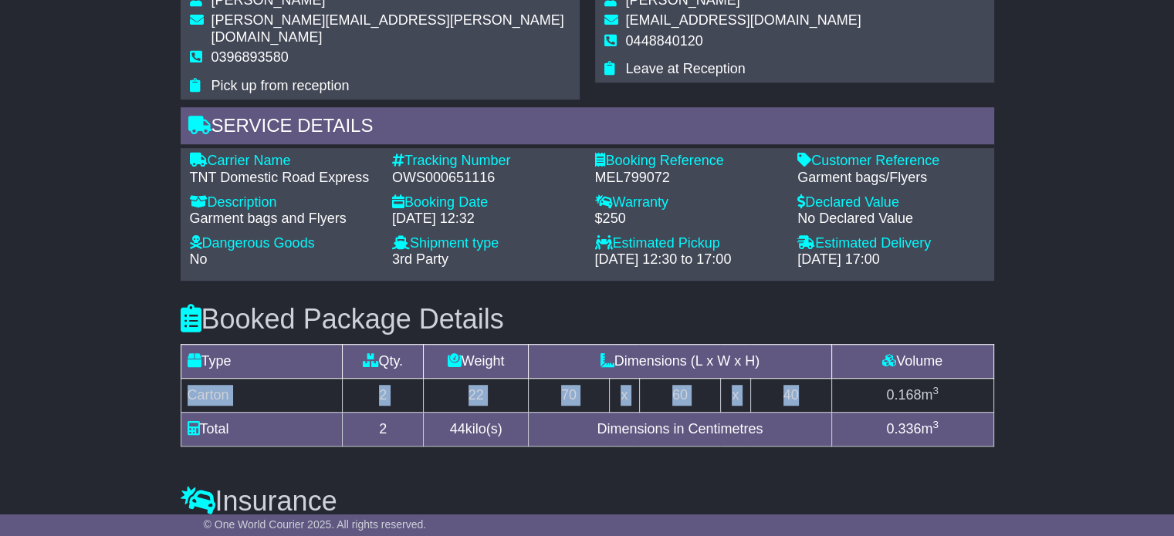
drag, startPoint x: 809, startPoint y: 376, endPoint x: 189, endPoint y: 373, distance: 619.6
click at [189, 378] on tr "Carton 2 22 70 x 60 x 40 0.168 m 3" at bounding box center [587, 395] width 813 height 34
copy tr "Carton 2 22 70 x 60 x 40"
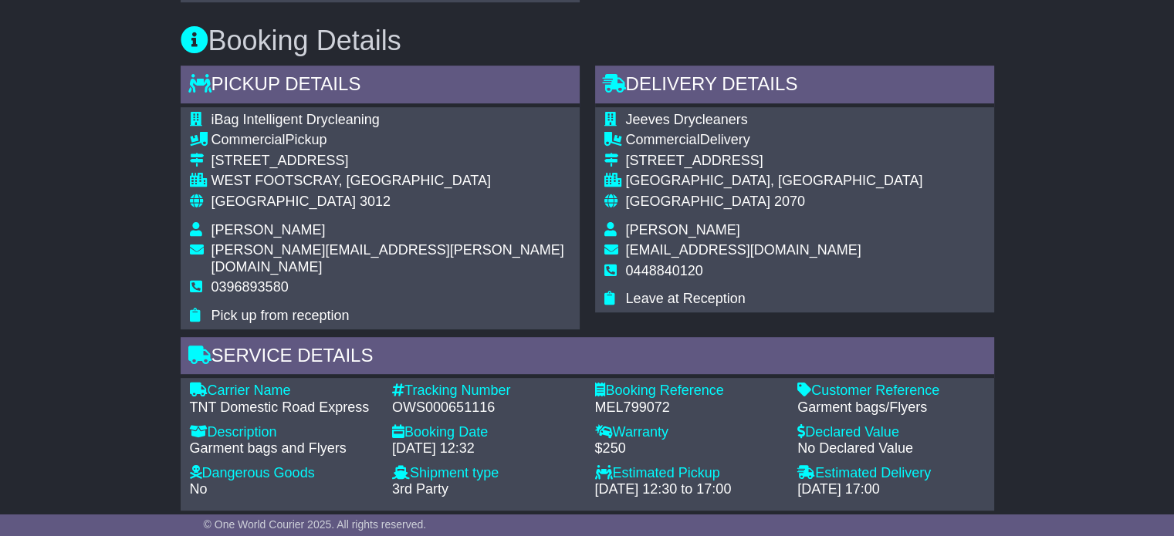
scroll to position [762, 0]
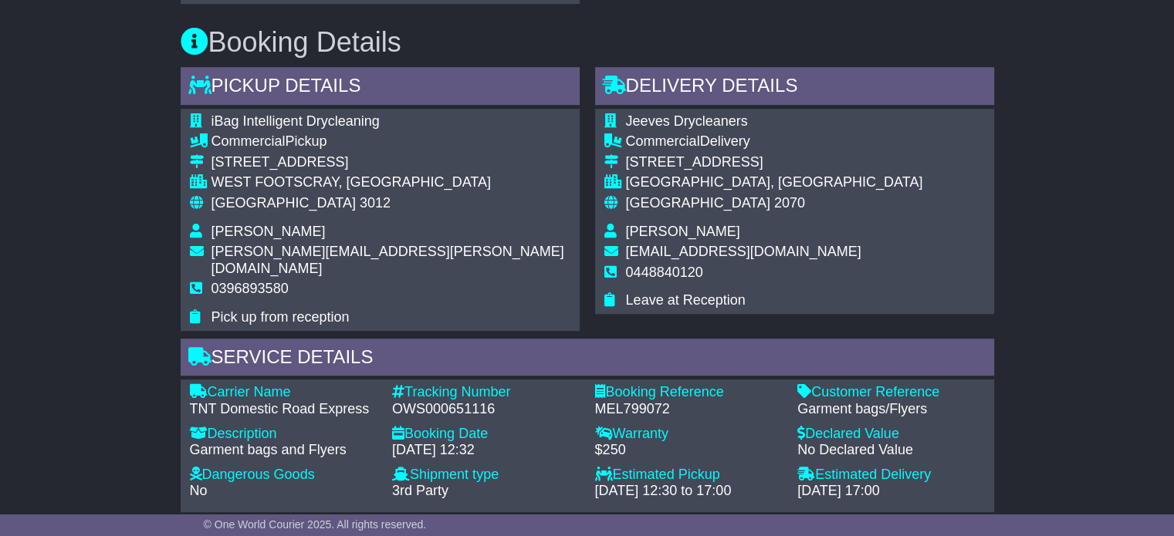
click at [659, 236] on span "Kevin McAllister" at bounding box center [683, 231] width 114 height 15
copy tbody "Kevin McAllister"
click at [684, 273] on span "0448840120" at bounding box center [664, 272] width 77 height 15
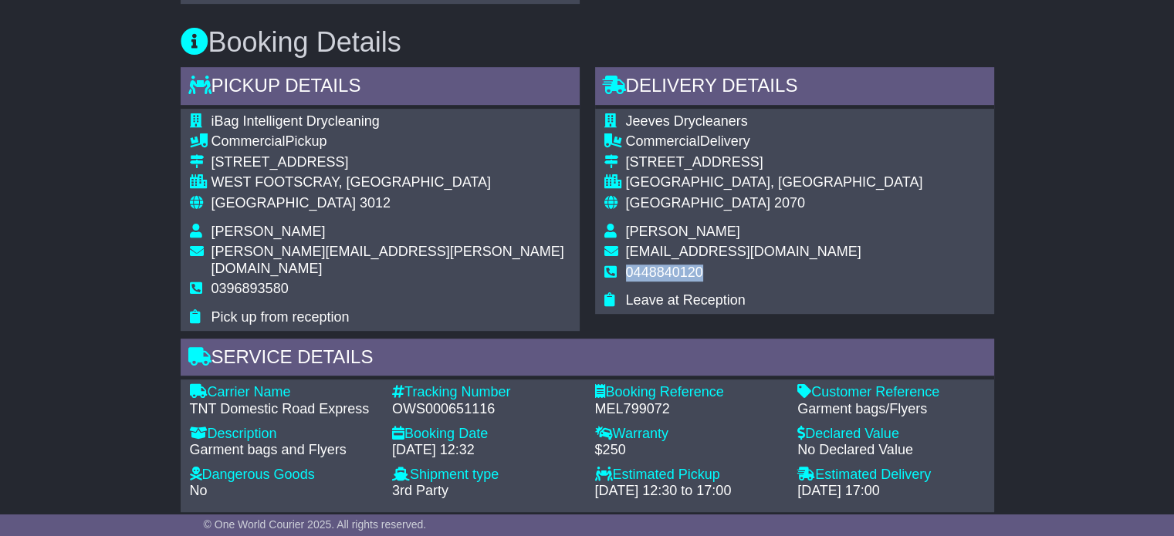
click at [684, 273] on span "0448840120" at bounding box center [664, 272] width 77 height 15
copy tbody "0448840120"
click at [249, 195] on span "[GEOGRAPHIC_DATA]" at bounding box center [283, 202] width 144 height 15
click at [252, 203] on span "[GEOGRAPHIC_DATA]" at bounding box center [283, 202] width 144 height 15
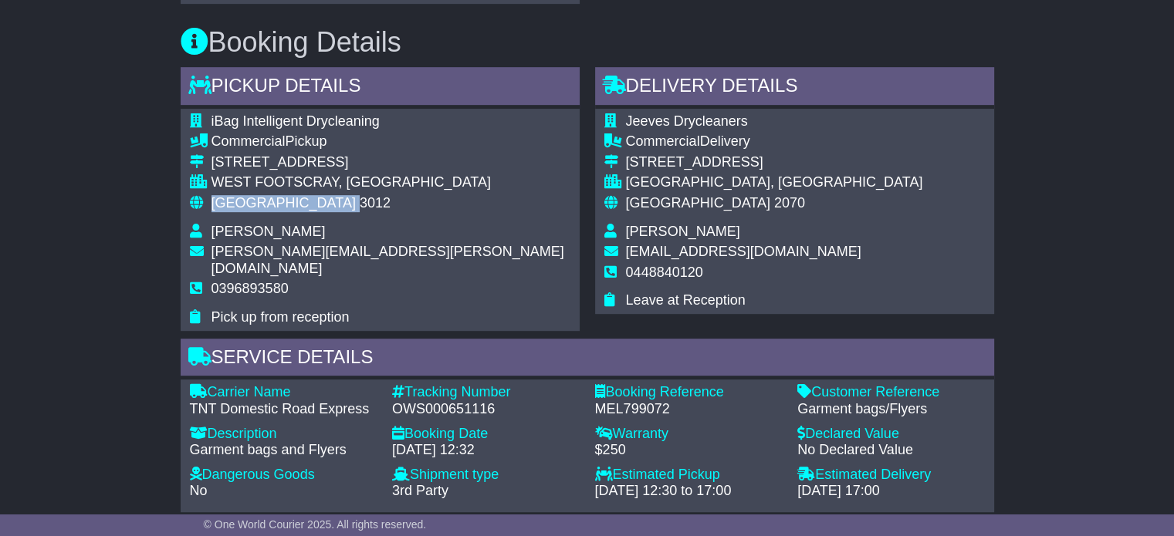
click at [252, 203] on span "[GEOGRAPHIC_DATA]" at bounding box center [283, 202] width 144 height 15
copy tbody "Australia 3012"
click at [657, 208] on span "[GEOGRAPHIC_DATA]" at bounding box center [698, 202] width 144 height 15
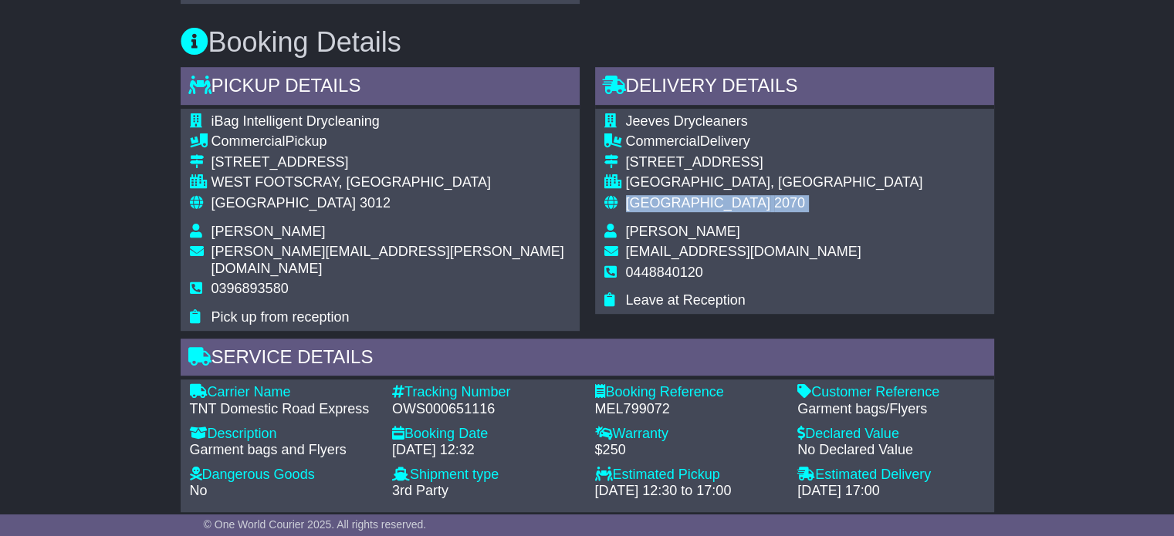
click at [657, 208] on span "[GEOGRAPHIC_DATA]" at bounding box center [698, 202] width 144 height 15
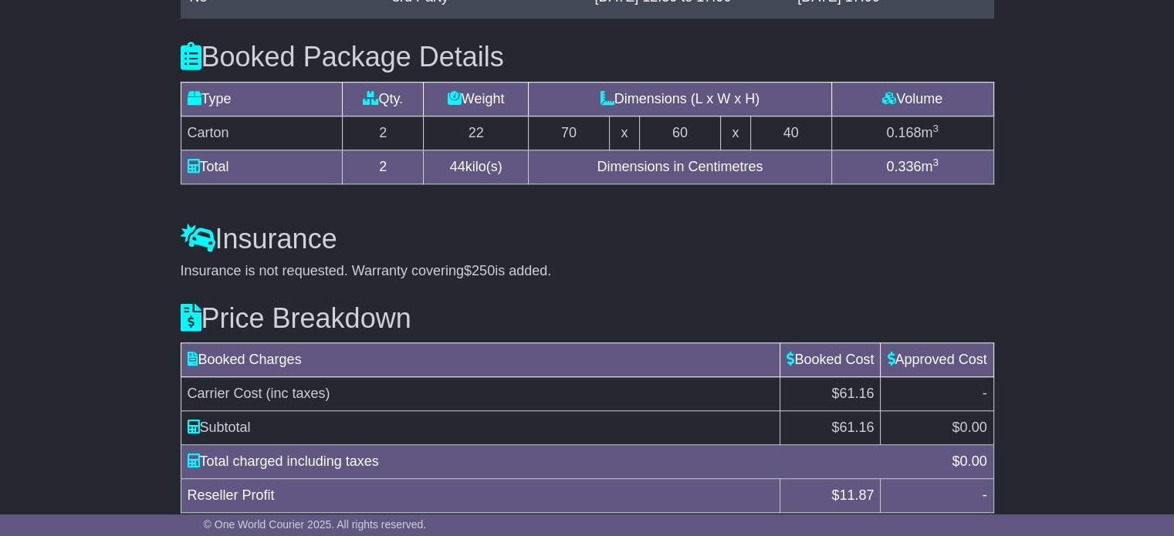
scroll to position [1303, 0]
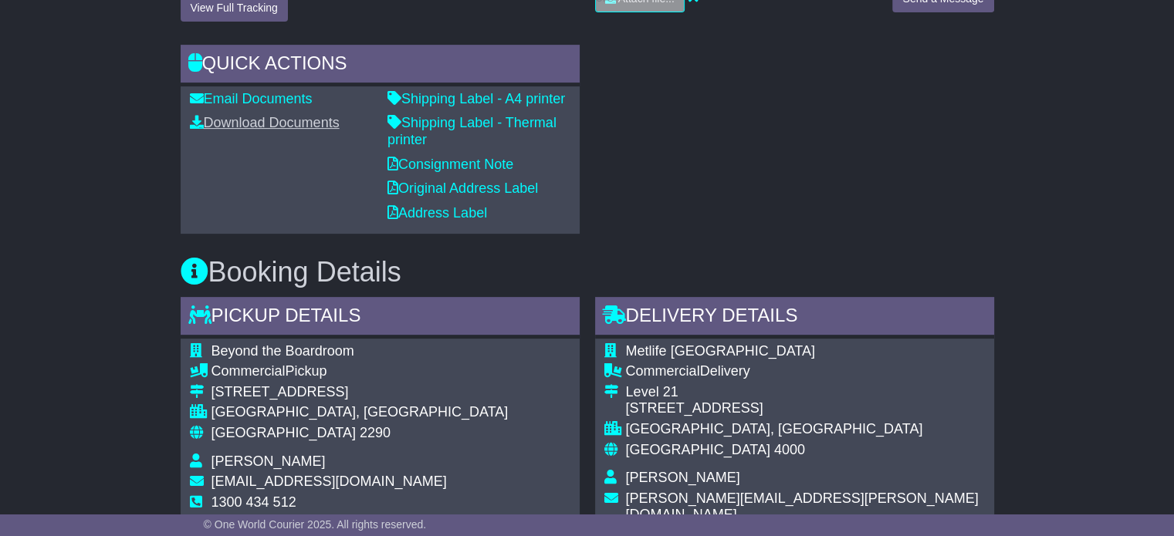
scroll to position [617, 0]
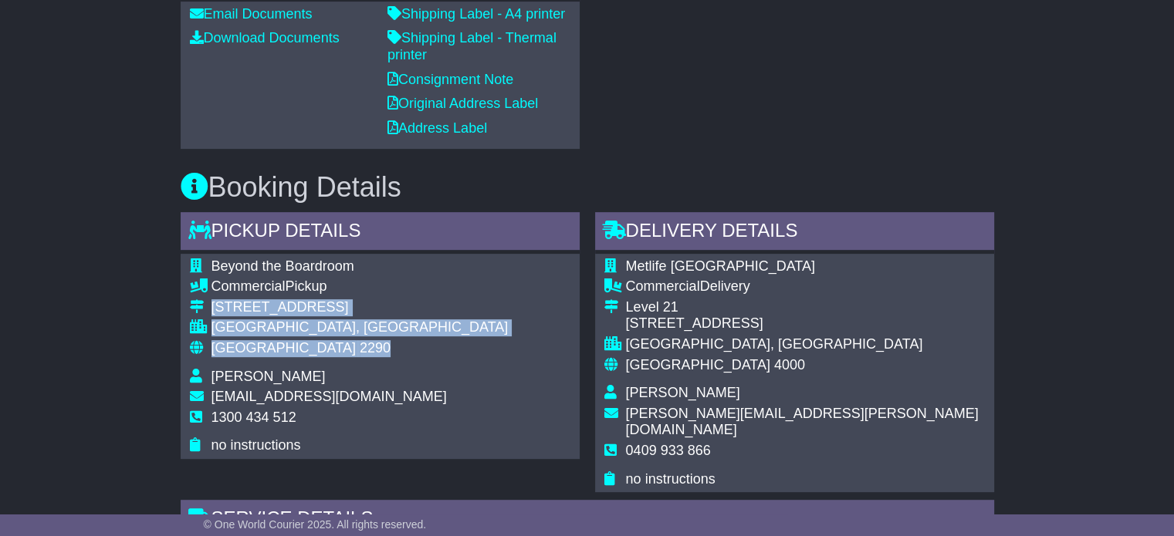
drag, startPoint x: 311, startPoint y: 346, endPoint x: 213, endPoint y: 301, distance: 107.7
click at [213, 301] on tbody "Beyond the Boardroom Commercial Pickup [STREET_ADDRESS] [GEOGRAPHIC_DATA], [GEO…" at bounding box center [349, 357] width 319 height 196
copy tbody "[STREET_ADDRESS]"
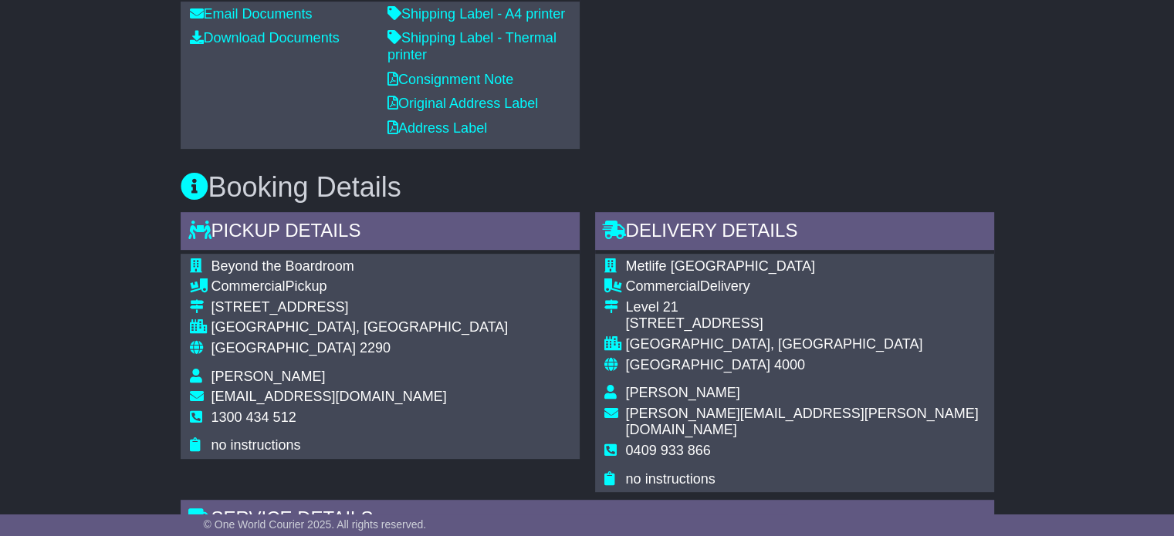
click at [278, 416] on span "1300 434 512" at bounding box center [253, 417] width 85 height 15
copy tbody "1300 434 512"
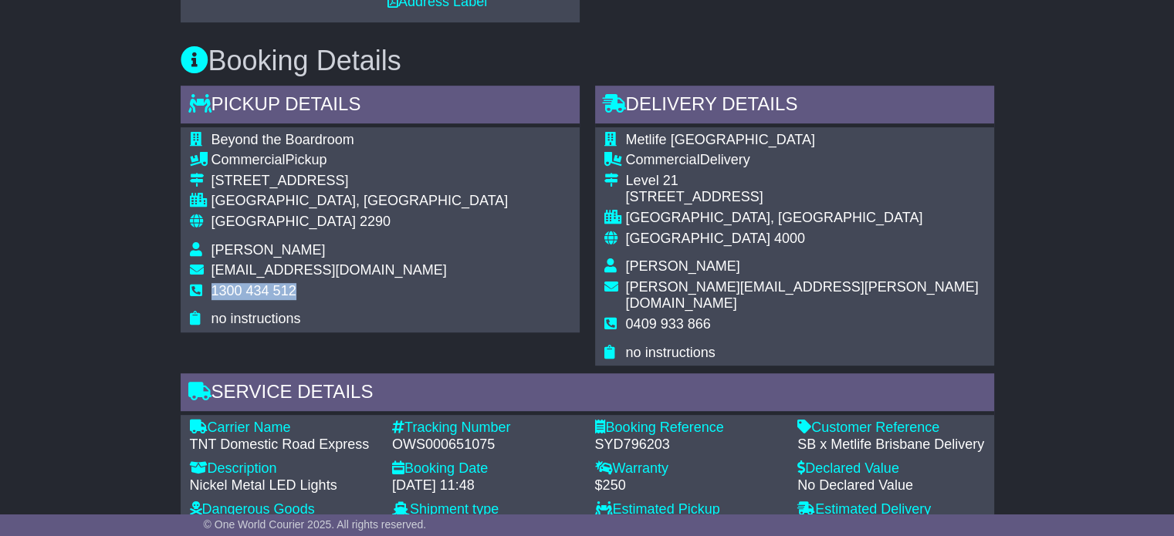
scroll to position [926, 0]
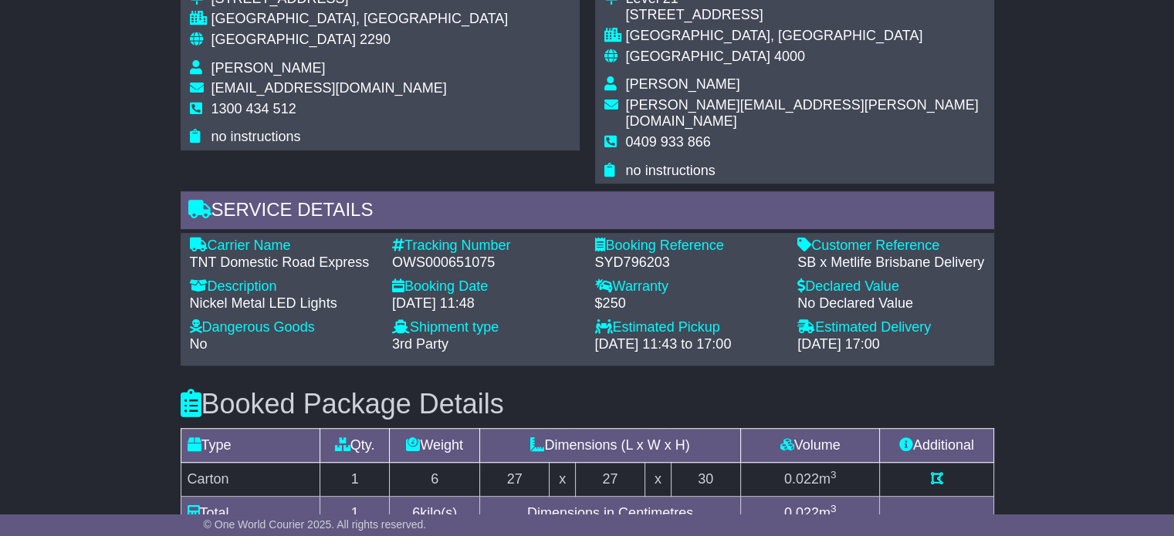
click at [460, 255] on div "OWS000651075" at bounding box center [486, 263] width 188 height 17
copy div "OWS000651075"
drag, startPoint x: 367, startPoint y: 245, endPoint x: 214, endPoint y: 225, distance: 154.9
click at [214, 238] on div "Carrier Name - TNT Domestic Road Express" at bounding box center [283, 254] width 203 height 33
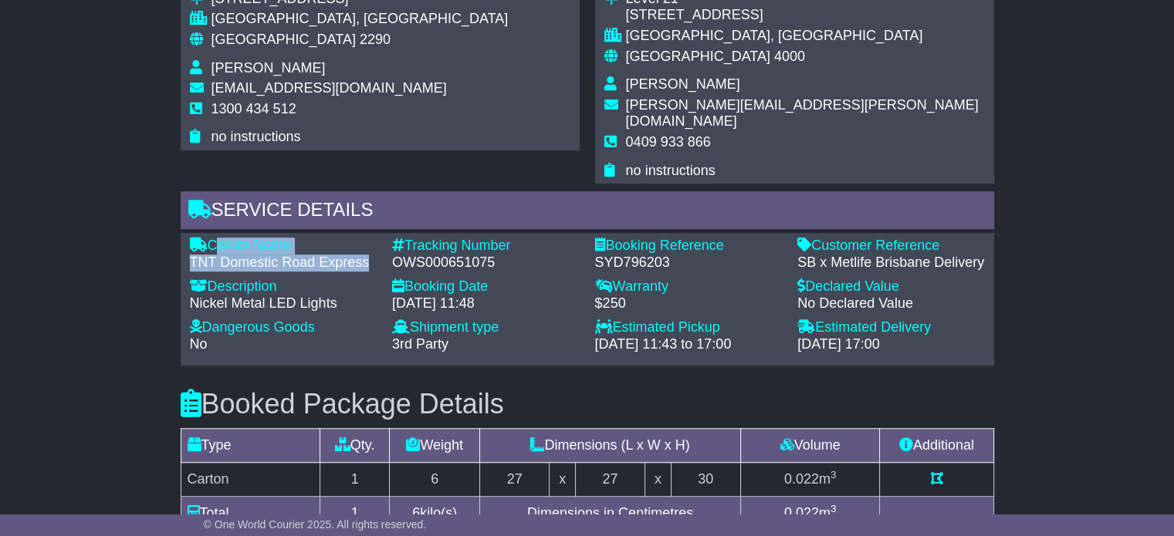
copy div "Carrier Name - TNT Domestic Road Express"
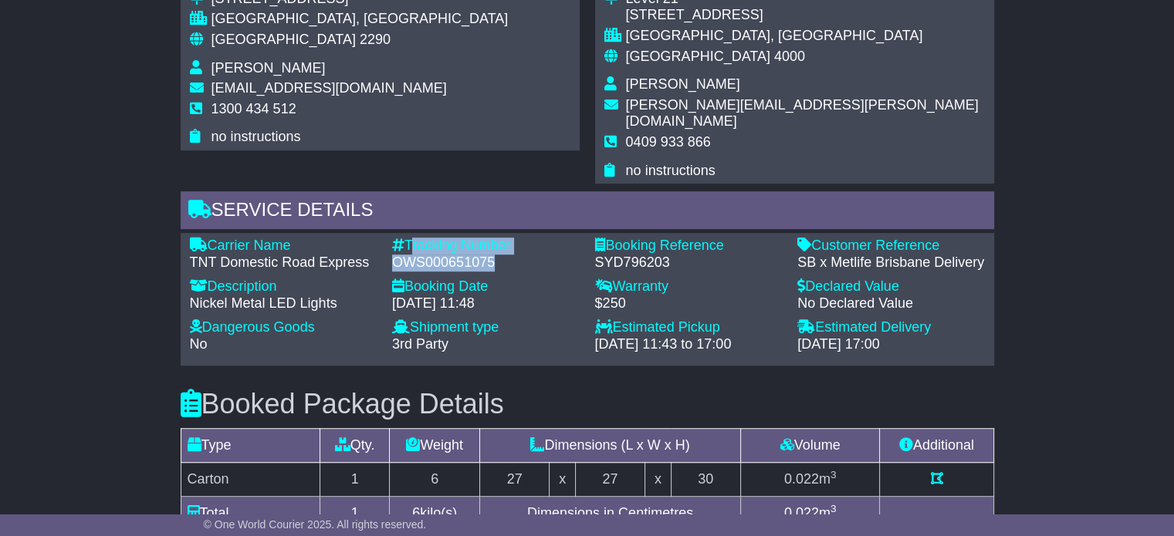
drag, startPoint x: 492, startPoint y: 242, endPoint x: 410, endPoint y: 226, distance: 84.0
click at [410, 238] on div "Tracking Number - OWS000651075" at bounding box center [485, 254] width 203 height 33
copy div "Tracking Number - OWS000651075"
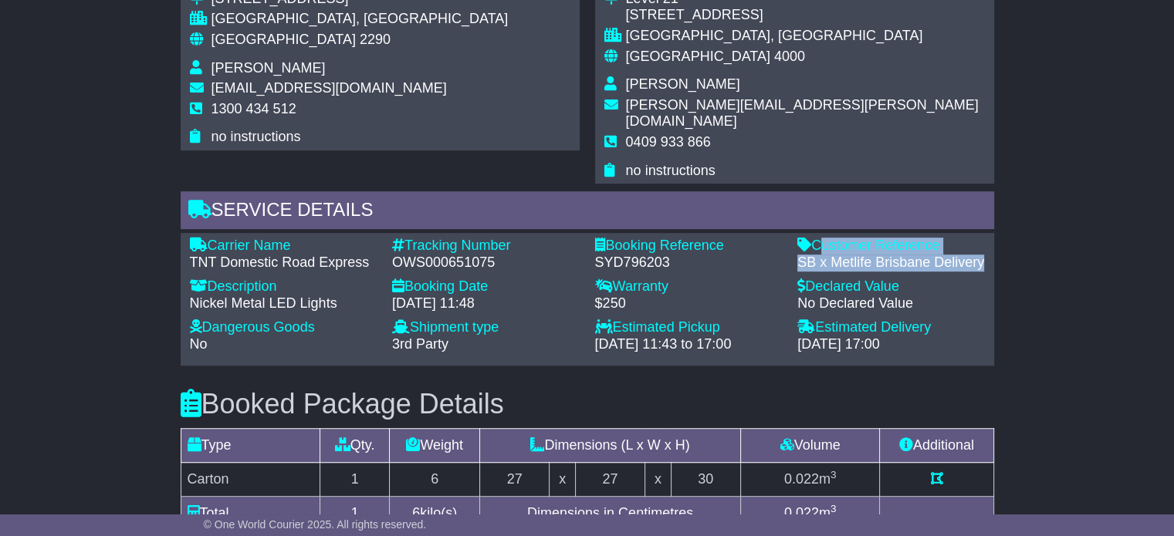
drag, startPoint x: 983, startPoint y: 245, endPoint x: 815, endPoint y: 225, distance: 169.4
click at [815, 238] on div "Customer Reference - SB x Metlife [GEOGRAPHIC_DATA] Delivery" at bounding box center [890, 254] width 203 height 33
copy div "Customer Reference - SB x Metlife [GEOGRAPHIC_DATA] Delivery"
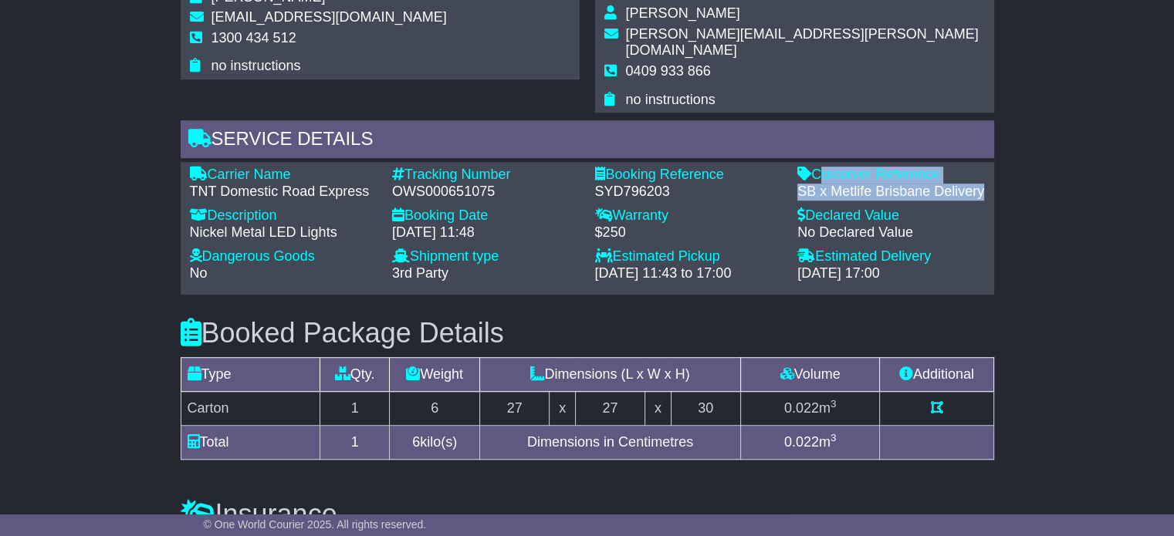
scroll to position [1080, 0]
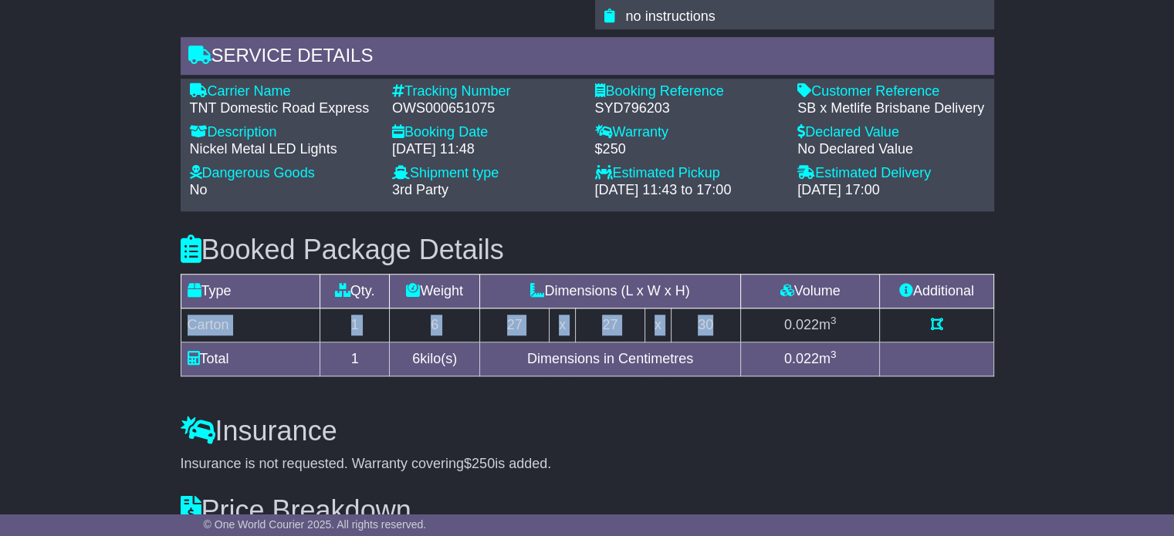
drag, startPoint x: 728, startPoint y: 309, endPoint x: 188, endPoint y: 315, distance: 540.2
click at [188, 315] on tr "Carton 1 6 27 x 27 x 30 0.022 m 3" at bounding box center [587, 326] width 813 height 34
copy tr "Carton 1 6 27 x 27 x 30"
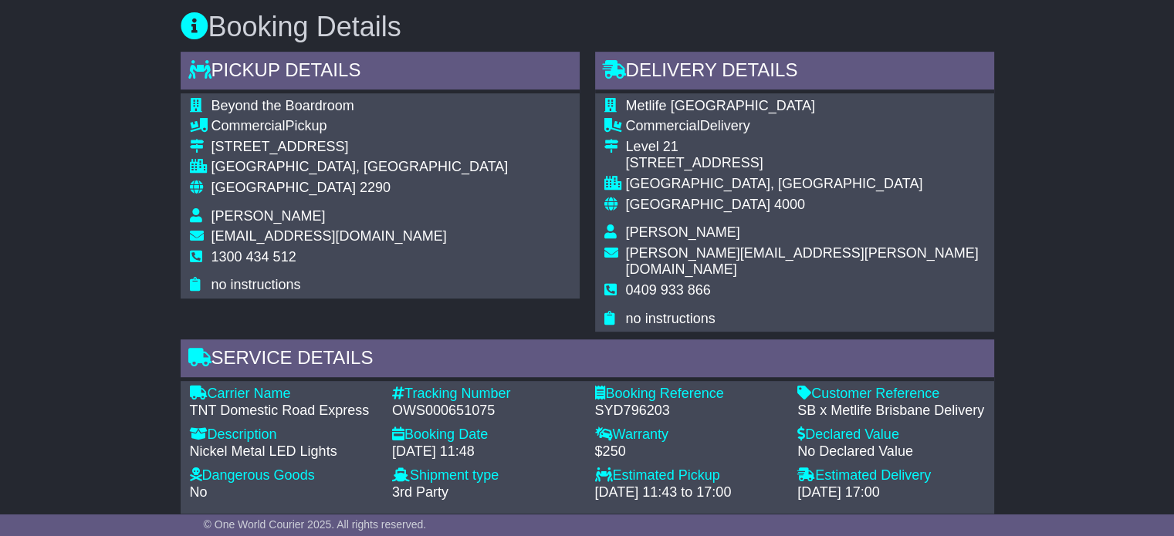
scroll to position [772, 0]
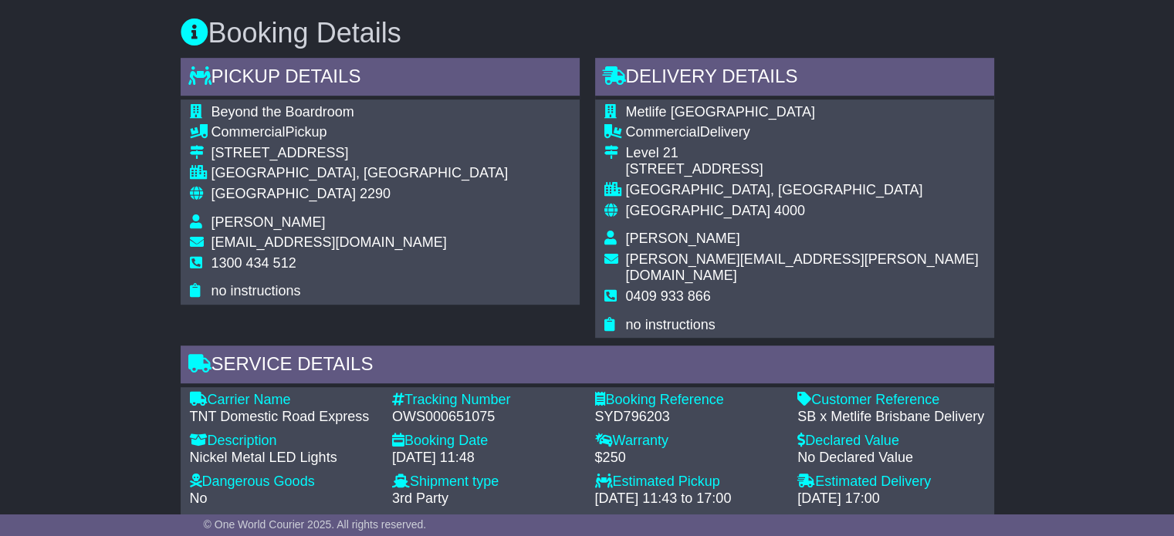
click at [671, 240] on span "[PERSON_NAME]" at bounding box center [683, 238] width 114 height 15
copy tbody "[PERSON_NAME]"
click at [657, 289] on span "0409 933 866" at bounding box center [668, 296] width 85 height 15
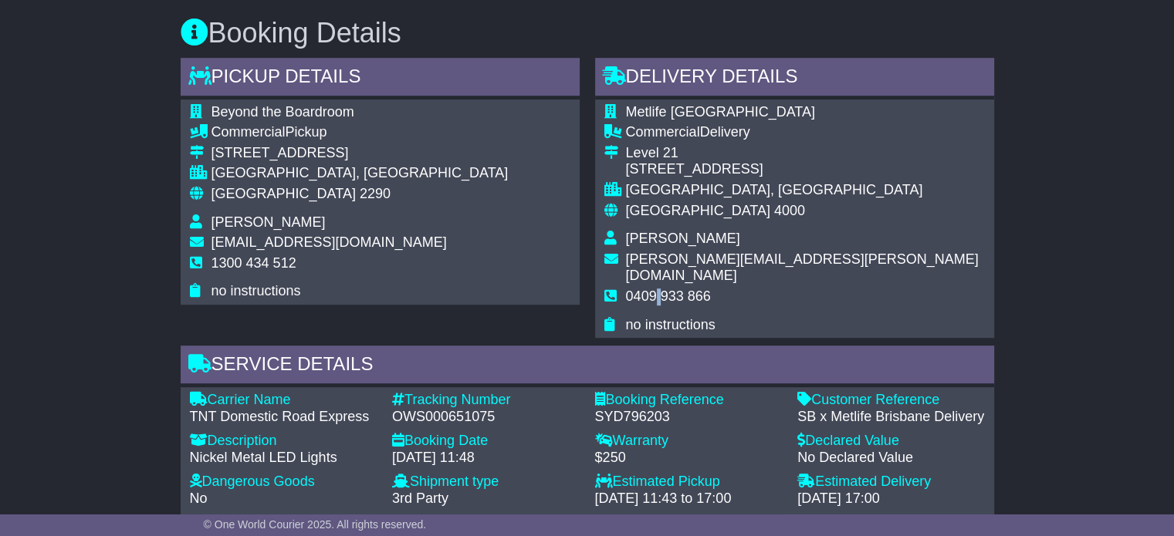
click at [657, 289] on span "0409 933 866" at bounding box center [668, 296] width 85 height 15
drag, startPoint x: 657, startPoint y: 280, endPoint x: 648, endPoint y: 261, distance: 21.1
click at [651, 264] on tbody "Metlife [GEOGRAPHIC_DATA] Commercial Delivery [STREET_ADDRESS] [GEOGRAPHIC_DATA…" at bounding box center [794, 219] width 380 height 230
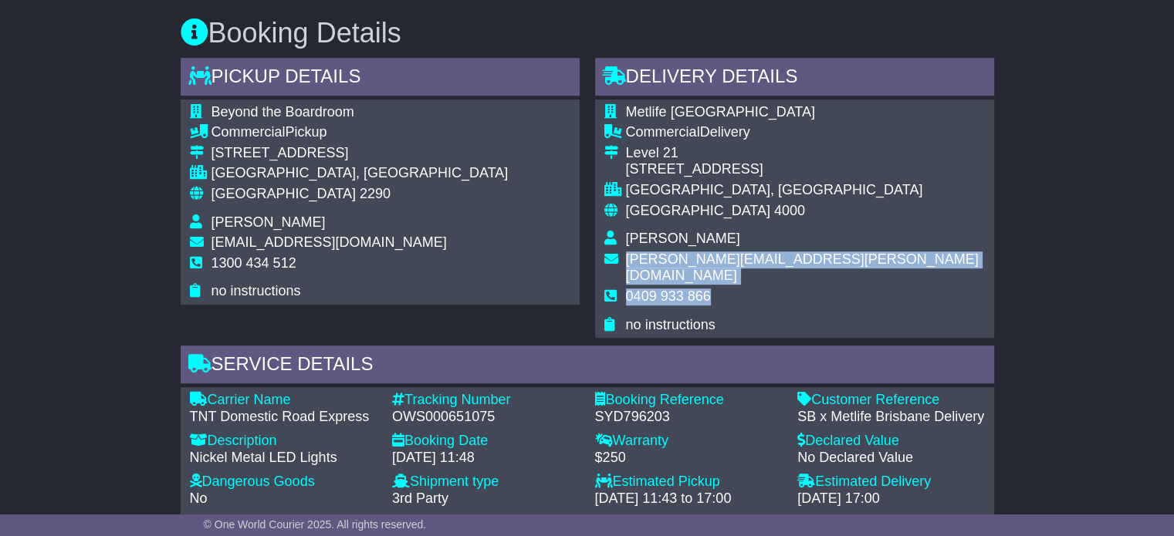
copy tbody "[EMAIL_ADDRESS][DOMAIN_NAME] 0409 933 866"
click at [676, 289] on td "0409 933 866" at bounding box center [805, 303] width 359 height 29
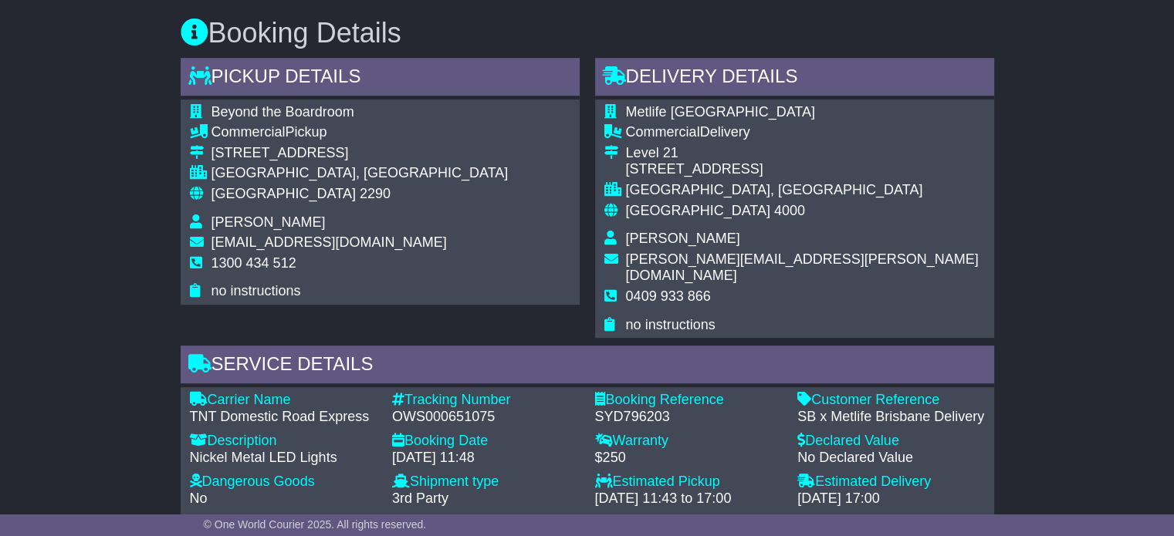
click at [681, 289] on span "0409 933 866" at bounding box center [668, 296] width 85 height 15
click at [265, 199] on div "Australia 2290" at bounding box center [359, 194] width 297 height 17
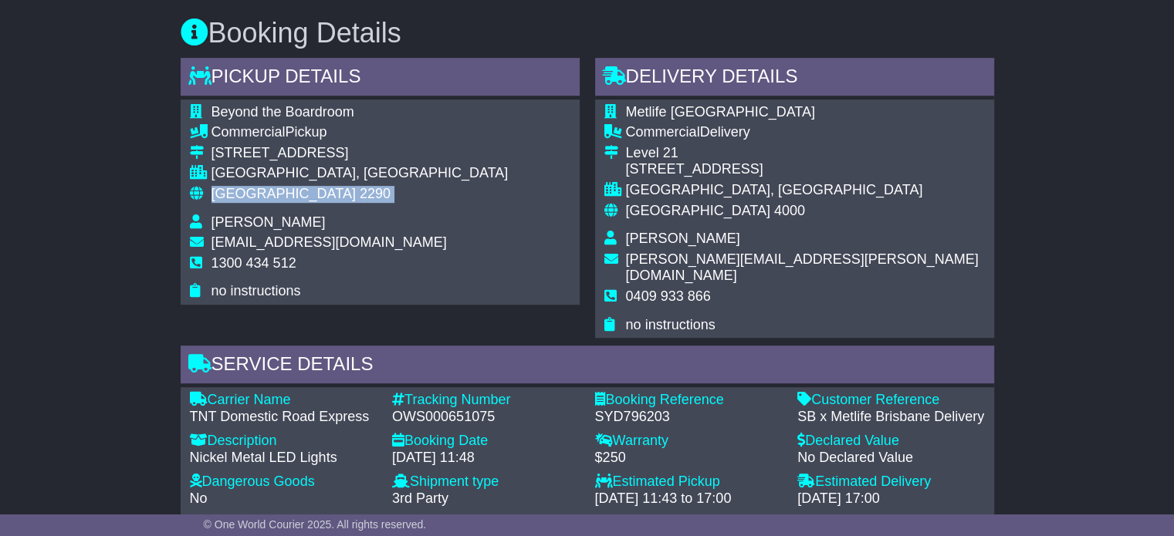
click at [265, 199] on div "Australia 2290" at bounding box center [359, 194] width 297 height 17
click at [680, 209] on div "Australia 4000" at bounding box center [805, 211] width 359 height 17
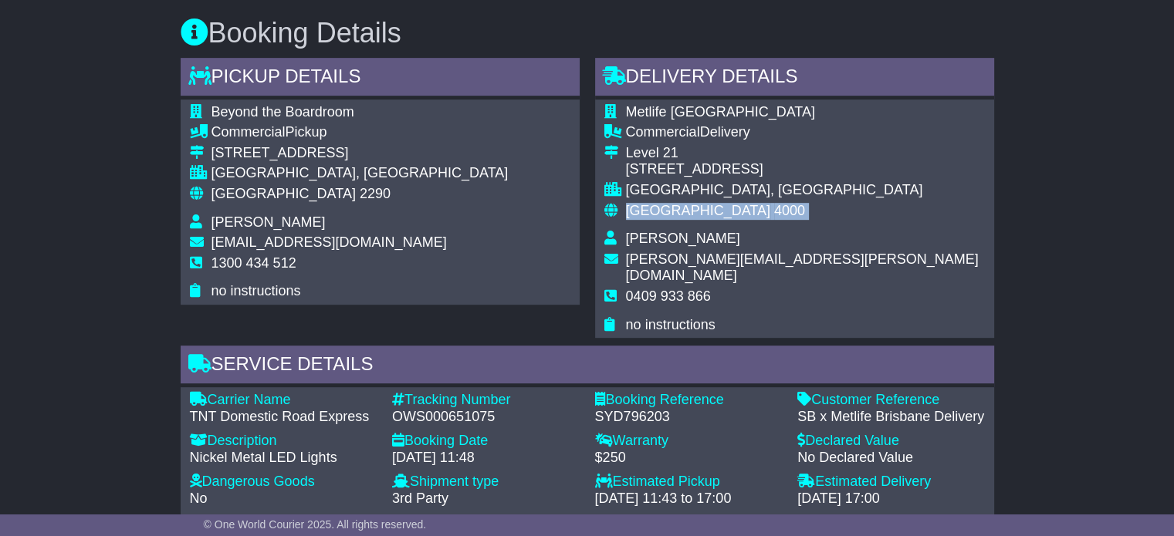
click at [680, 209] on div "Australia 4000" at bounding box center [805, 211] width 359 height 17
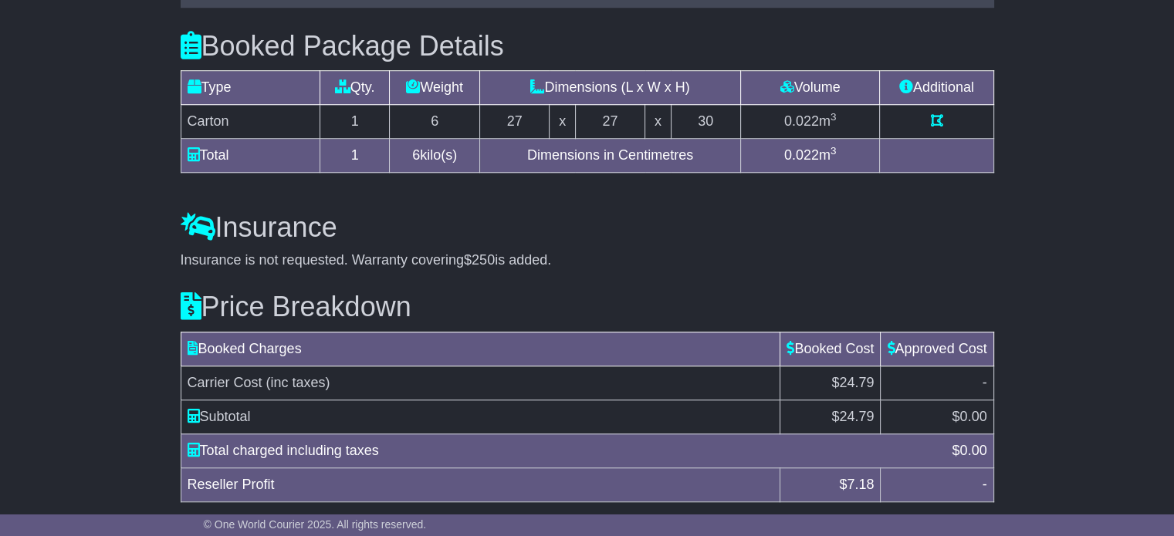
scroll to position [1319, 0]
